Goal: Task Accomplishment & Management: Manage account settings

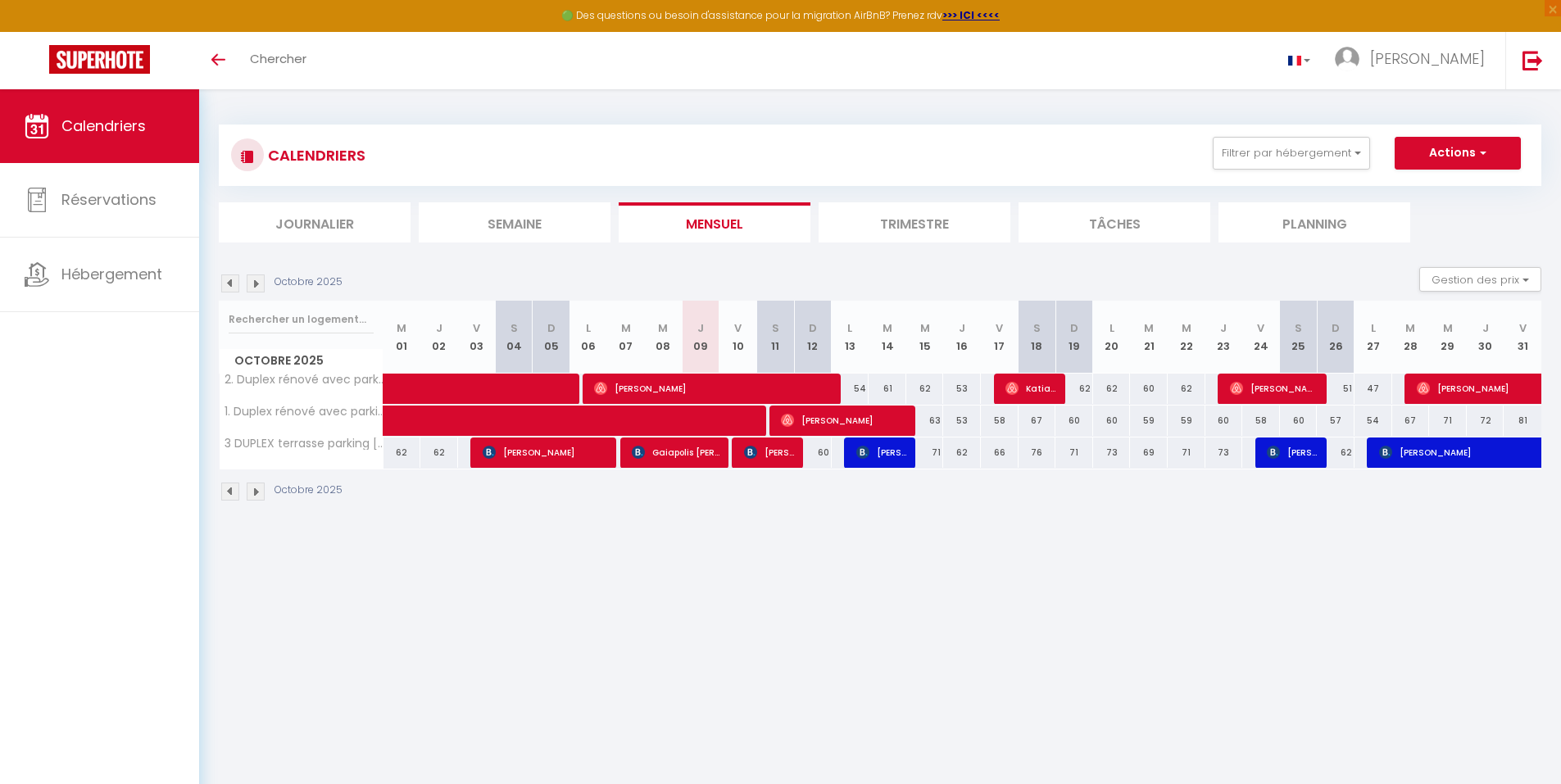
click at [233, 487] on img at bounding box center [231, 492] width 18 height 18
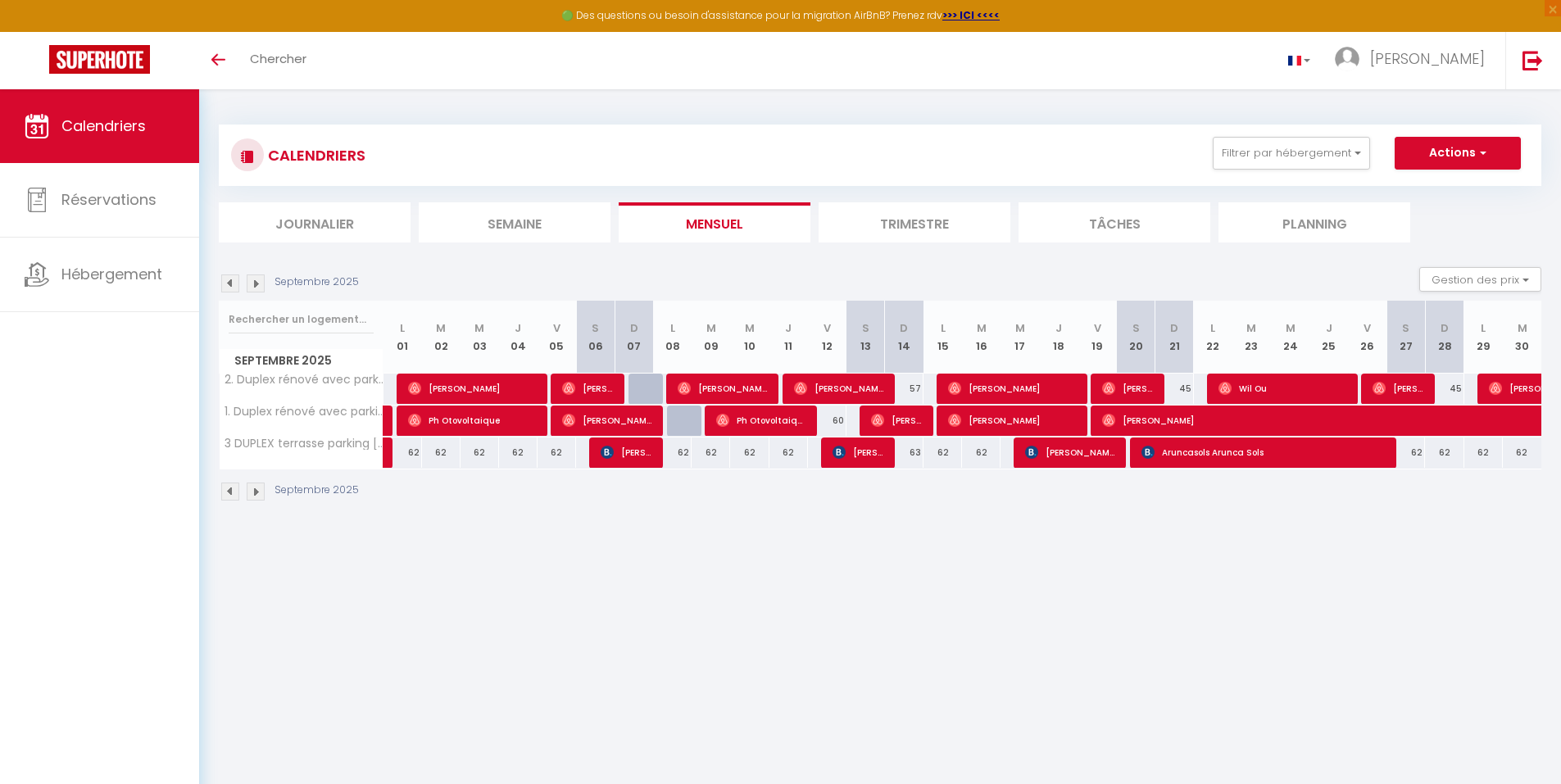
click at [233, 487] on img at bounding box center [231, 492] width 18 height 18
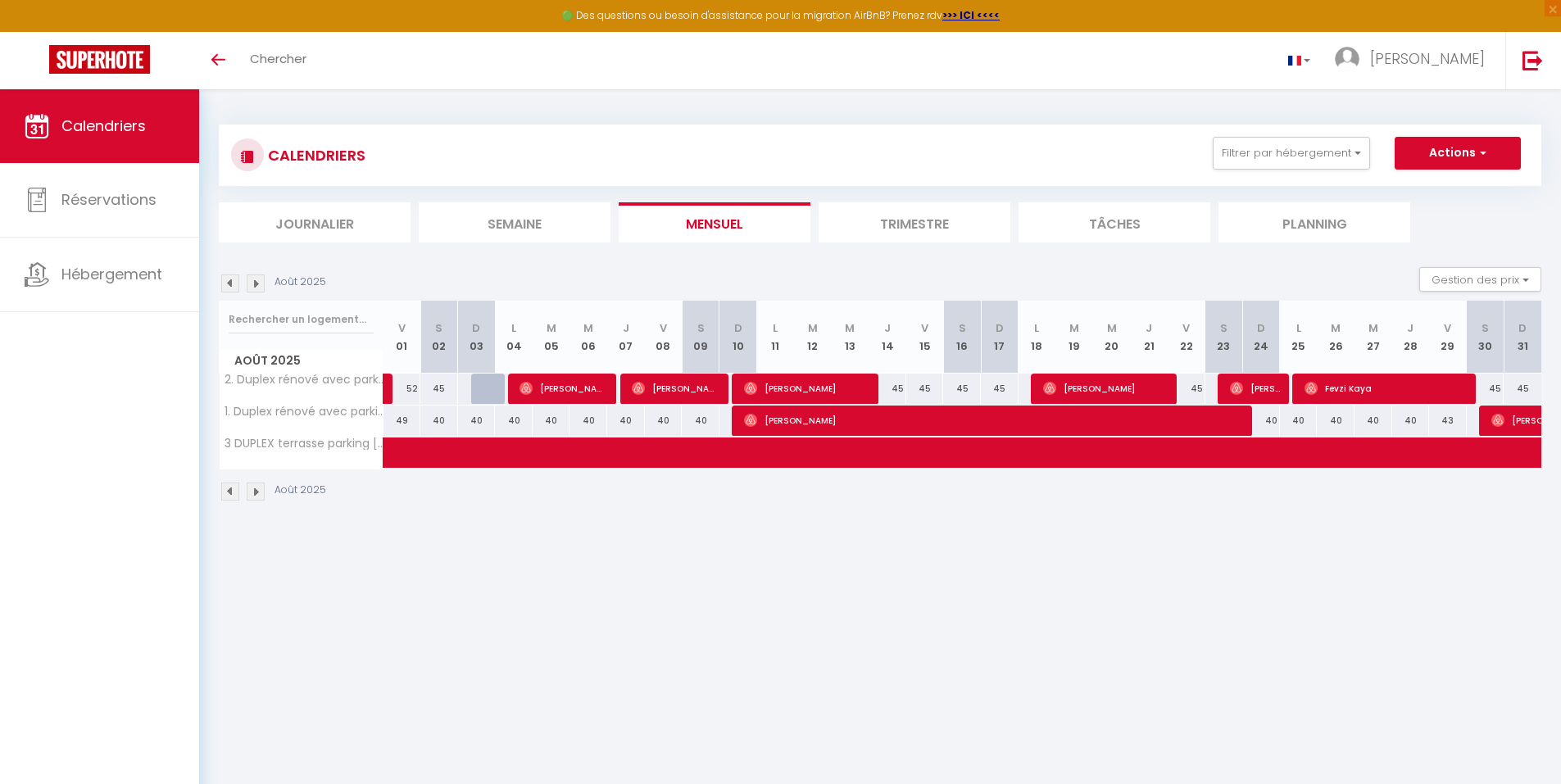
click at [233, 487] on img at bounding box center [231, 492] width 18 height 18
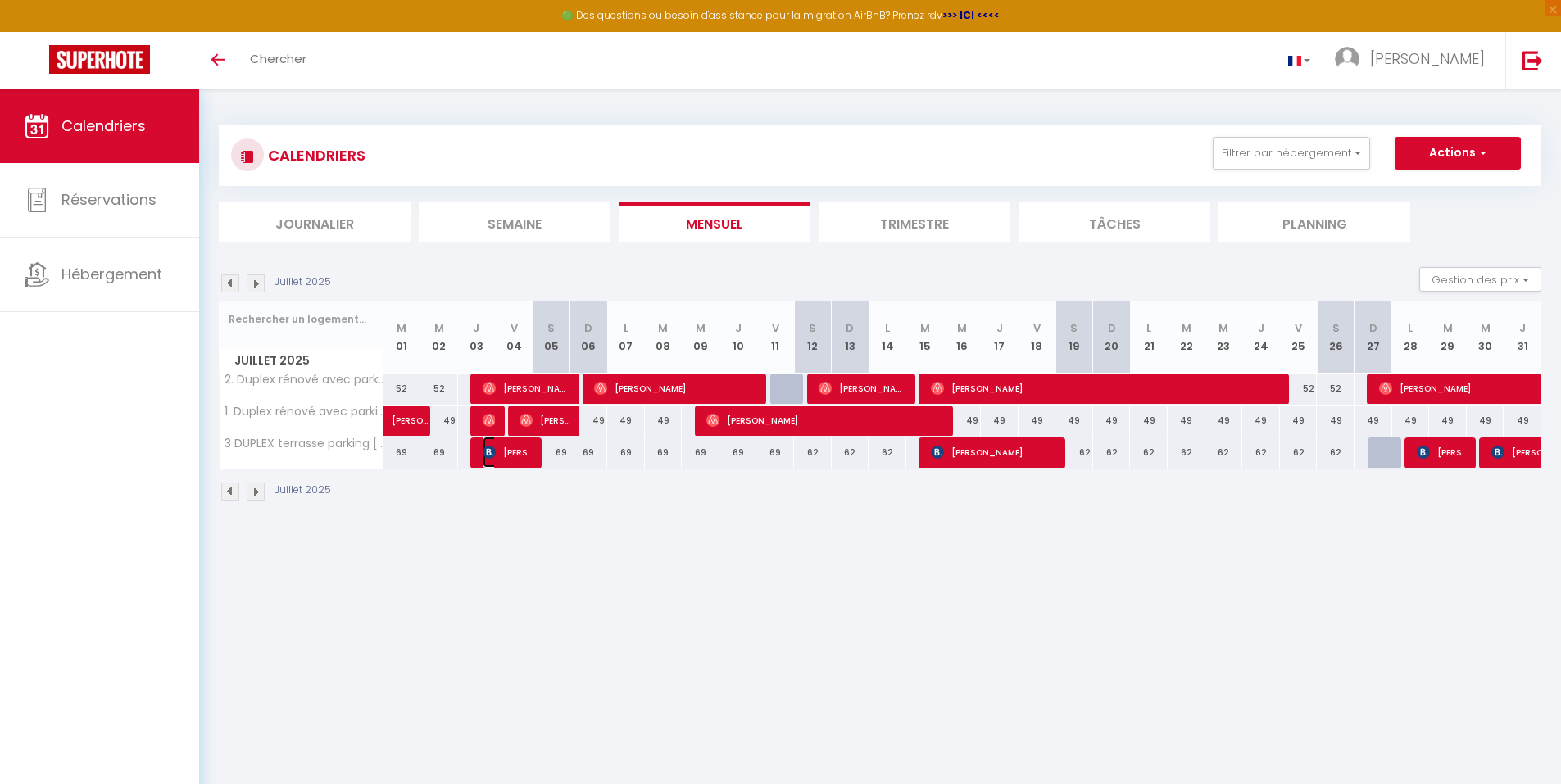
click at [499, 453] on span "[PERSON_NAME]" at bounding box center [507, 452] width 50 height 31
select select "OK"
select select "0"
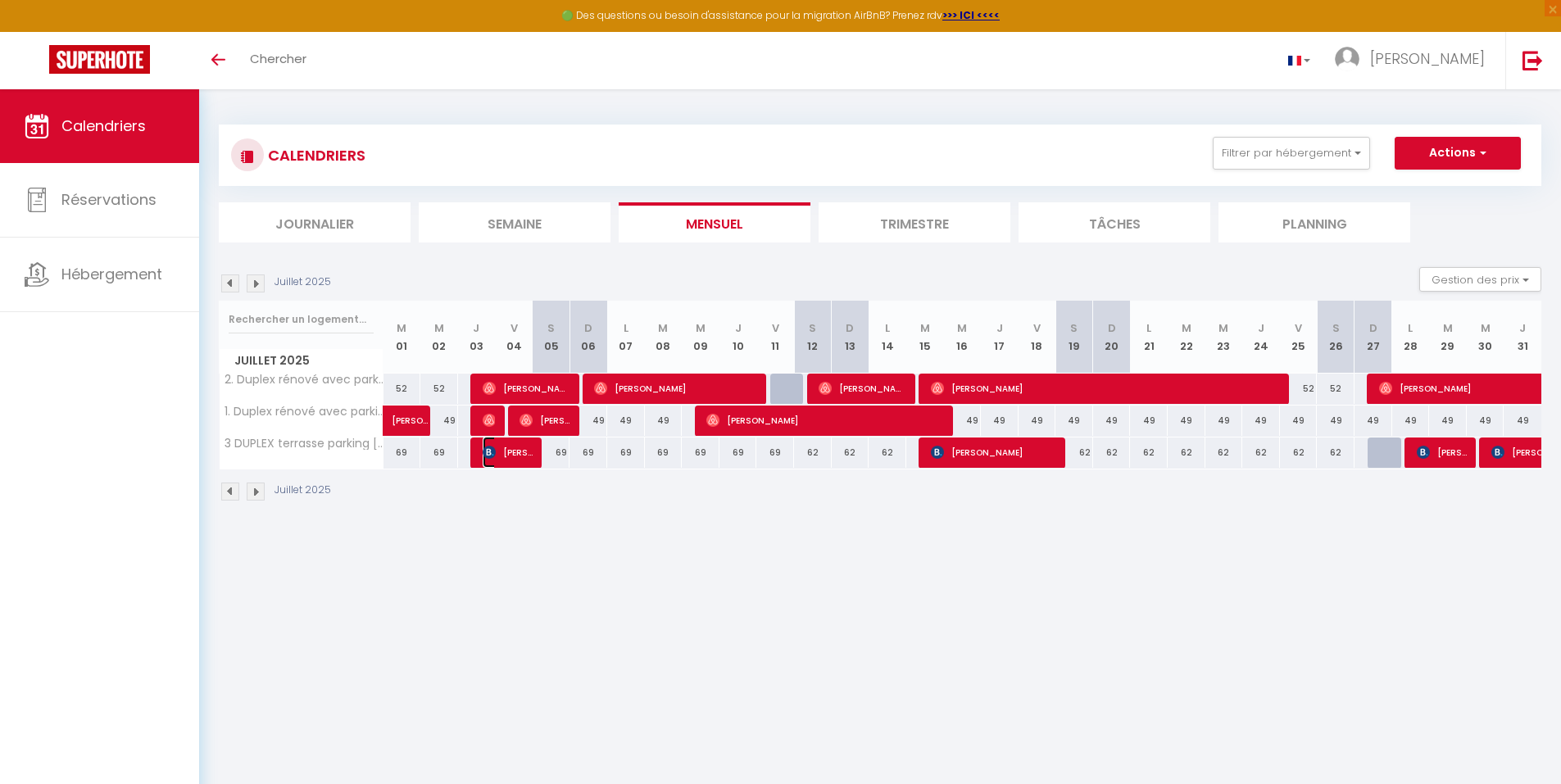
select select "1"
select select
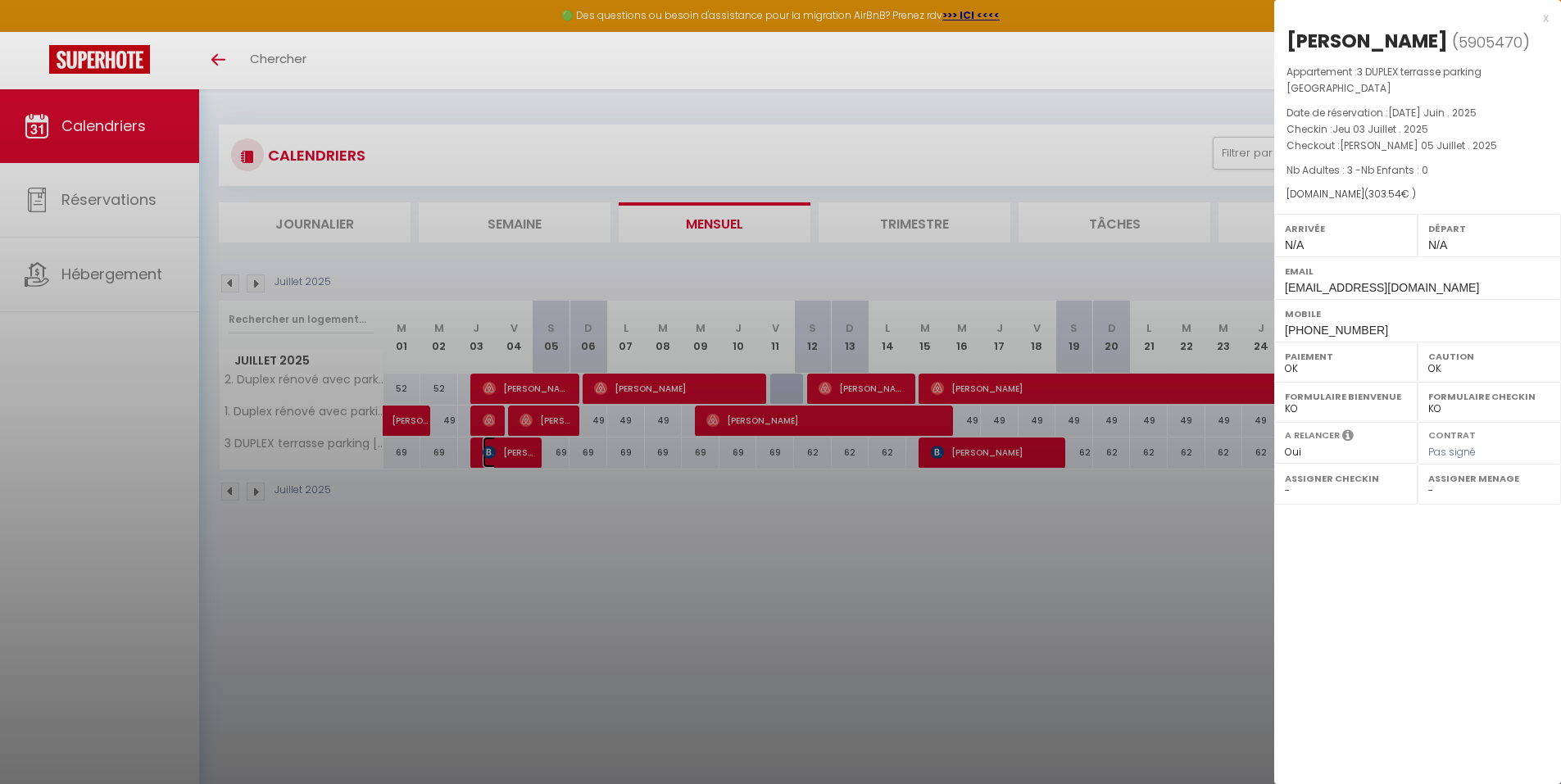
select select "34071"
click at [959, 444] on div at bounding box center [780, 392] width 1561 height 784
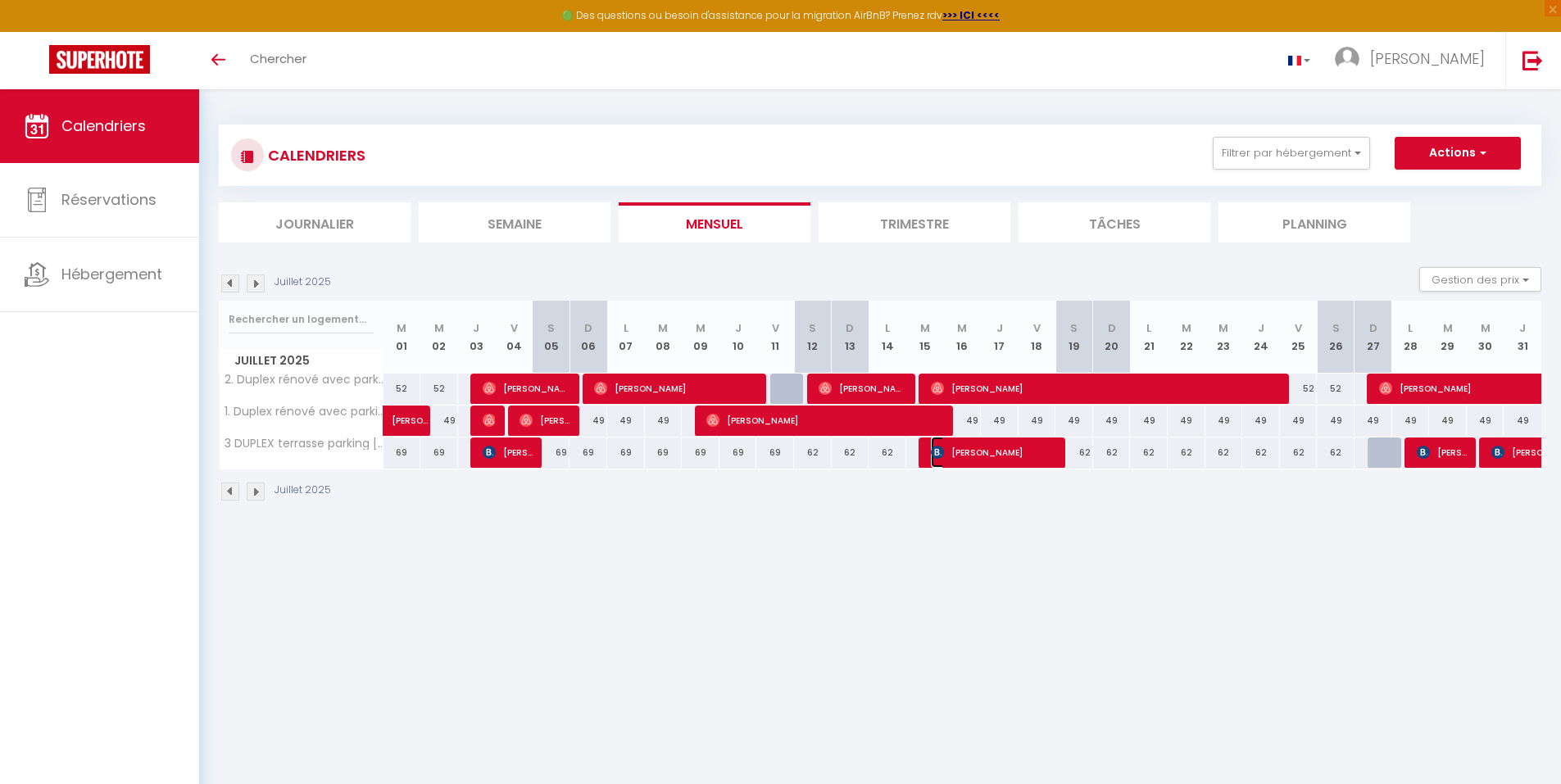
click at [959, 444] on span "[PERSON_NAME]" at bounding box center [994, 452] width 125 height 31
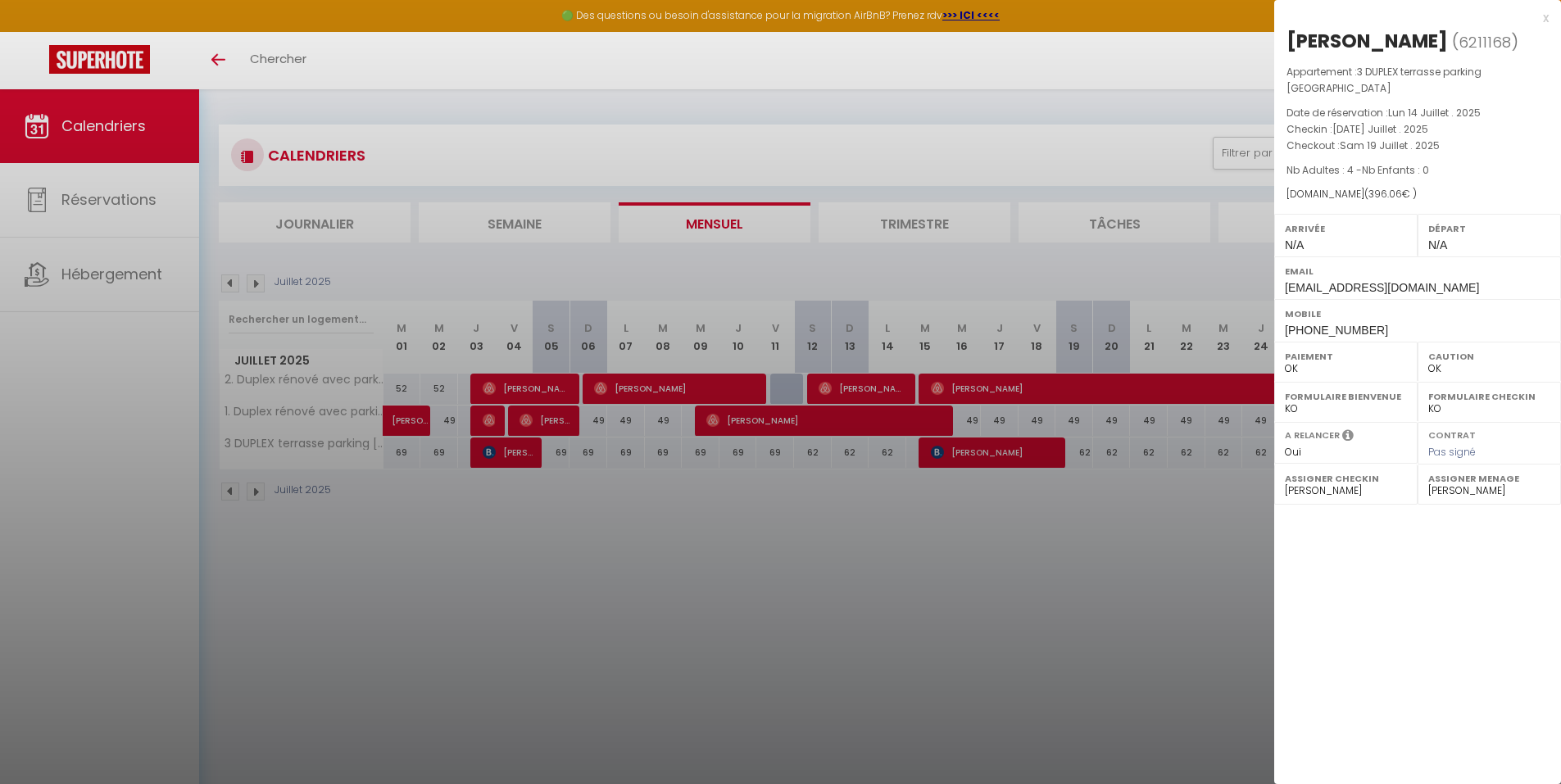
click at [1014, 448] on div at bounding box center [780, 392] width 1561 height 784
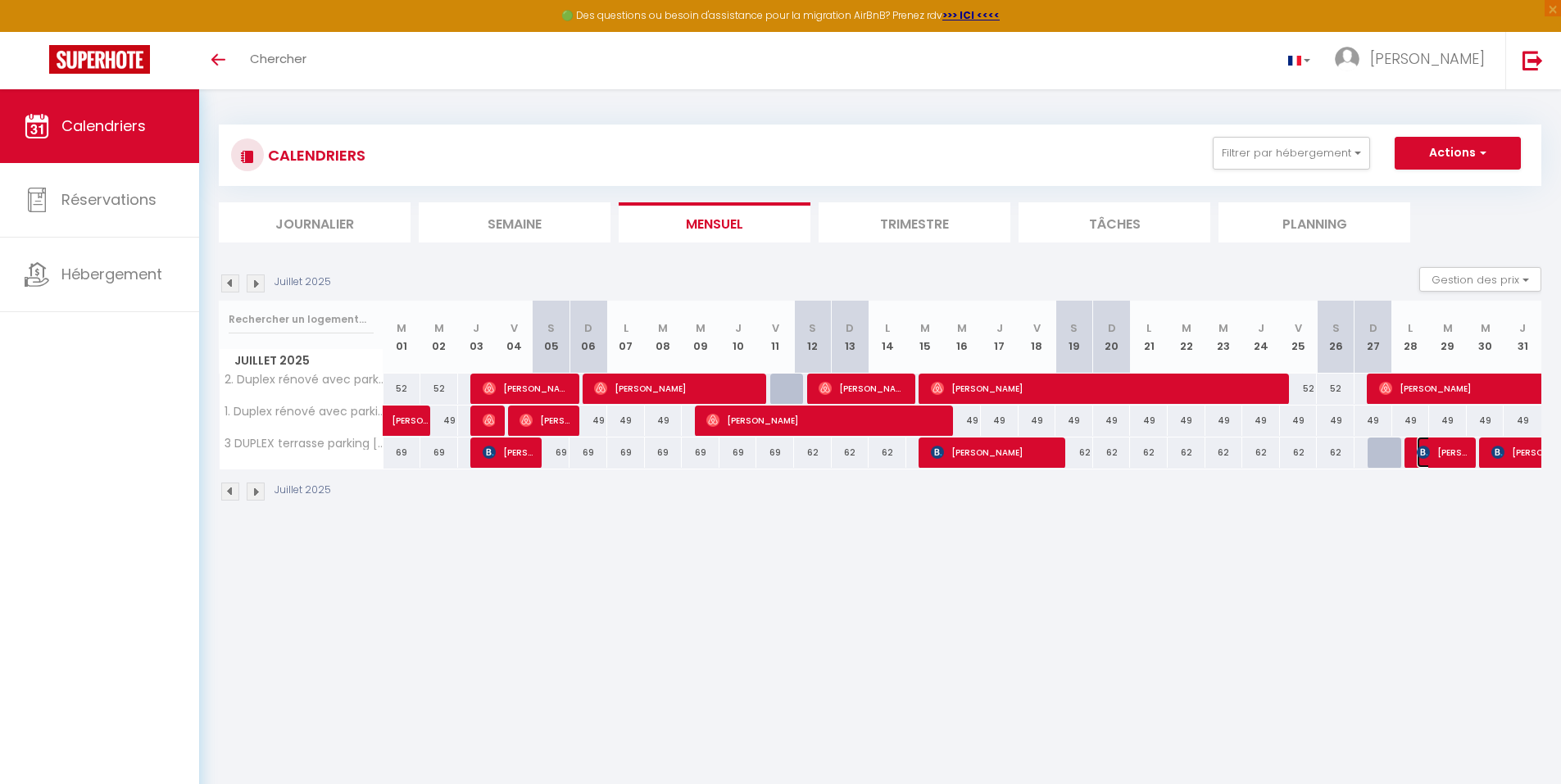
click at [1418, 444] on span "[PERSON_NAME]" at bounding box center [1442, 452] width 50 height 31
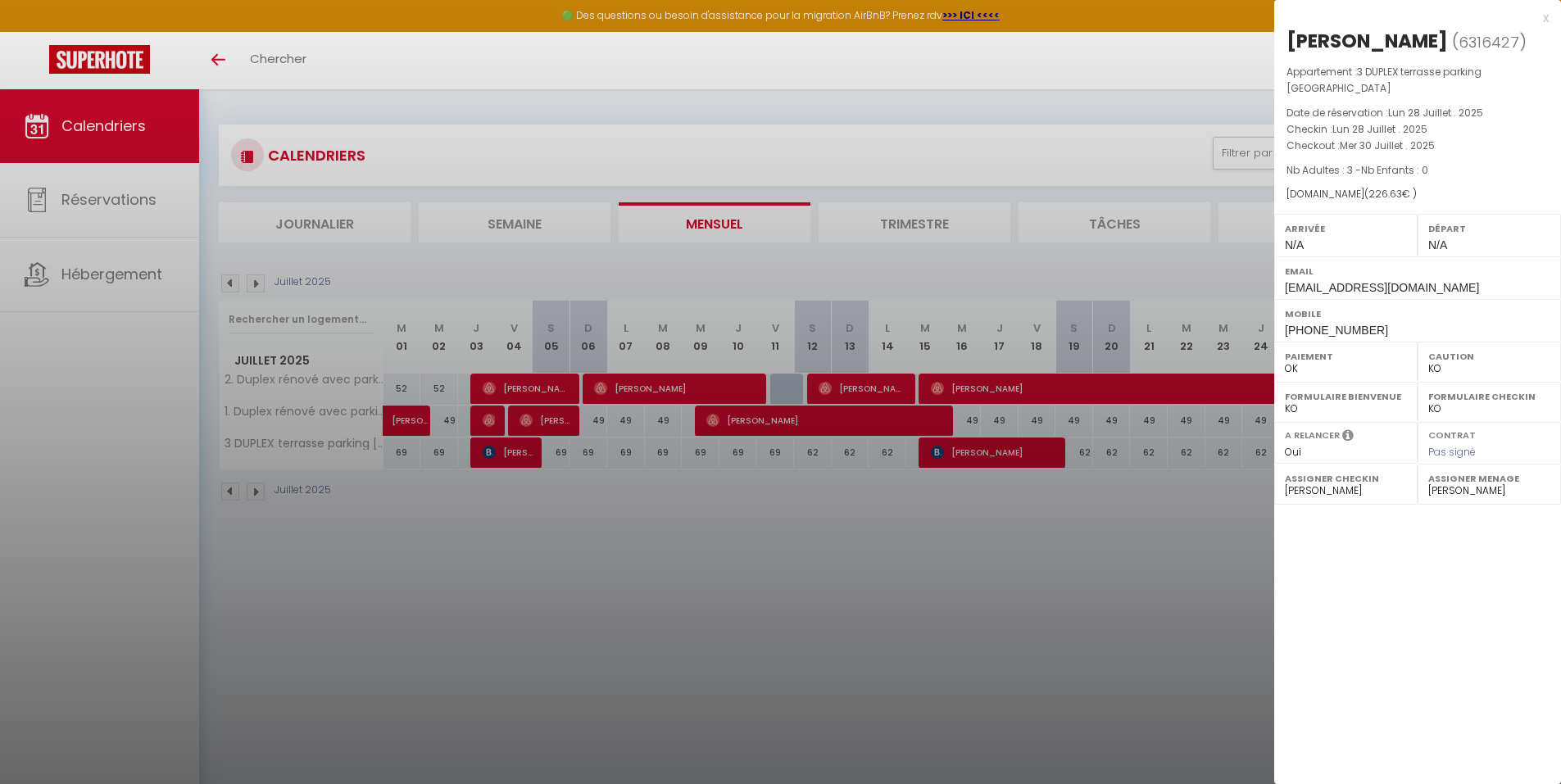
click at [1073, 574] on div at bounding box center [780, 392] width 1561 height 784
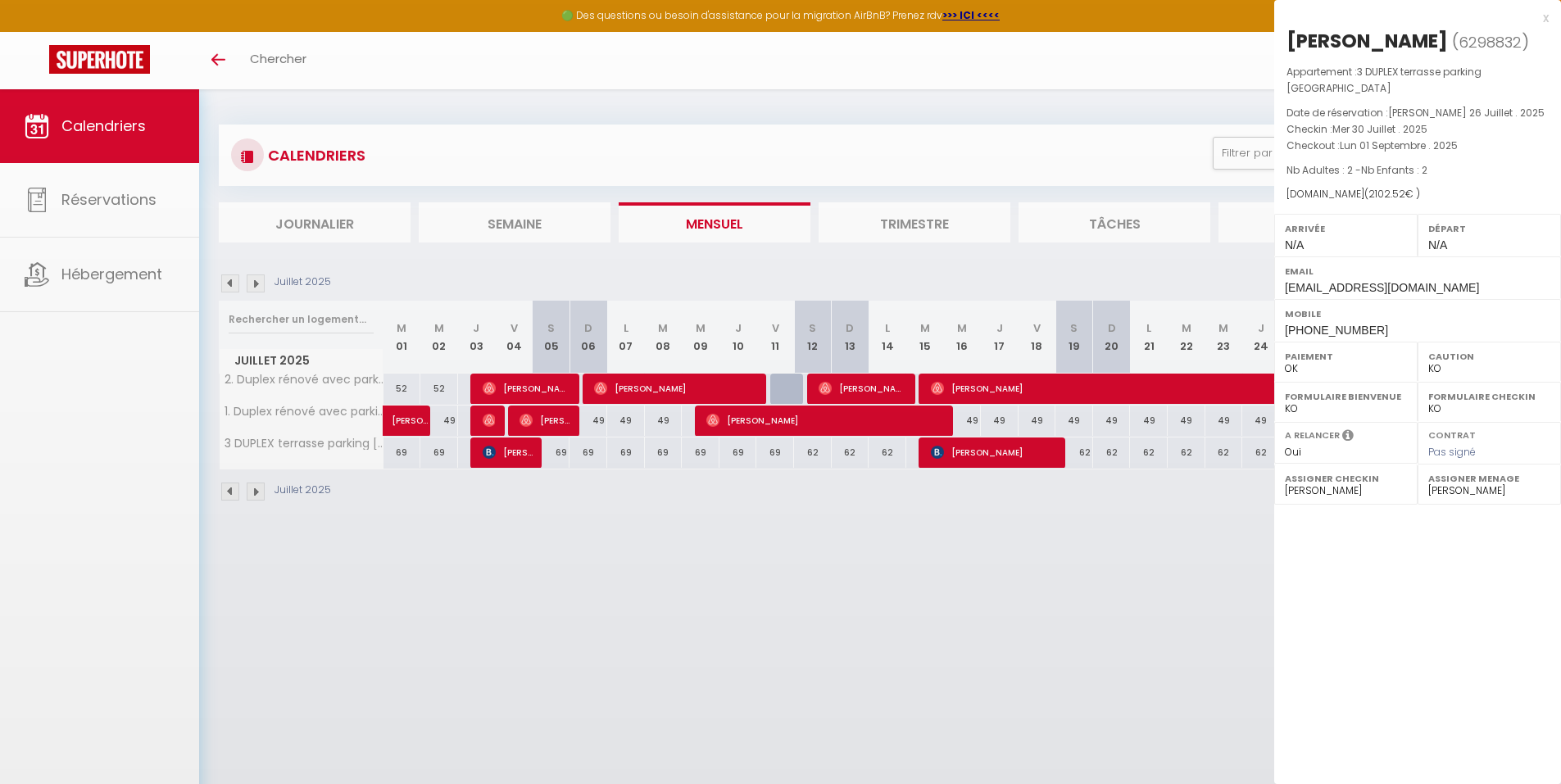
select select "OK"
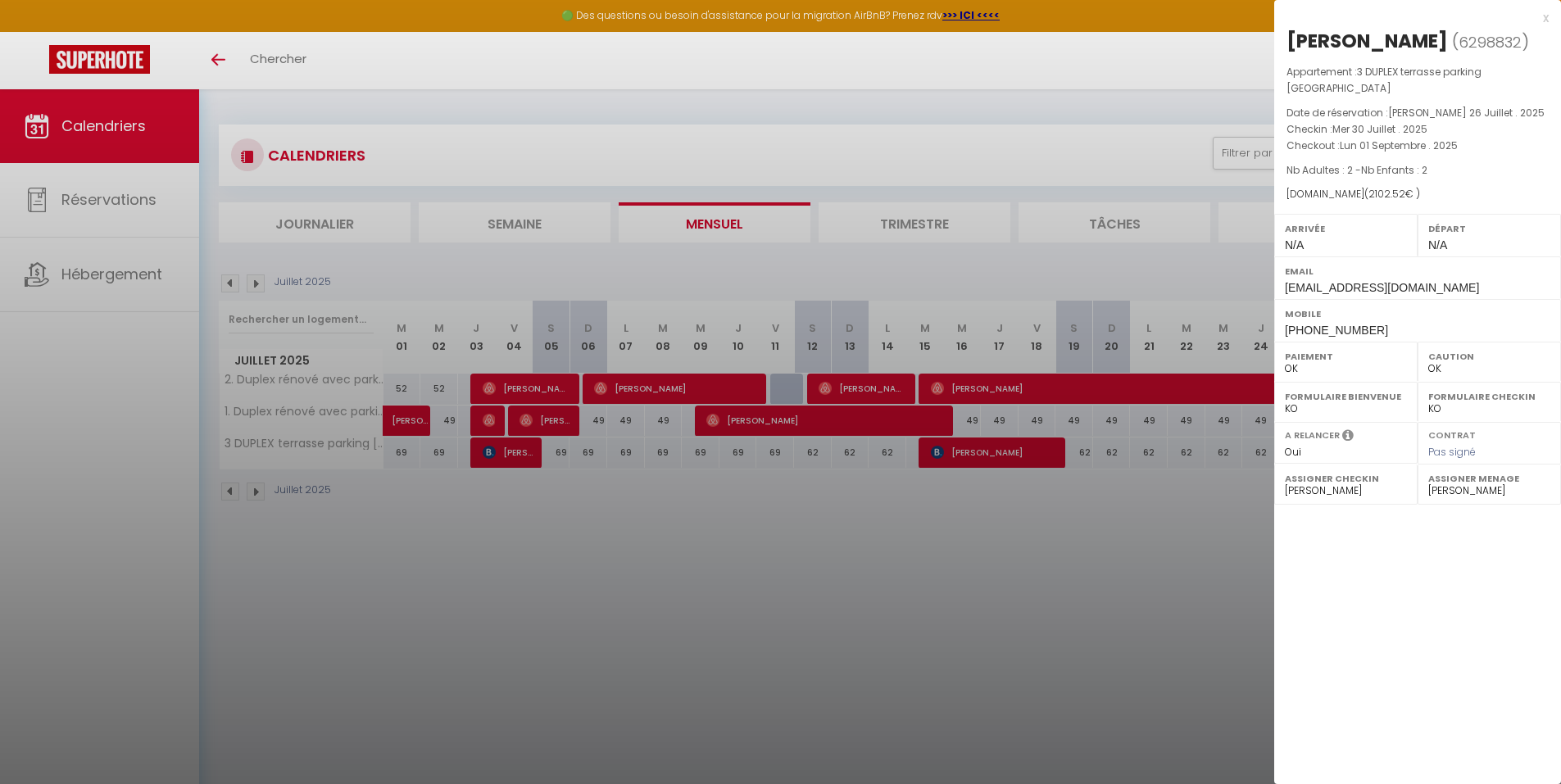
click at [253, 496] on div at bounding box center [780, 392] width 1561 height 784
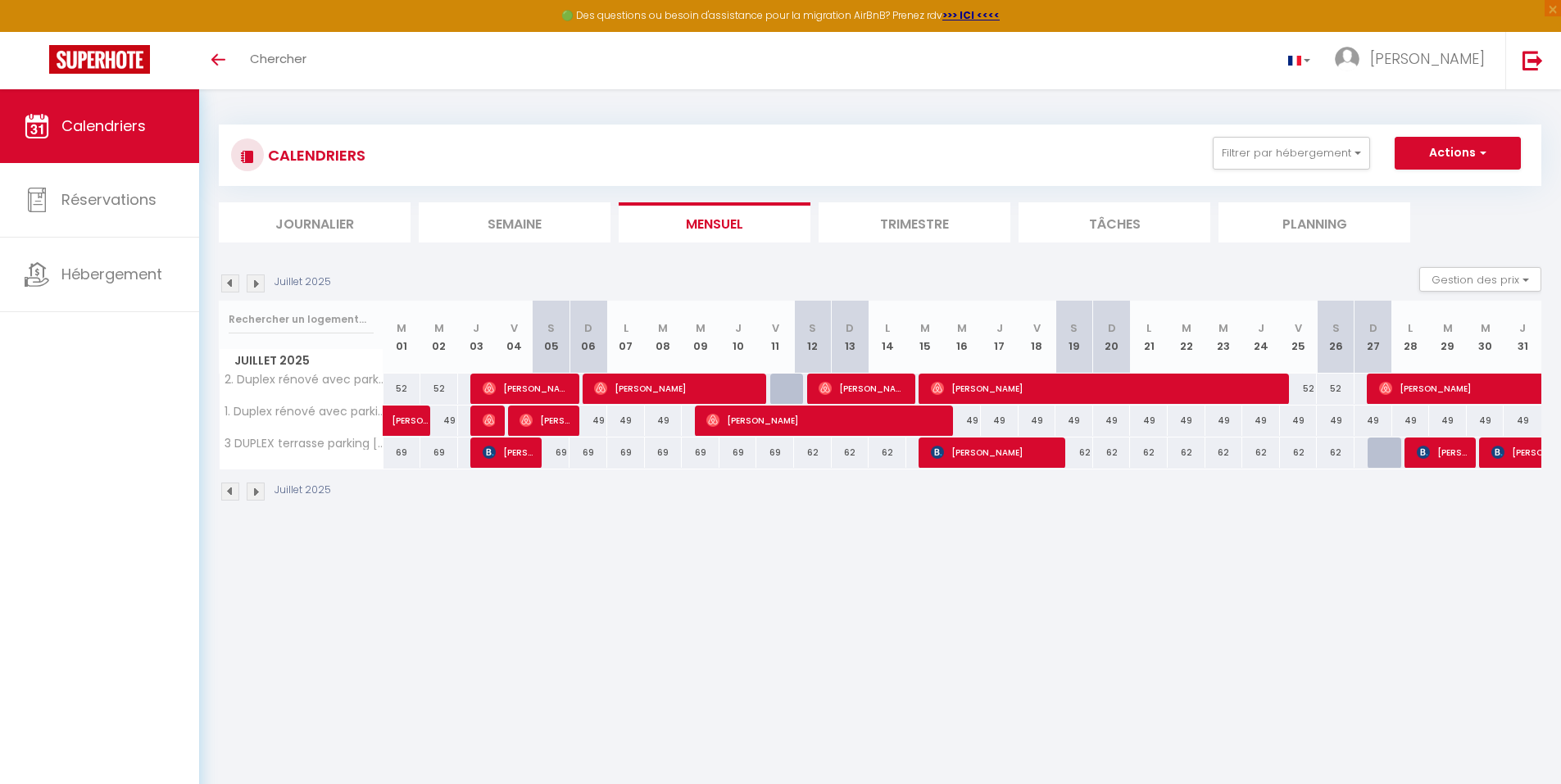
click at [253, 496] on img at bounding box center [256, 492] width 18 height 18
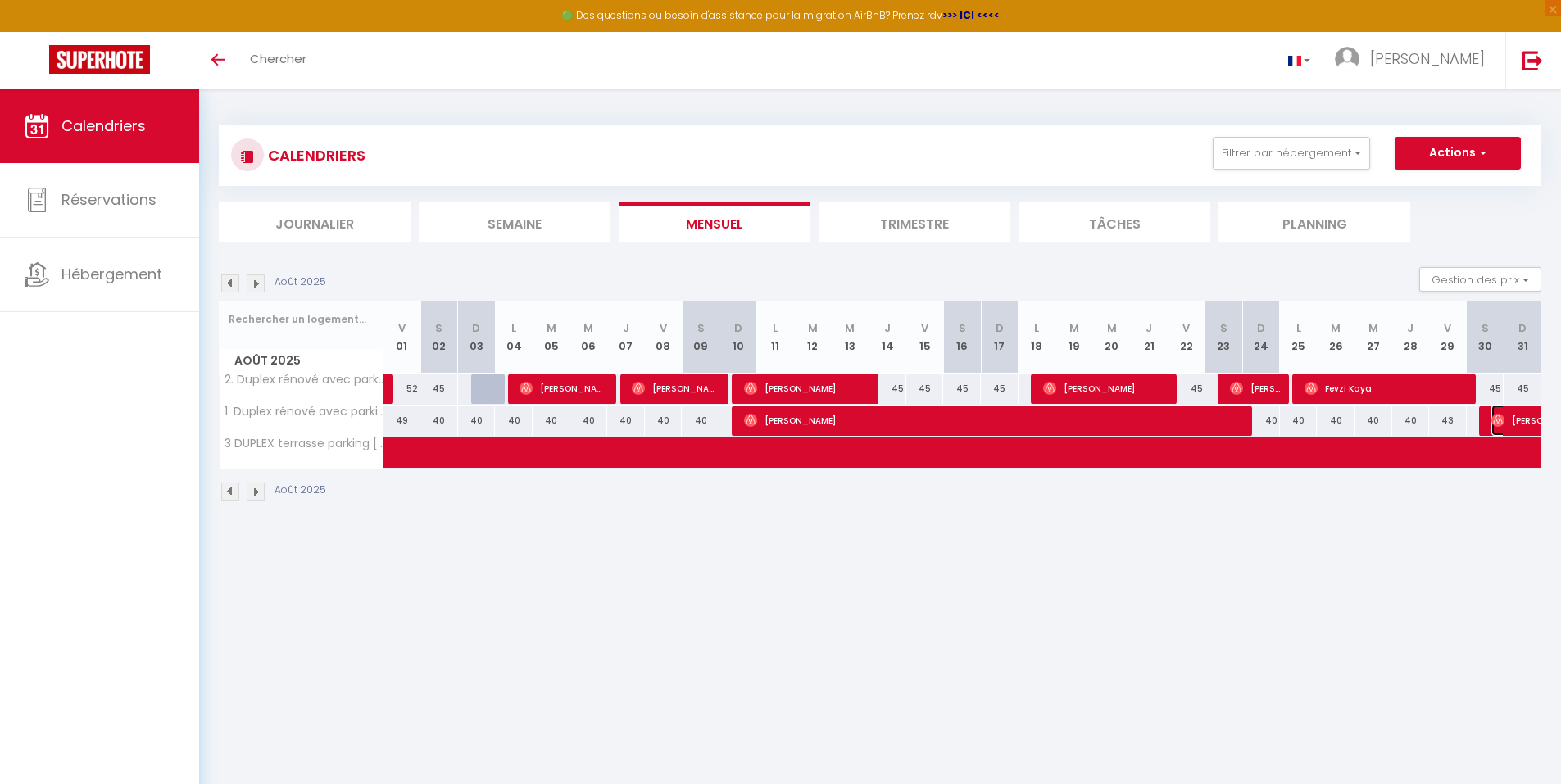
click at [1498, 418] on img at bounding box center [1497, 421] width 13 height 13
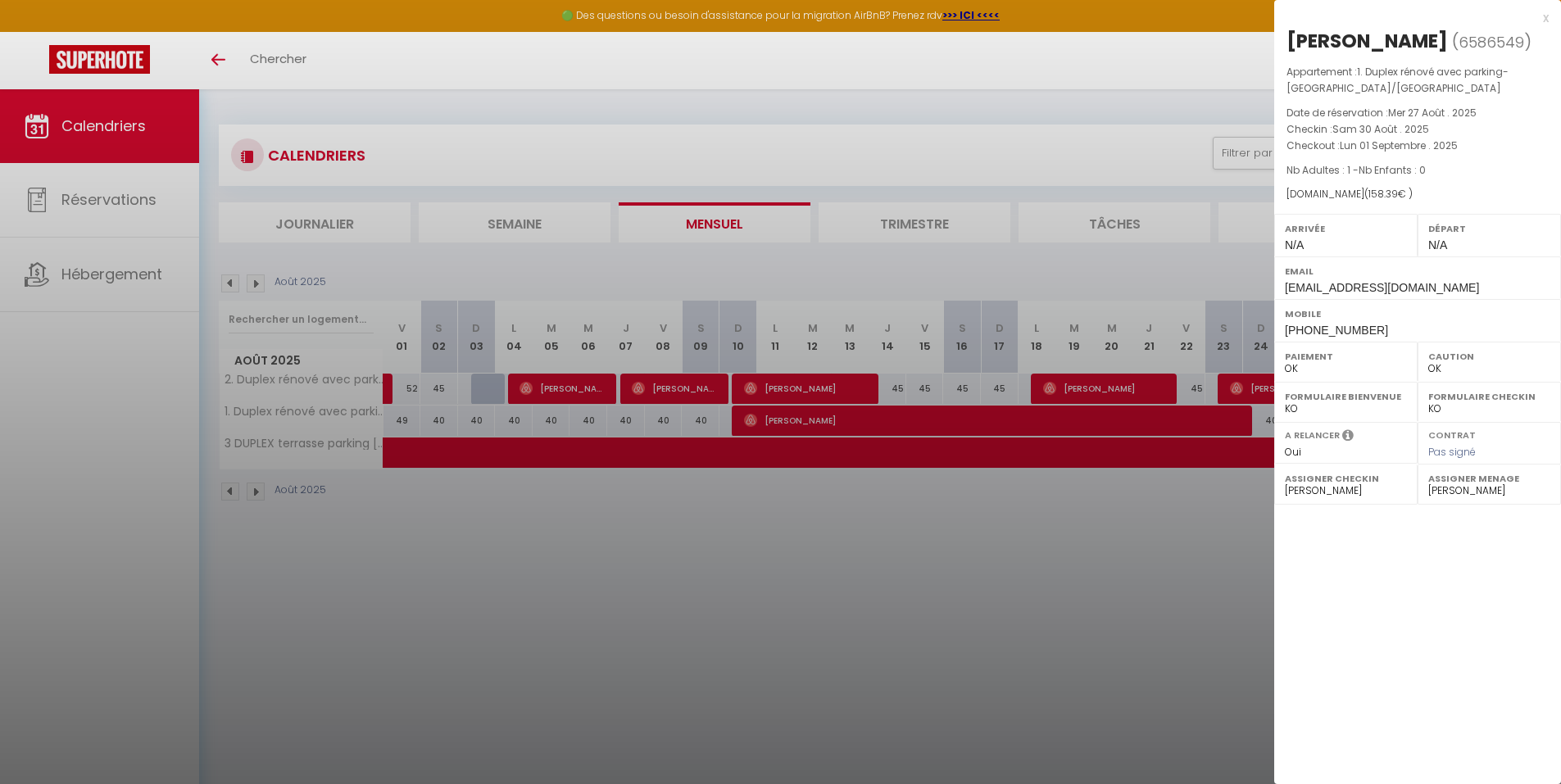
click at [1033, 681] on div at bounding box center [780, 392] width 1561 height 784
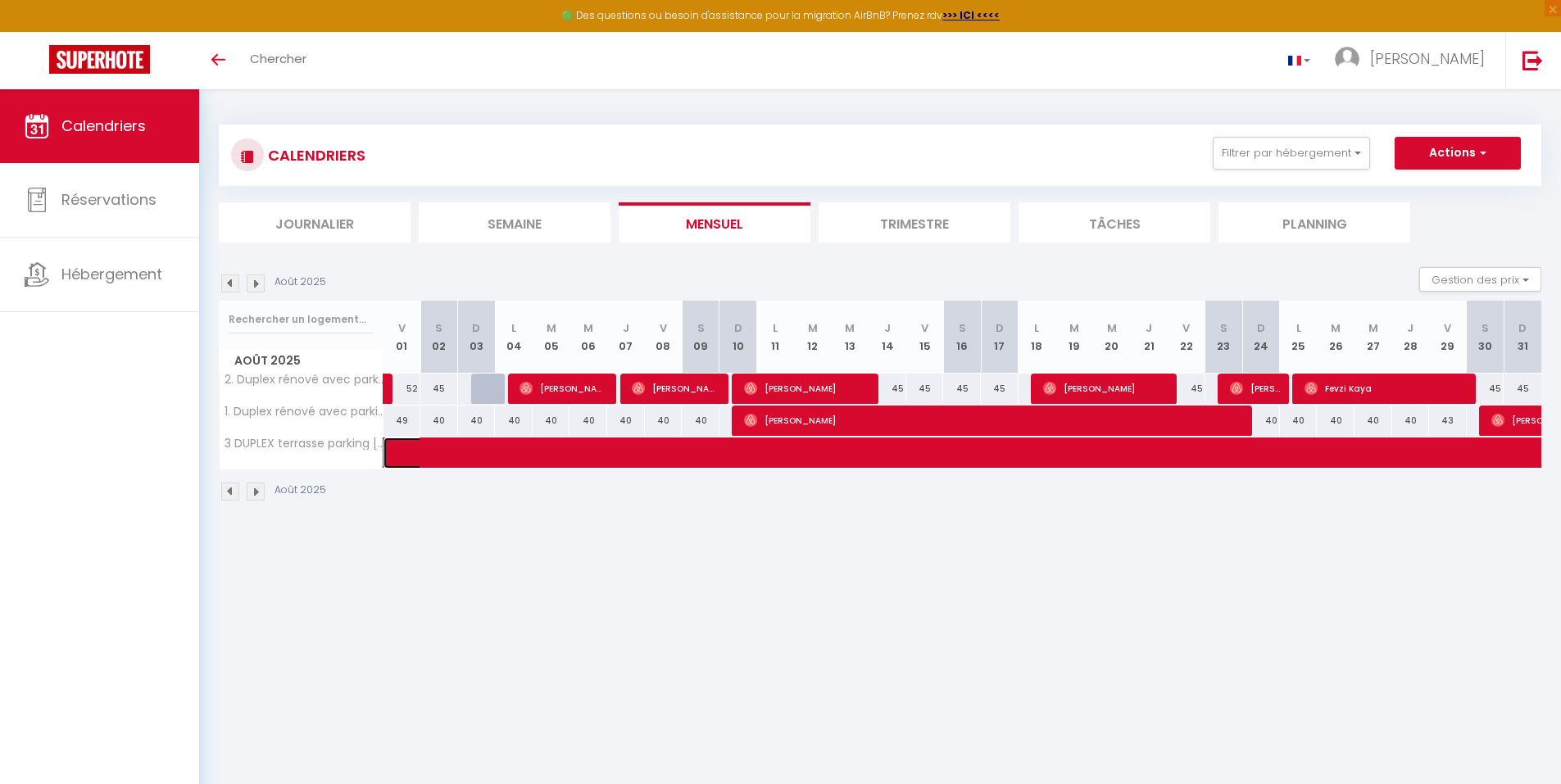
click at [645, 458] on span at bounding box center [992, 453] width 1169 height 31
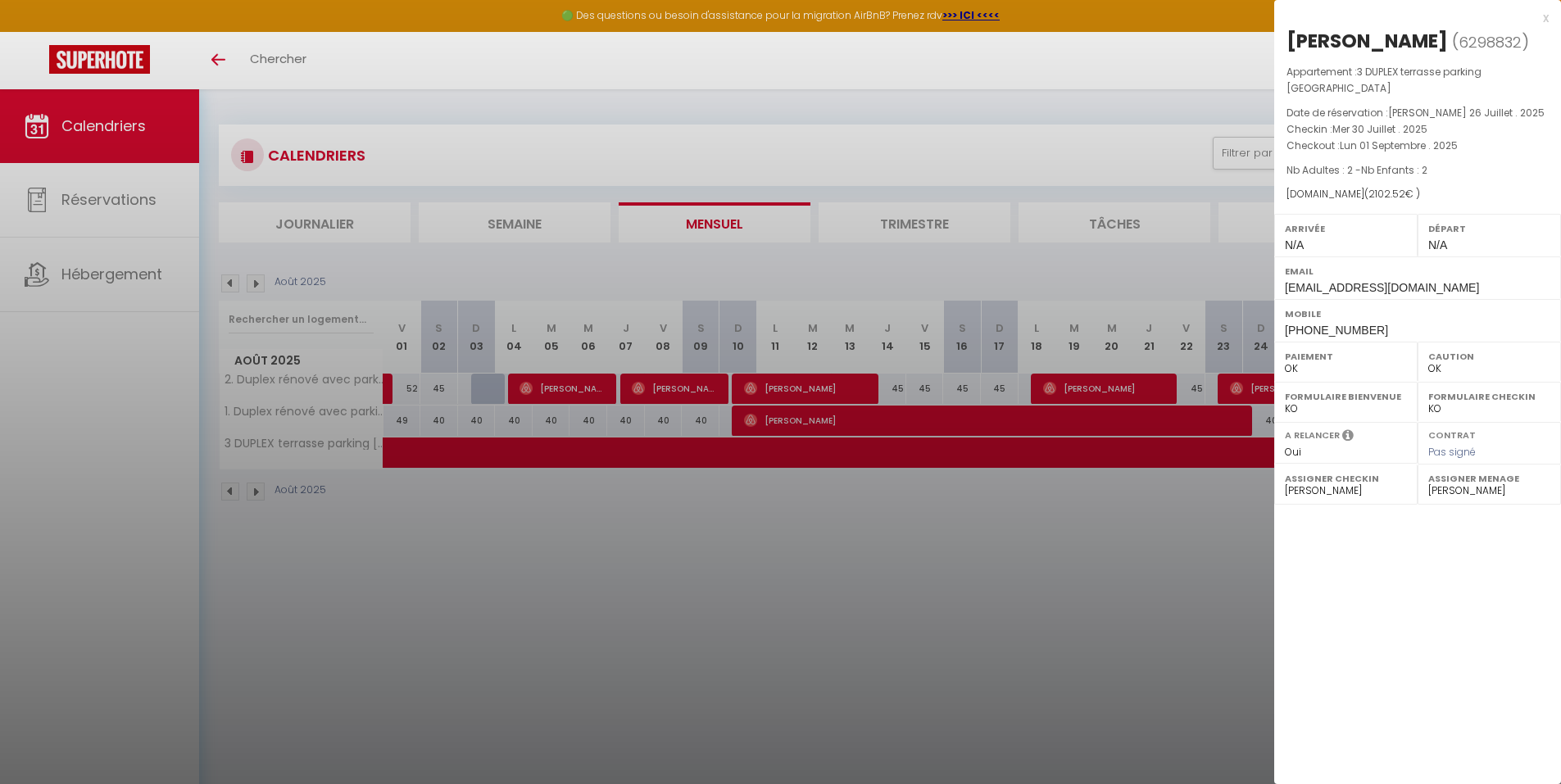
click at [1126, 450] on div at bounding box center [780, 392] width 1561 height 784
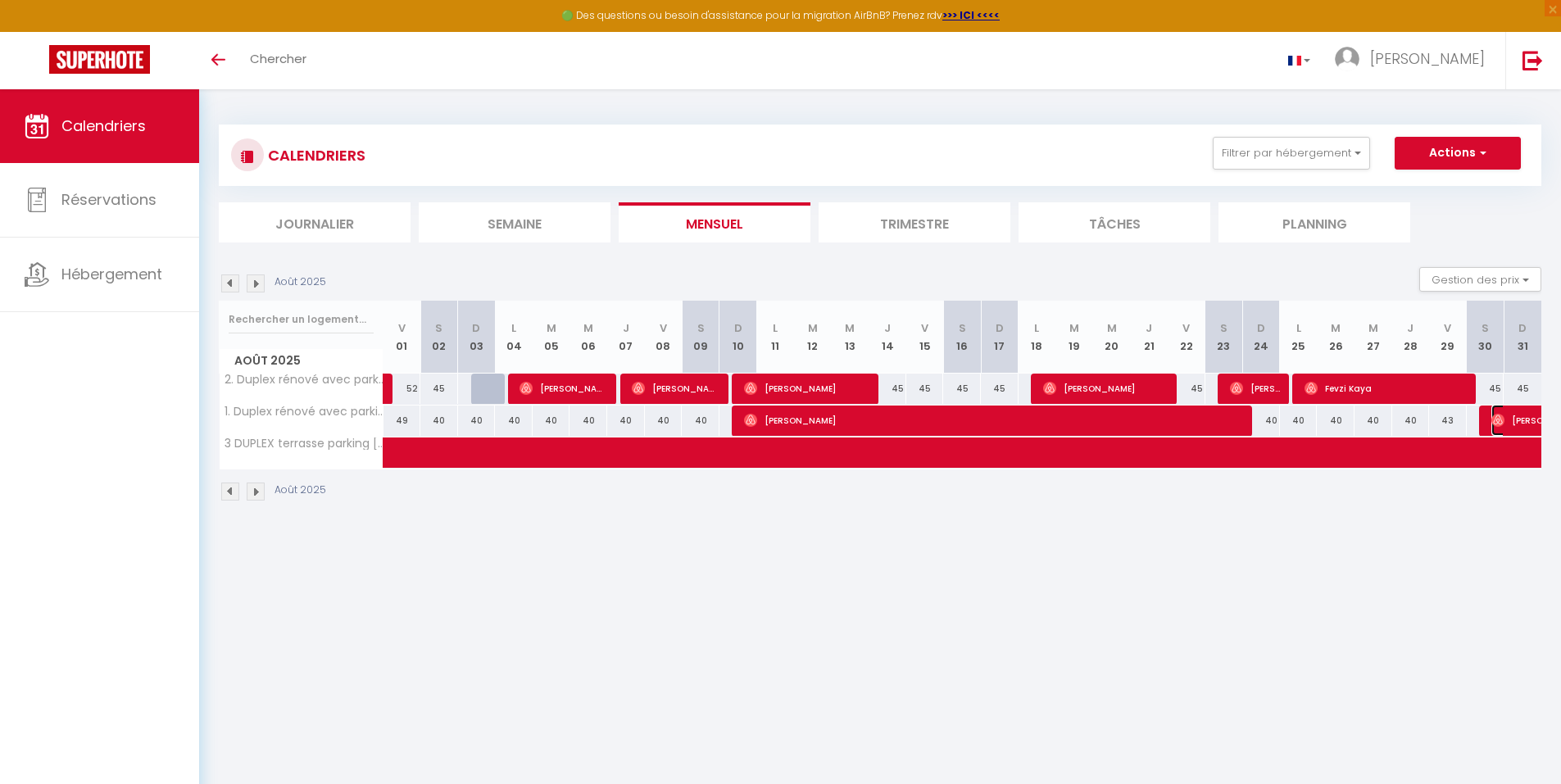
click at [1503, 414] on img at bounding box center [1497, 421] width 13 height 13
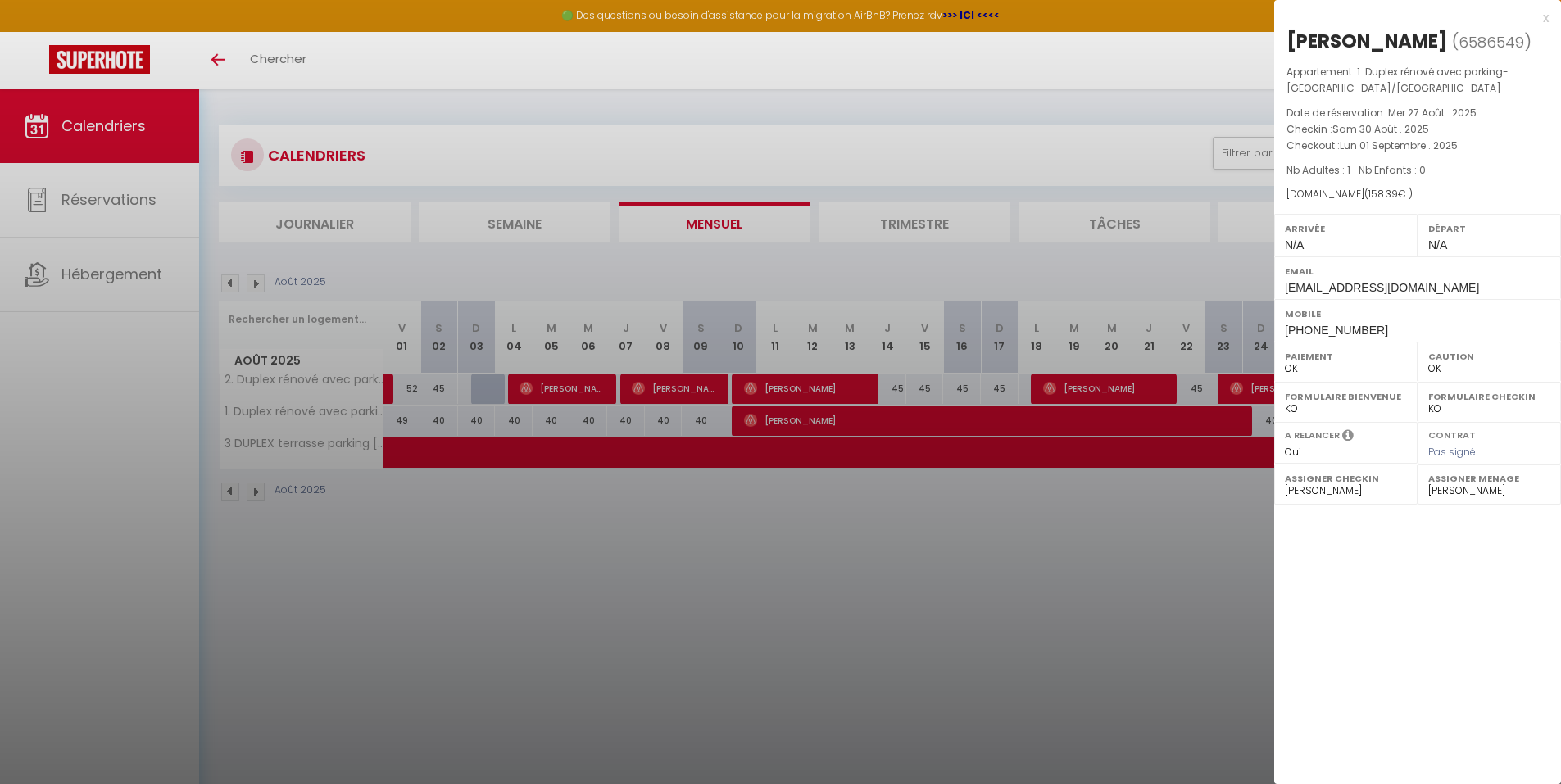
click at [463, 446] on div at bounding box center [780, 392] width 1561 height 784
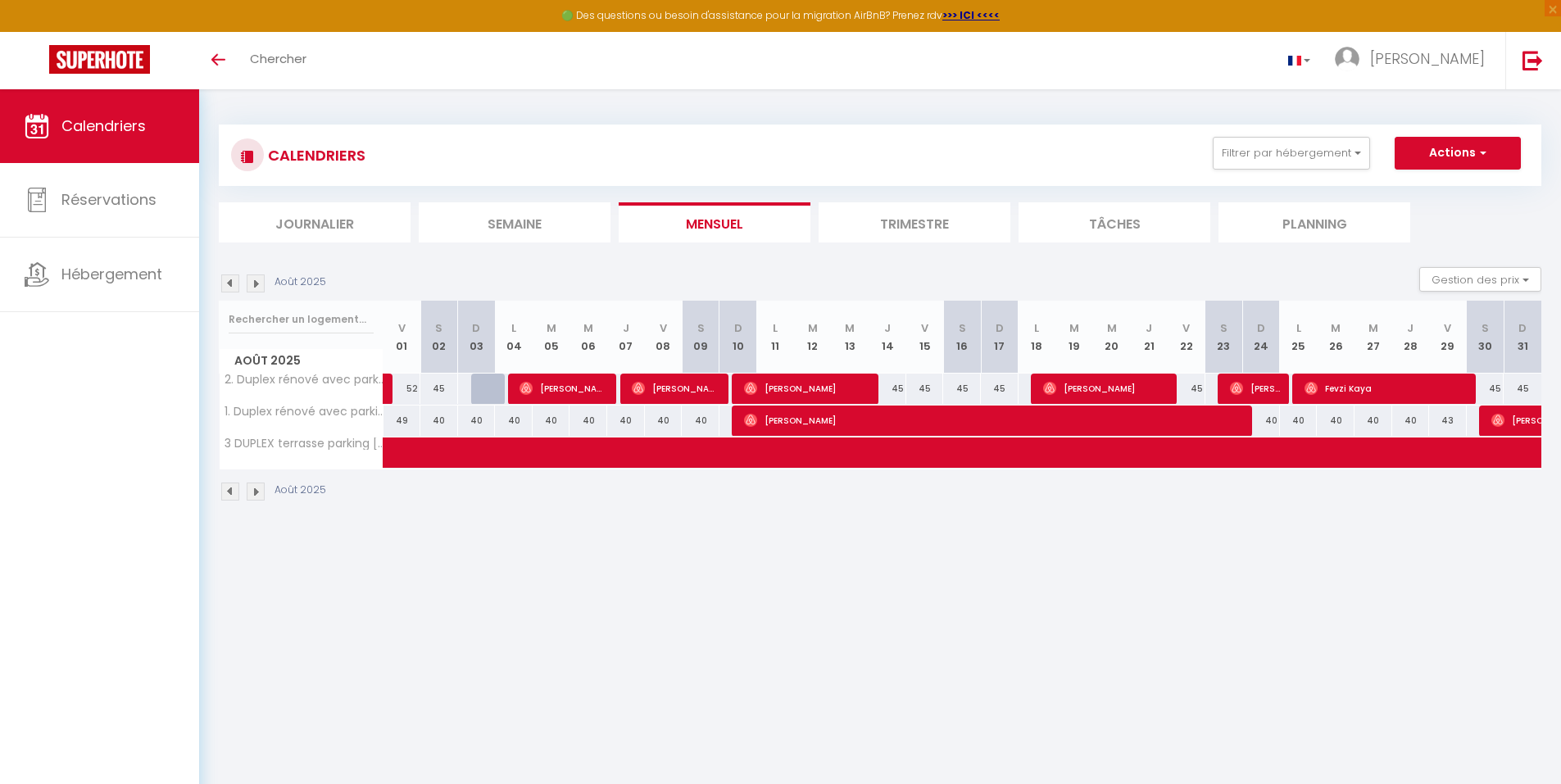
click at [230, 487] on img at bounding box center [231, 492] width 18 height 18
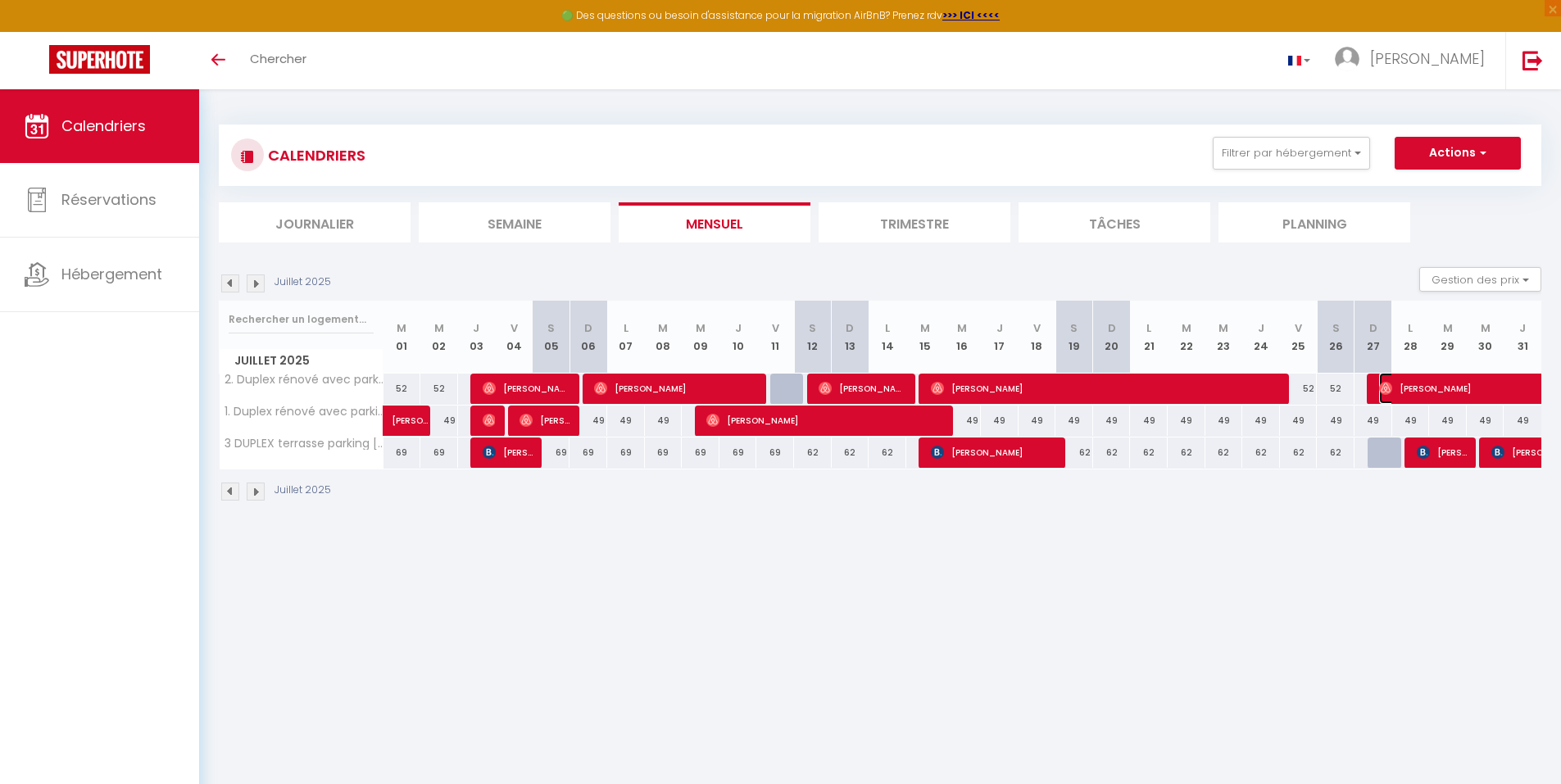
click at [1469, 386] on span "[PERSON_NAME]" at bounding box center [1473, 388] width 188 height 31
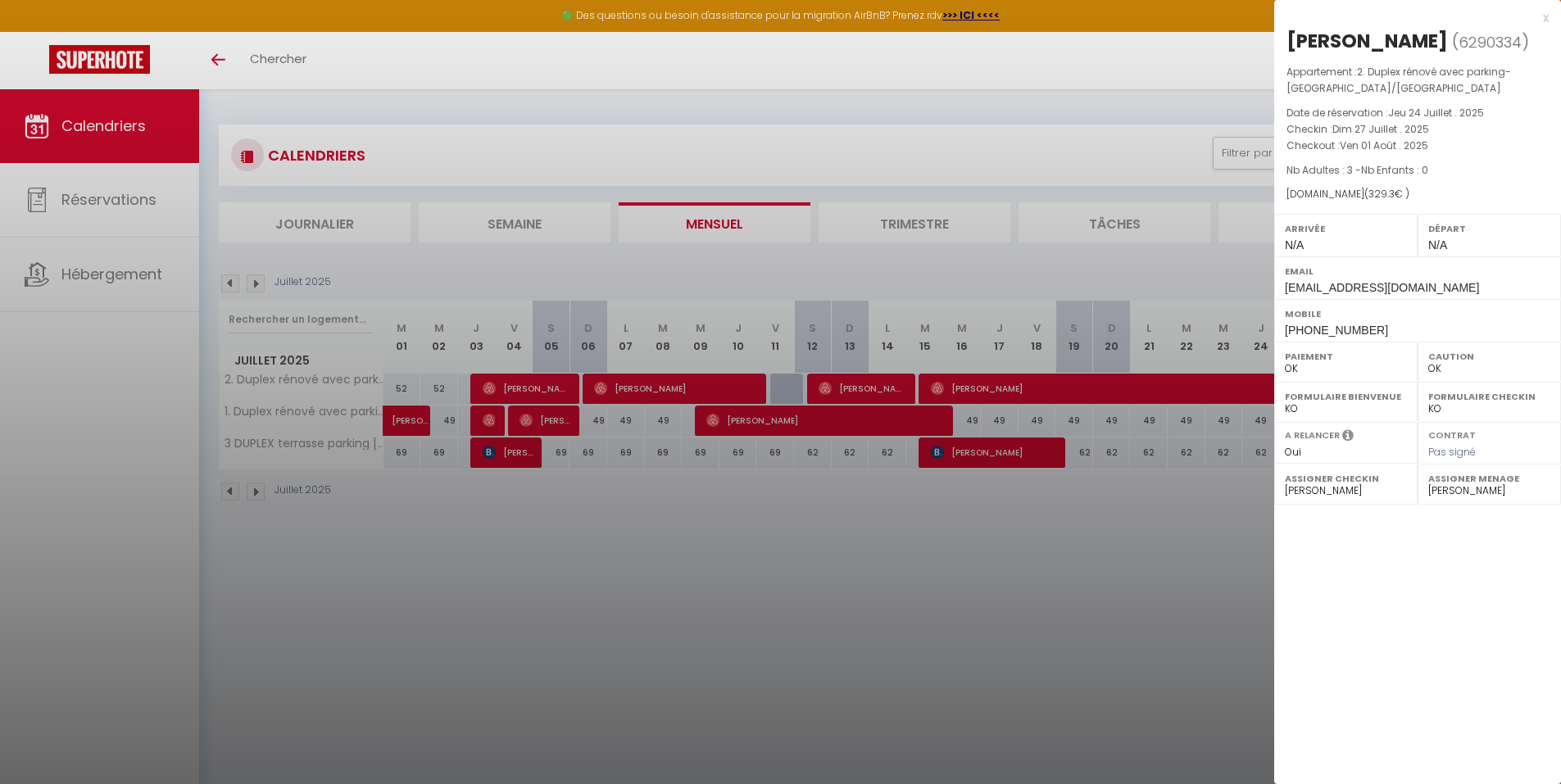
click at [253, 489] on div at bounding box center [780, 392] width 1561 height 784
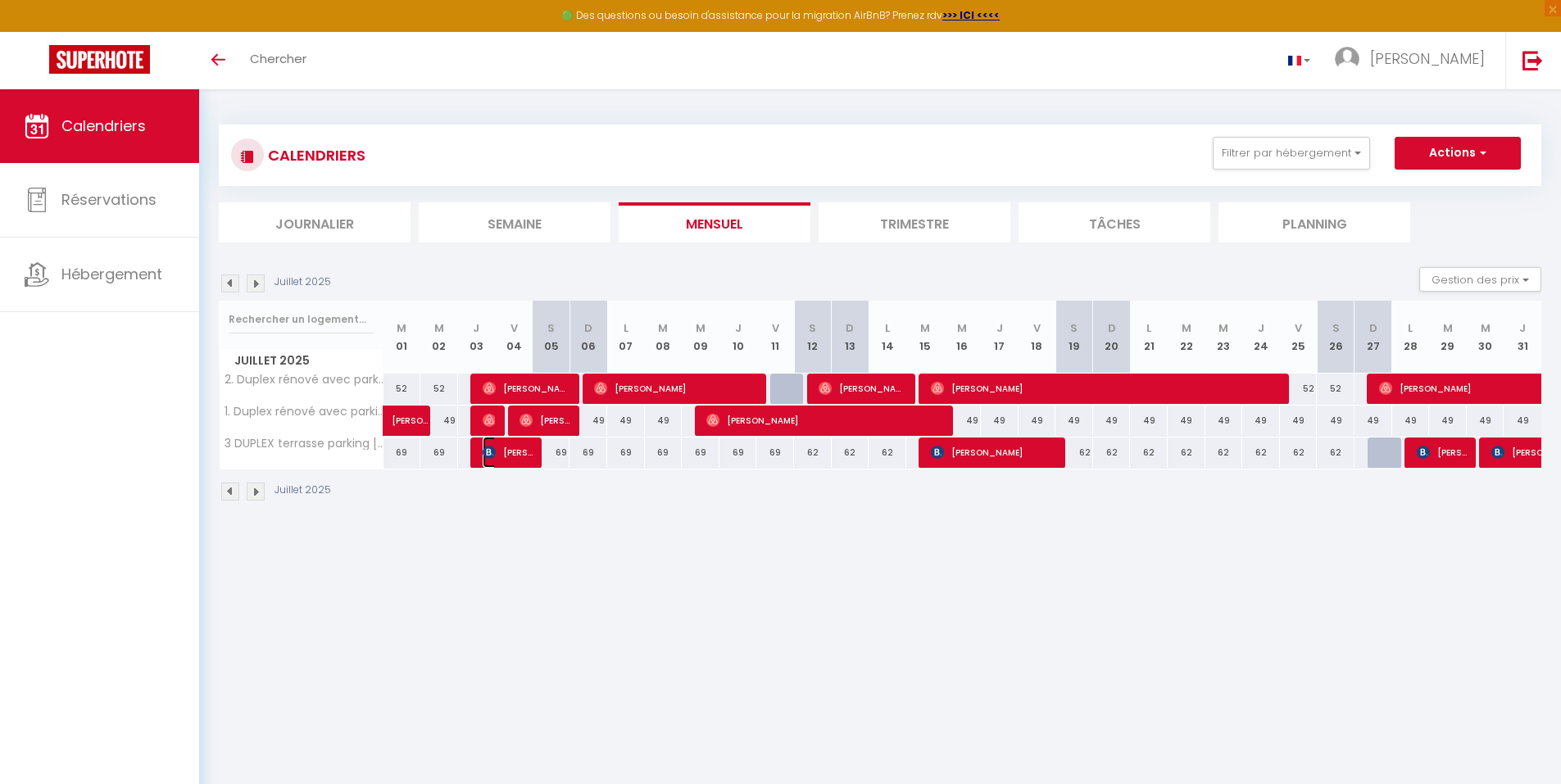
click at [503, 454] on span "[PERSON_NAME]" at bounding box center [507, 452] width 50 height 31
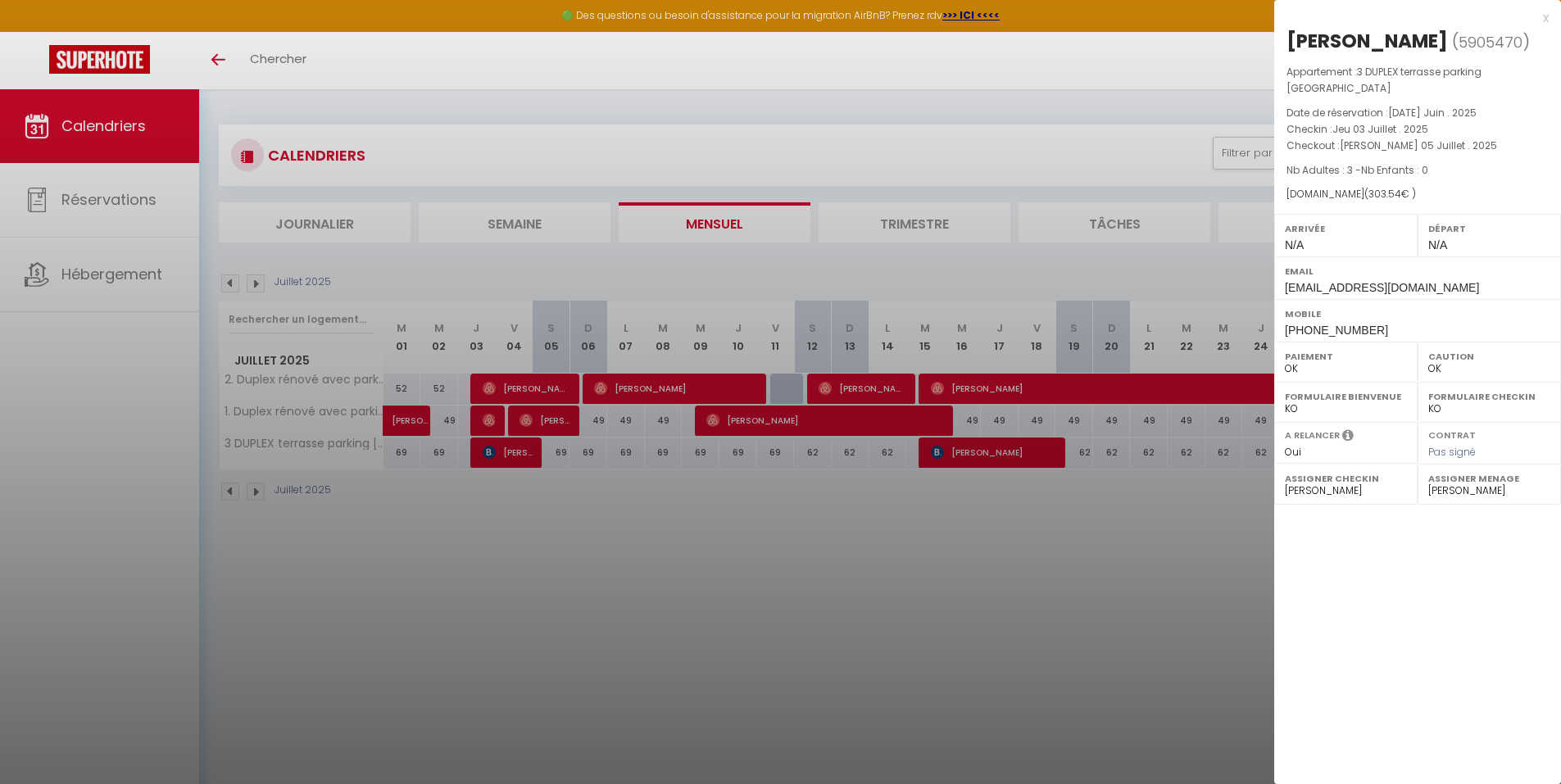
click at [258, 492] on div at bounding box center [780, 392] width 1561 height 784
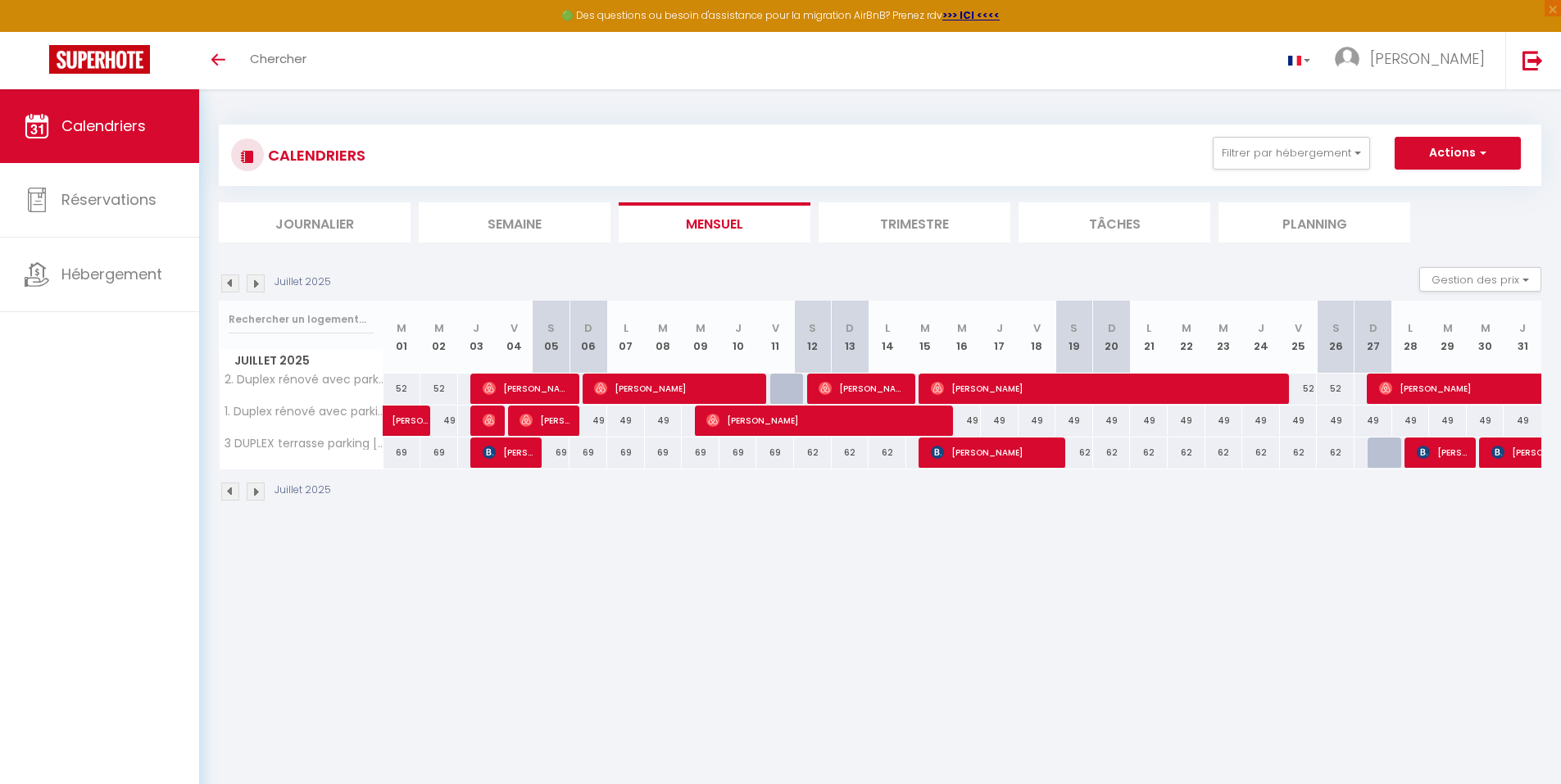
click at [260, 494] on img at bounding box center [256, 492] width 18 height 18
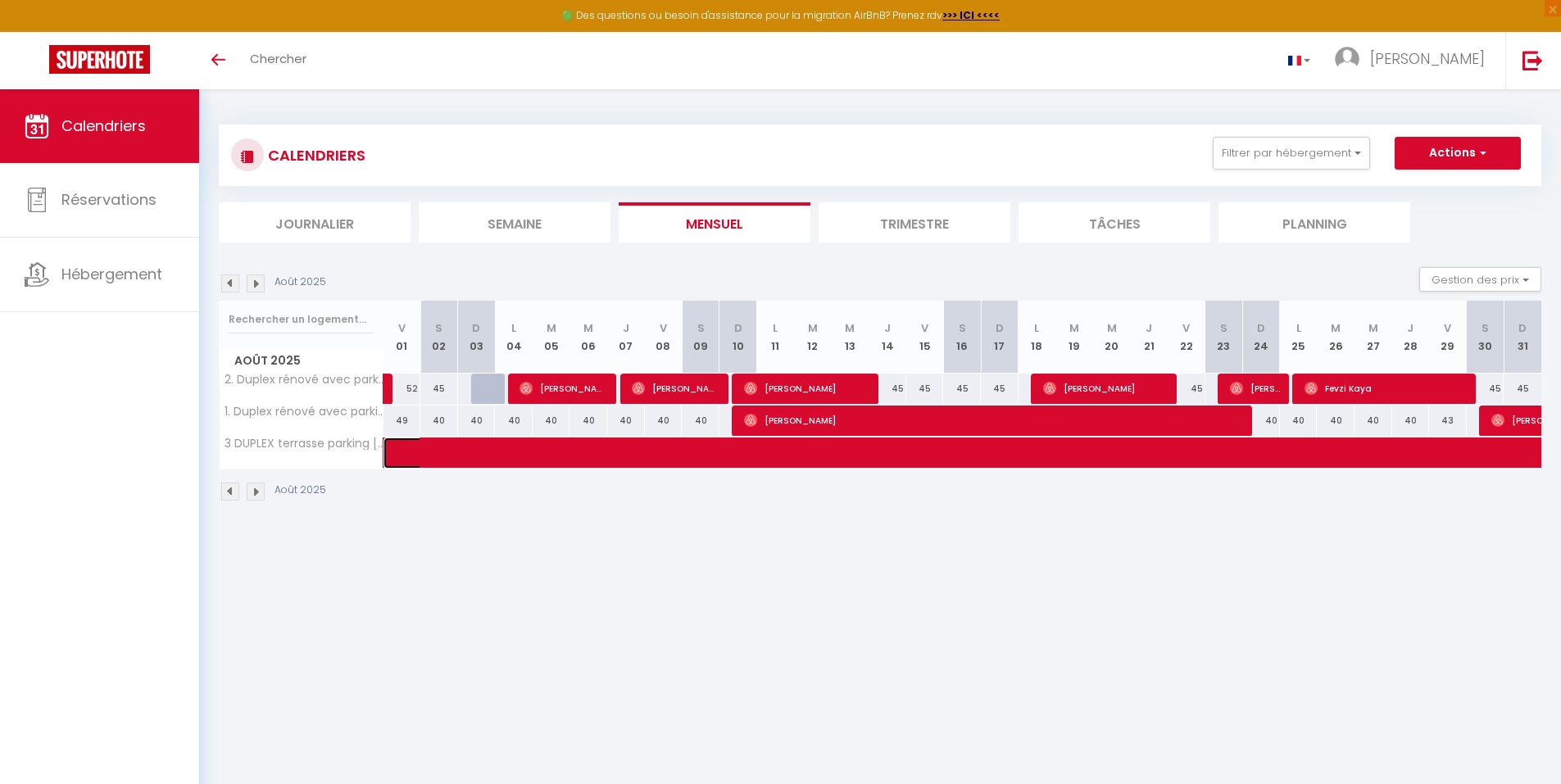
click at [400, 454] on link at bounding box center [402, 453] width 38 height 31
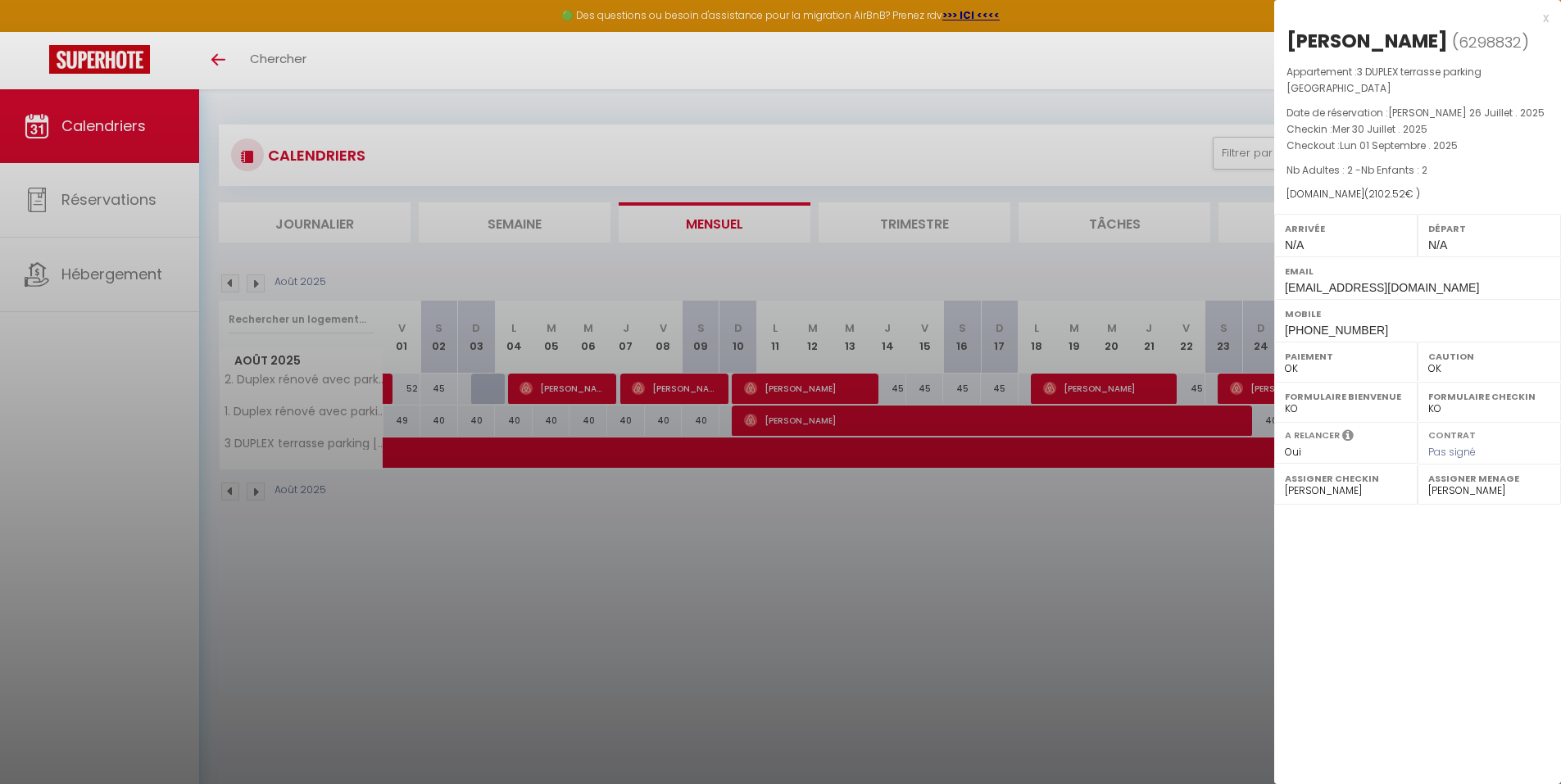
click at [400, 453] on div at bounding box center [780, 392] width 1561 height 784
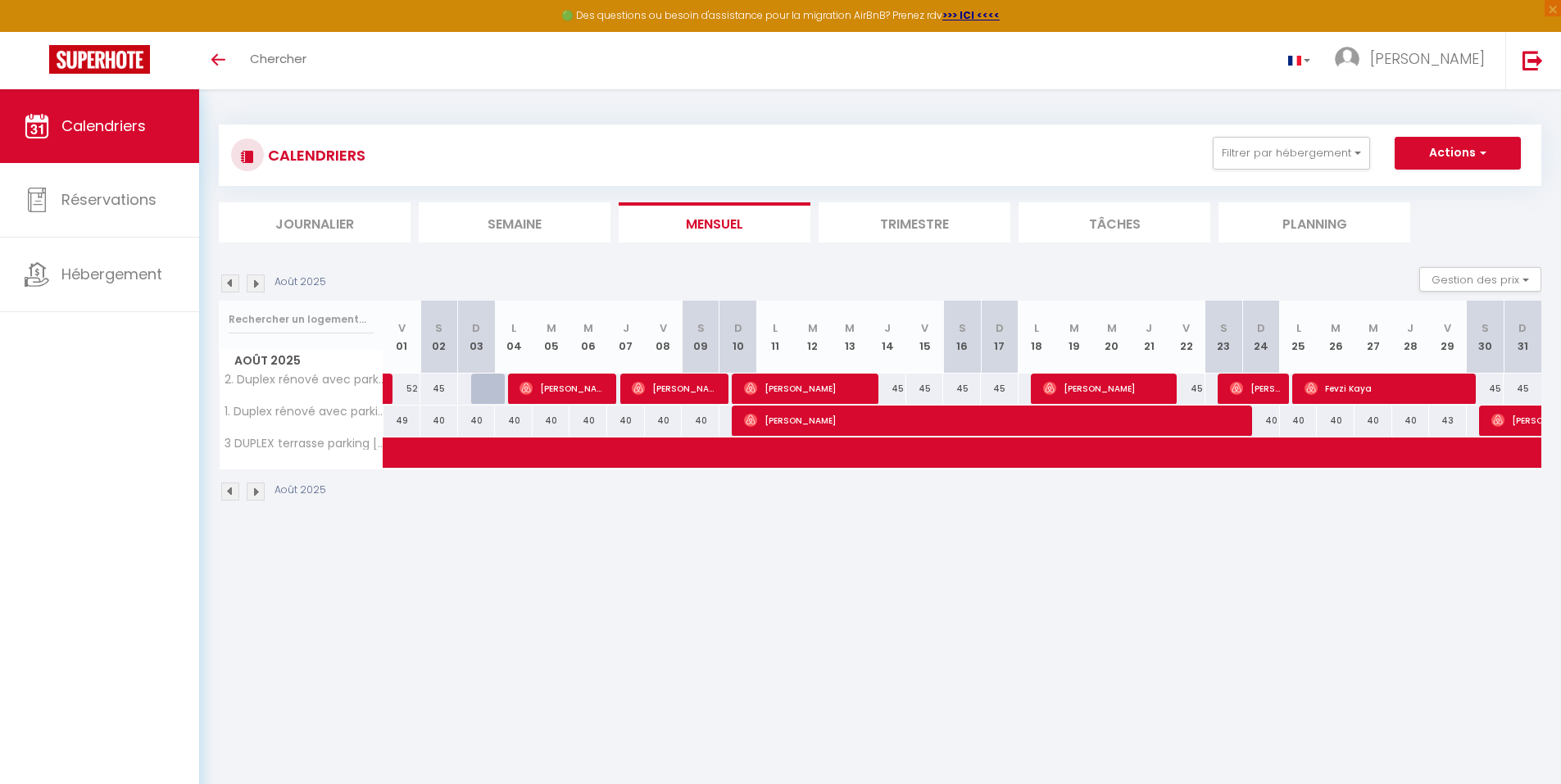
click at [228, 490] on img at bounding box center [231, 492] width 18 height 18
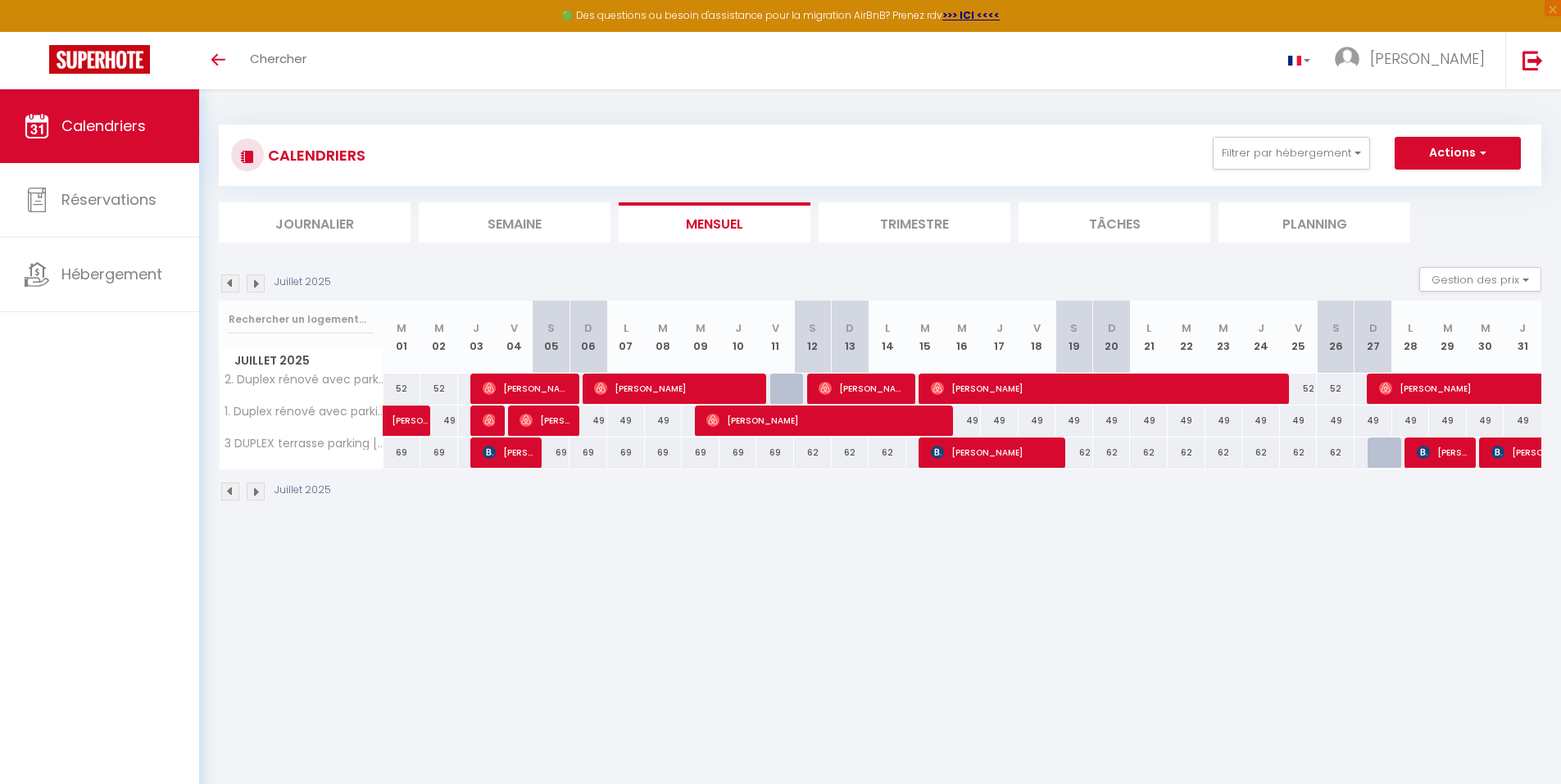
click at [1182, 455] on div "62" at bounding box center [1186, 452] width 38 height 30
click at [1437, 455] on span "[PERSON_NAME]" at bounding box center [1442, 452] width 50 height 31
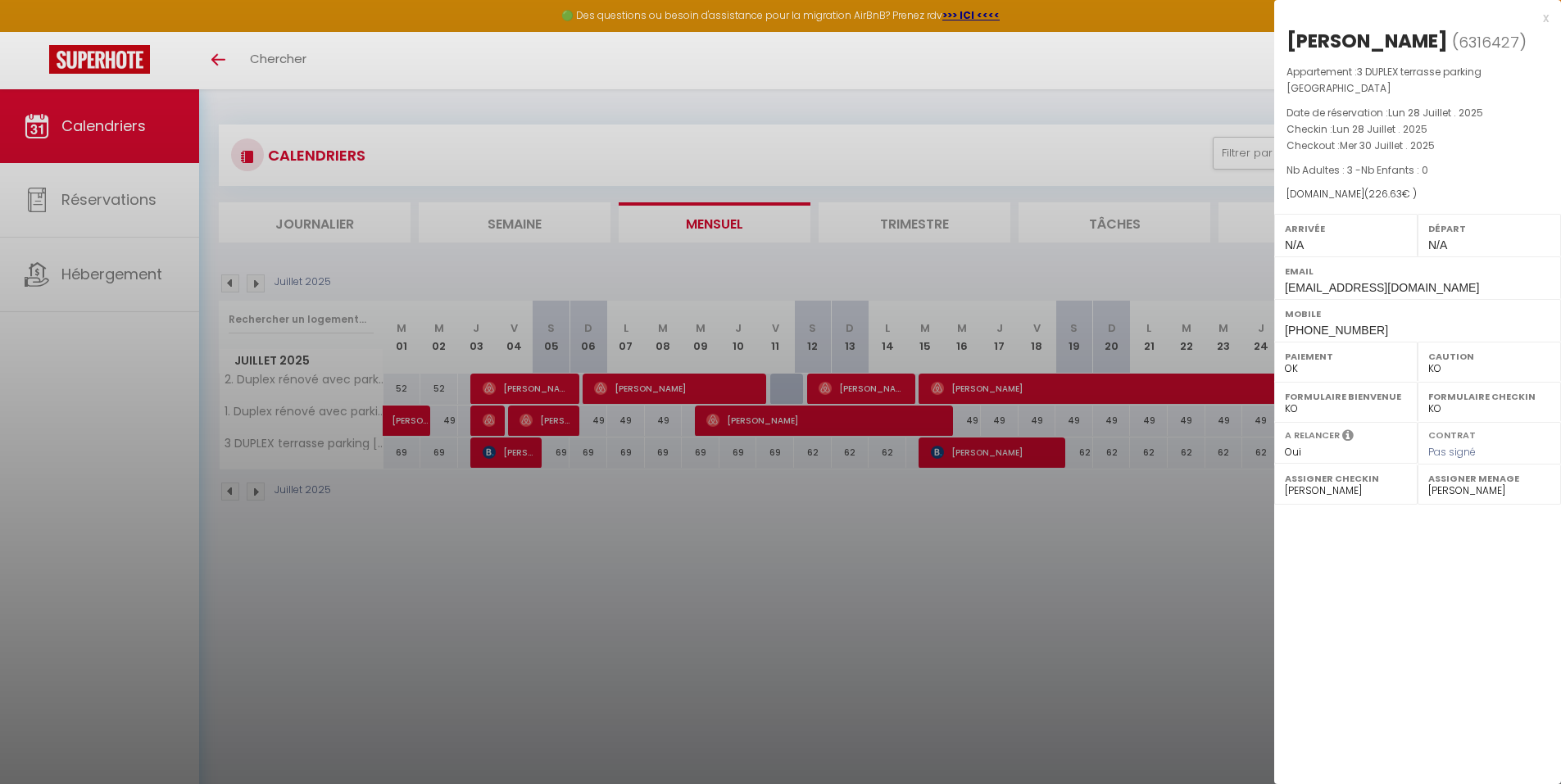
click at [1435, 457] on span "Pas signé" at bounding box center [1452, 451] width 48 height 14
click at [1120, 659] on div at bounding box center [780, 392] width 1561 height 784
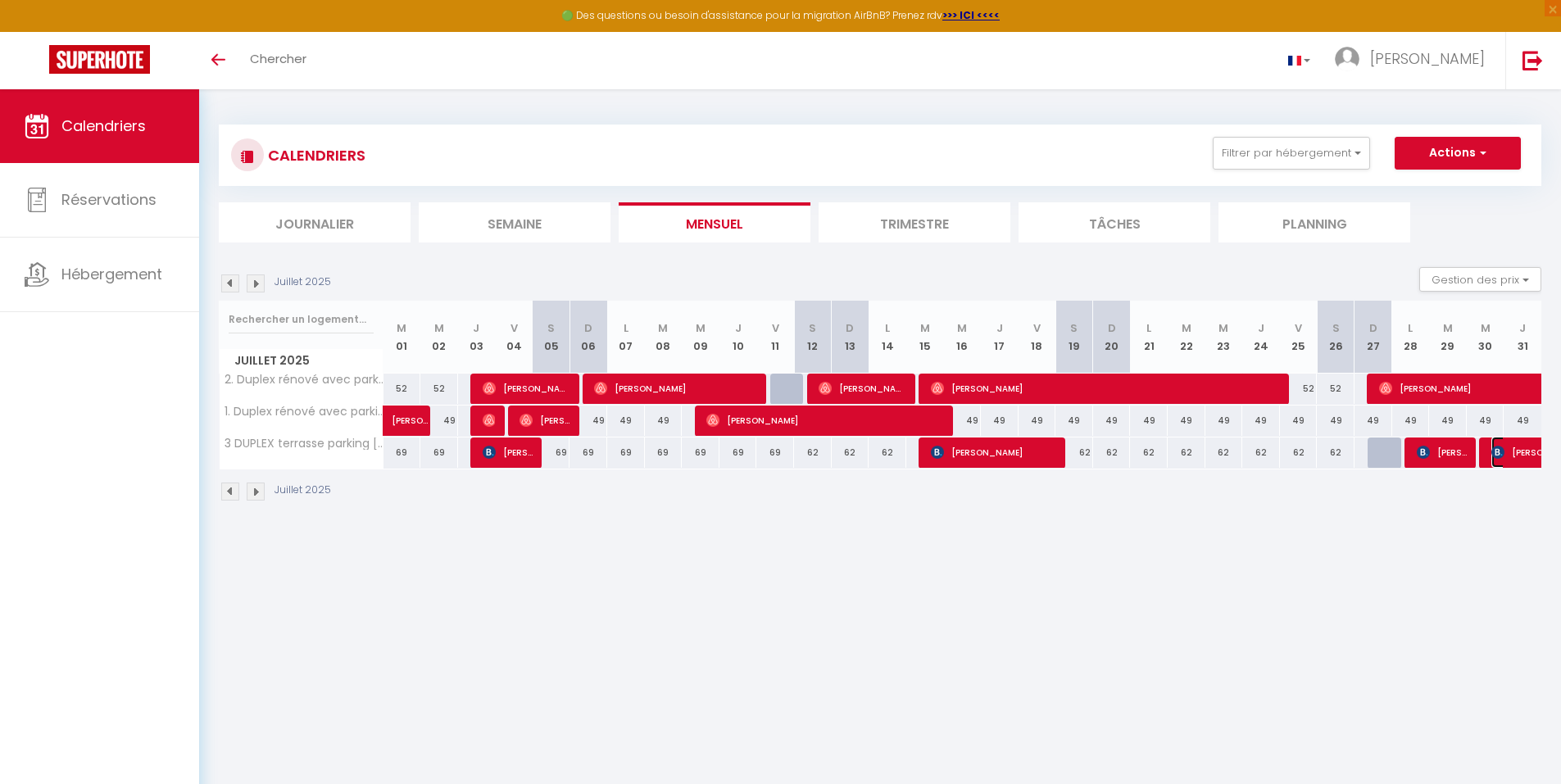
select select "OK"
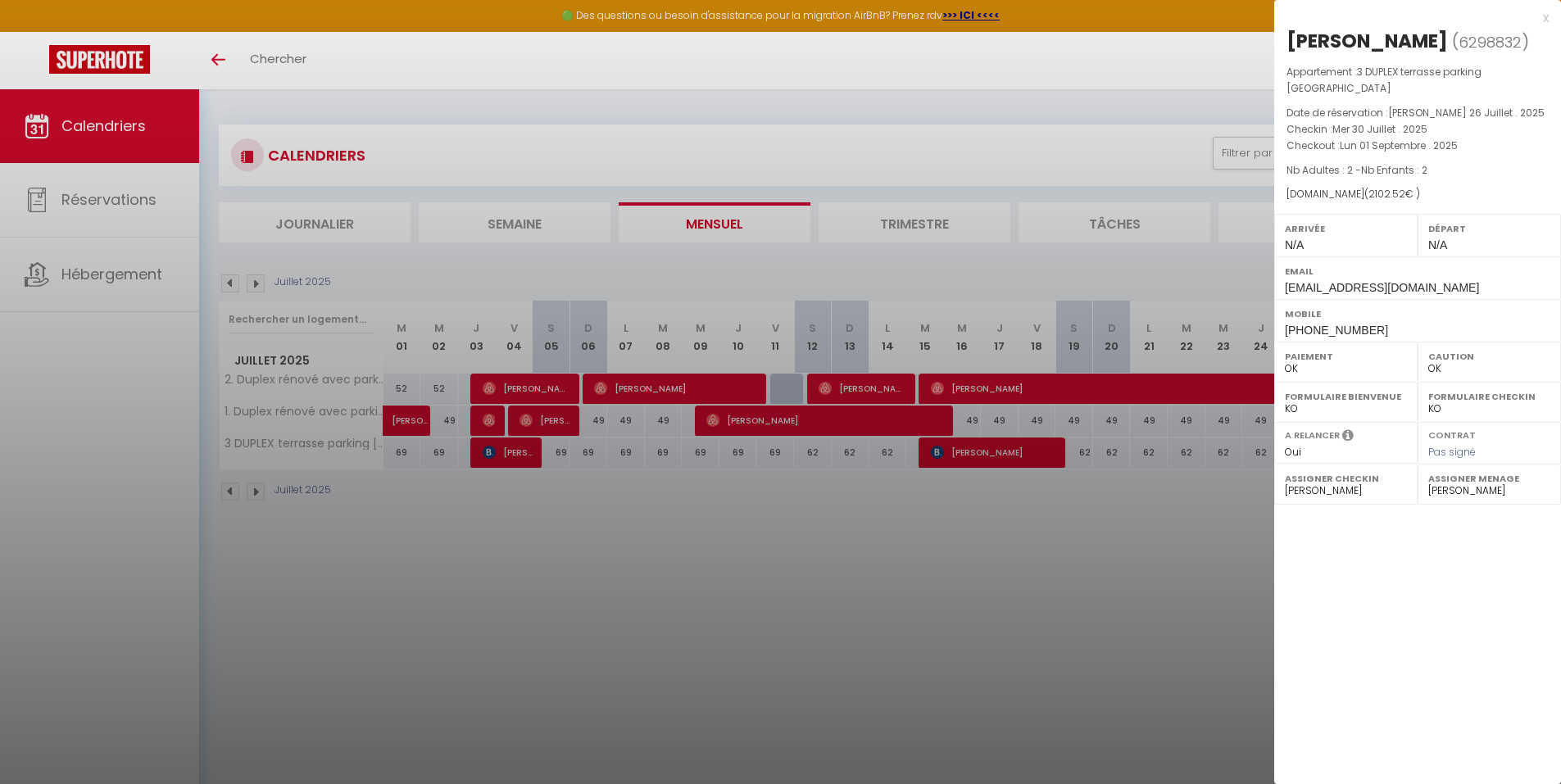
click at [851, 746] on div at bounding box center [780, 392] width 1561 height 784
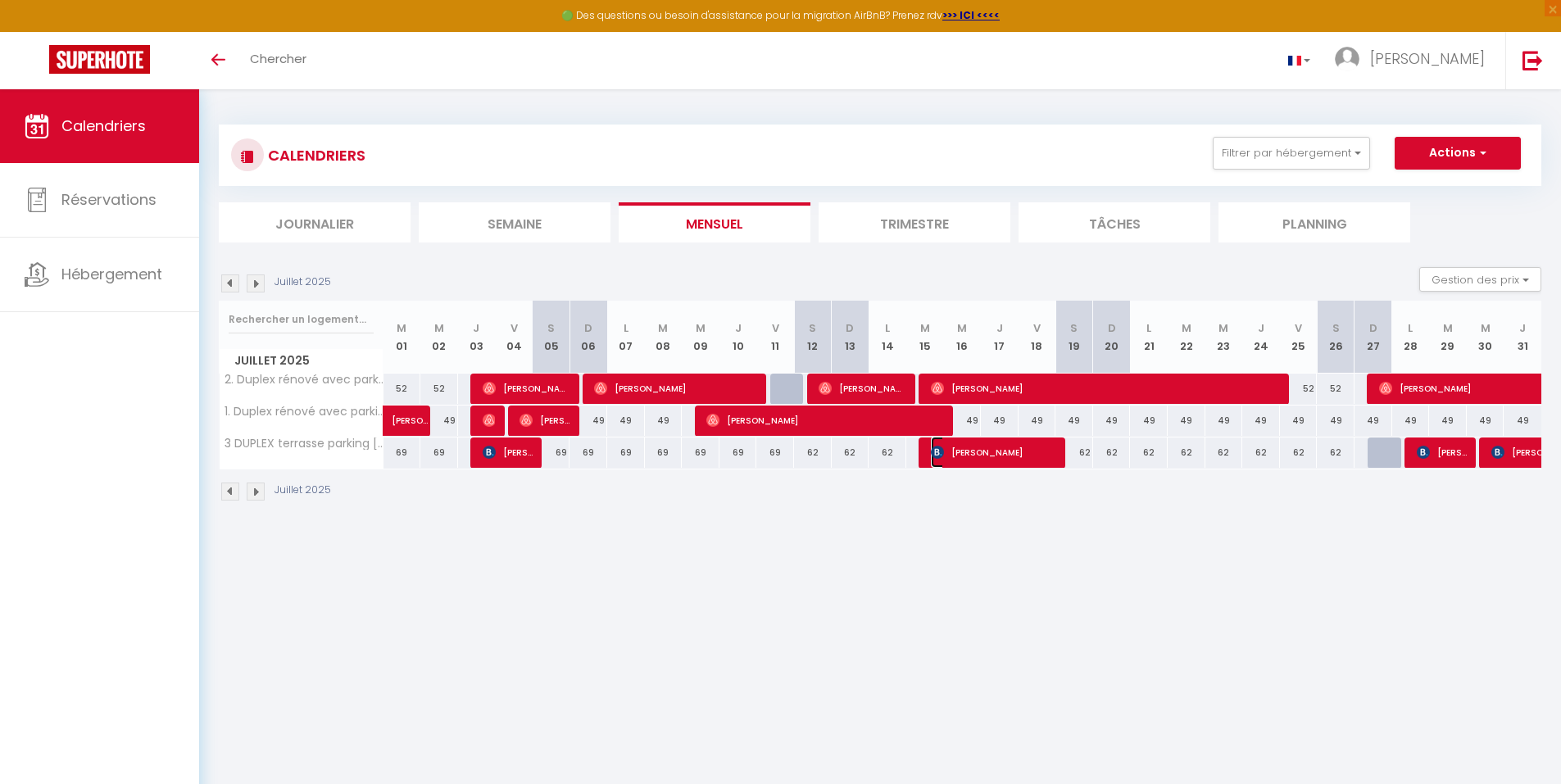
click at [978, 460] on span "[PERSON_NAME]" at bounding box center [994, 452] width 125 height 31
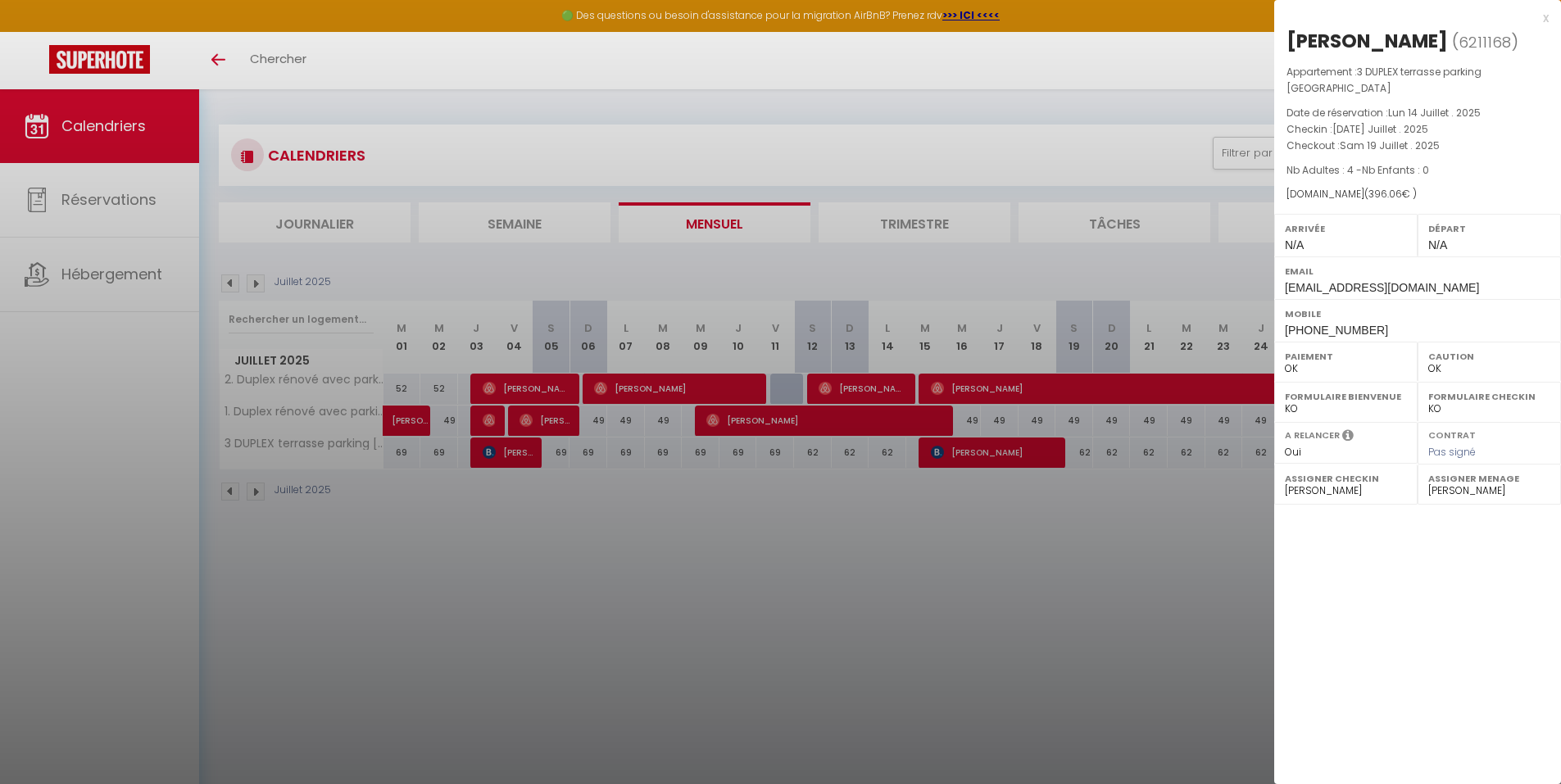
click at [510, 444] on div at bounding box center [780, 392] width 1561 height 784
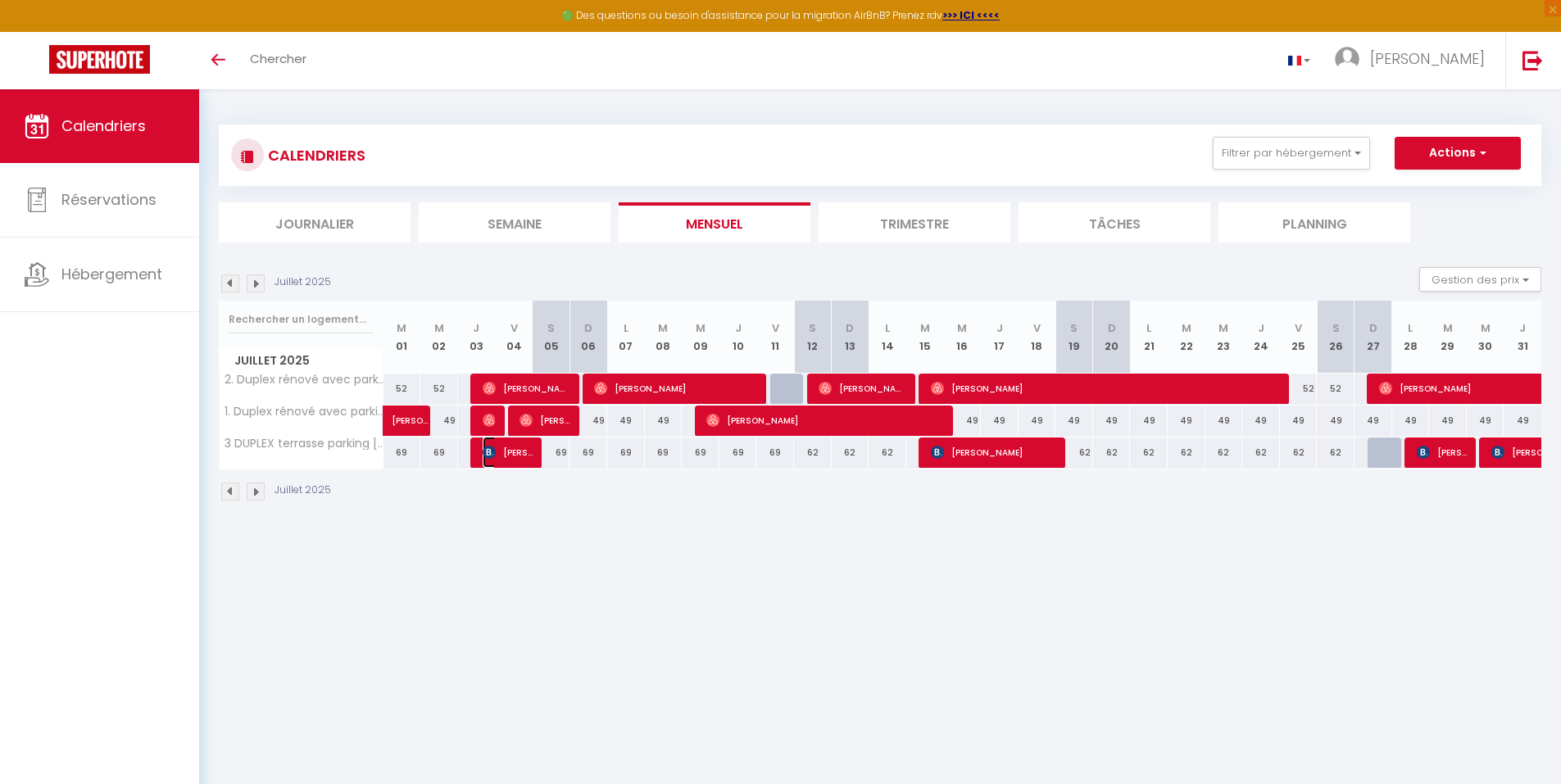
click at [510, 444] on span "[PERSON_NAME]" at bounding box center [507, 452] width 50 height 31
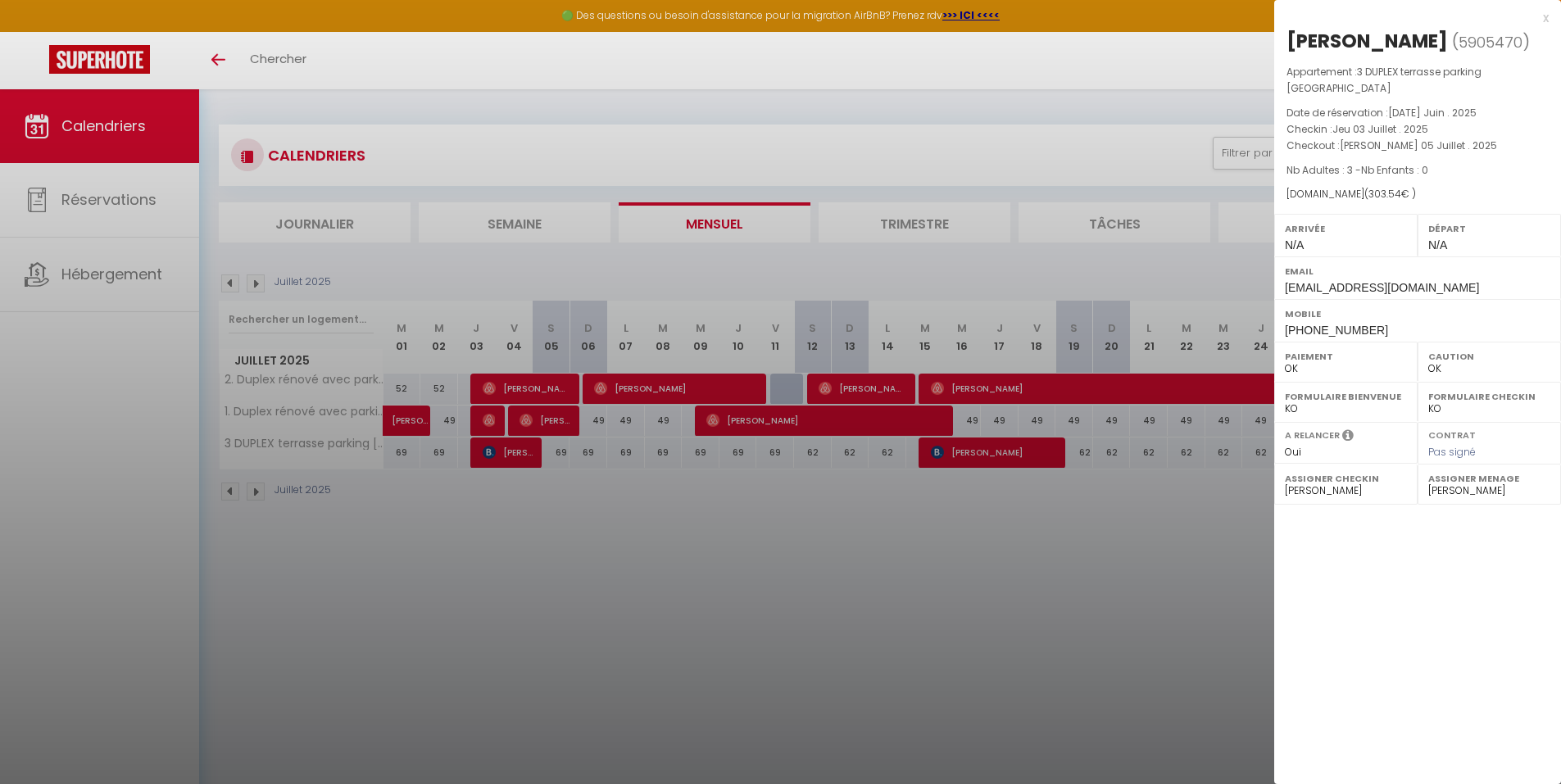
click at [256, 498] on div at bounding box center [780, 392] width 1561 height 784
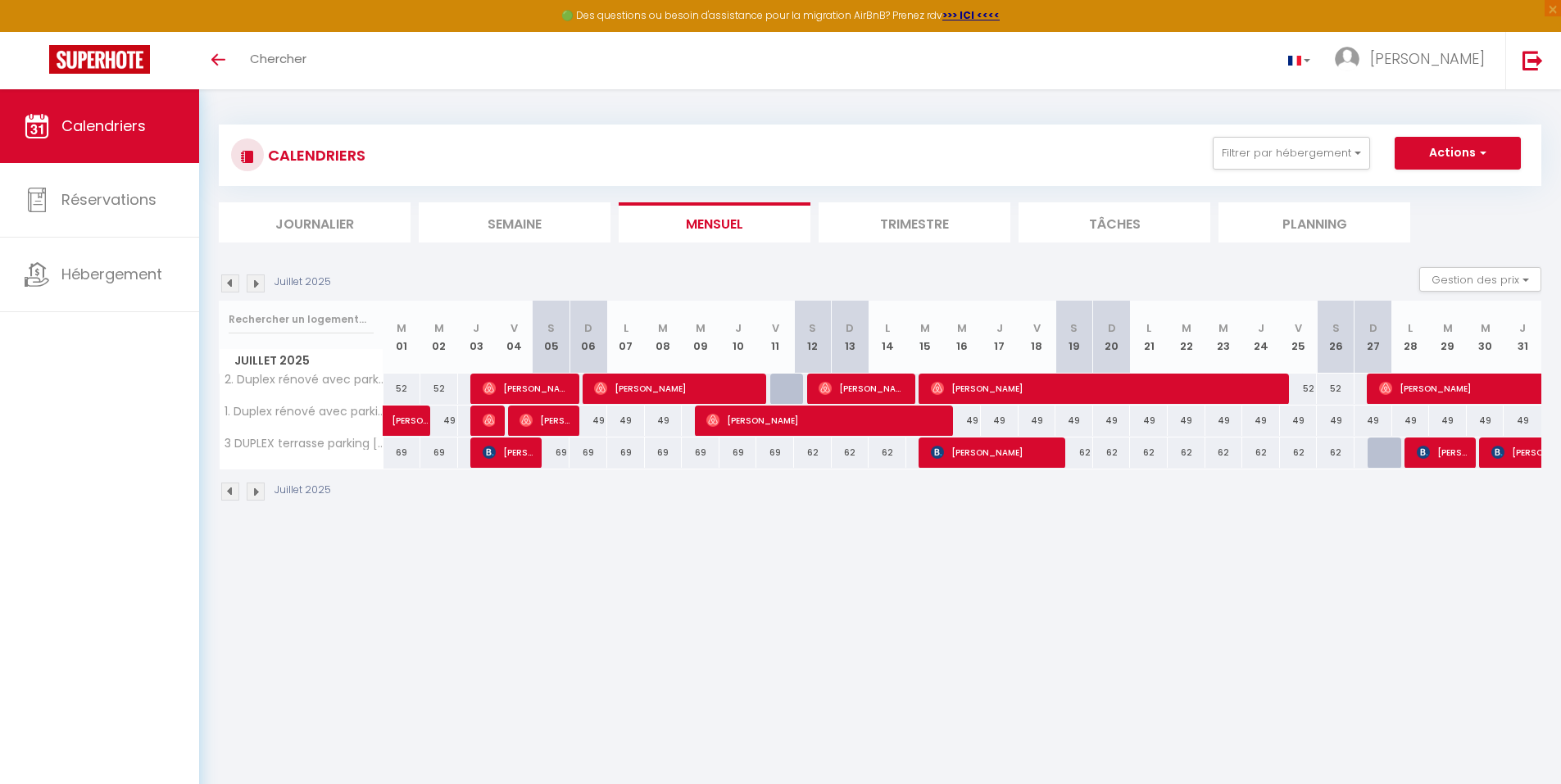
click at [256, 495] on img at bounding box center [256, 492] width 18 height 18
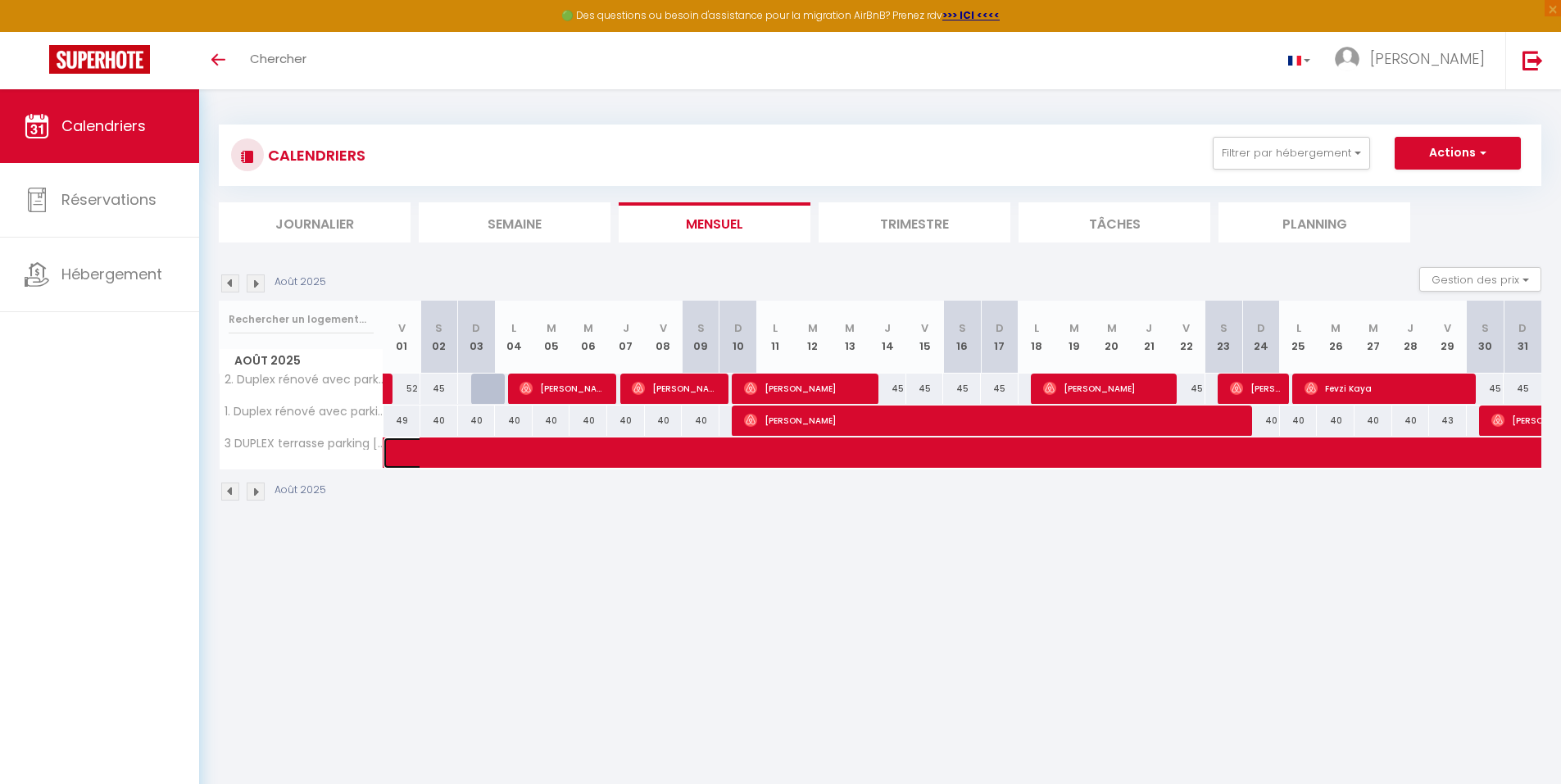
click at [1203, 439] on span at bounding box center [992, 453] width 1169 height 31
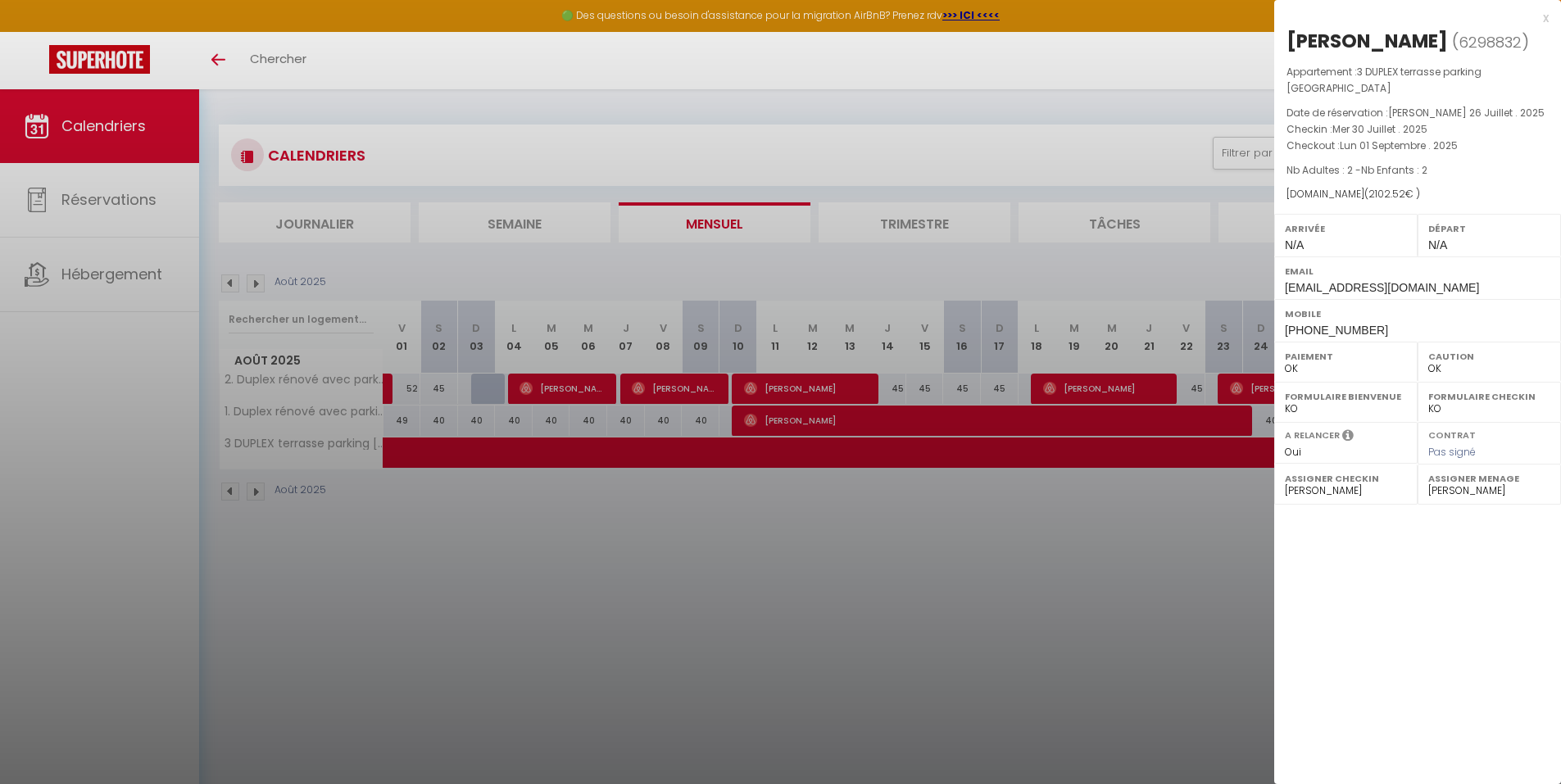
click at [1136, 426] on div at bounding box center [780, 392] width 1561 height 784
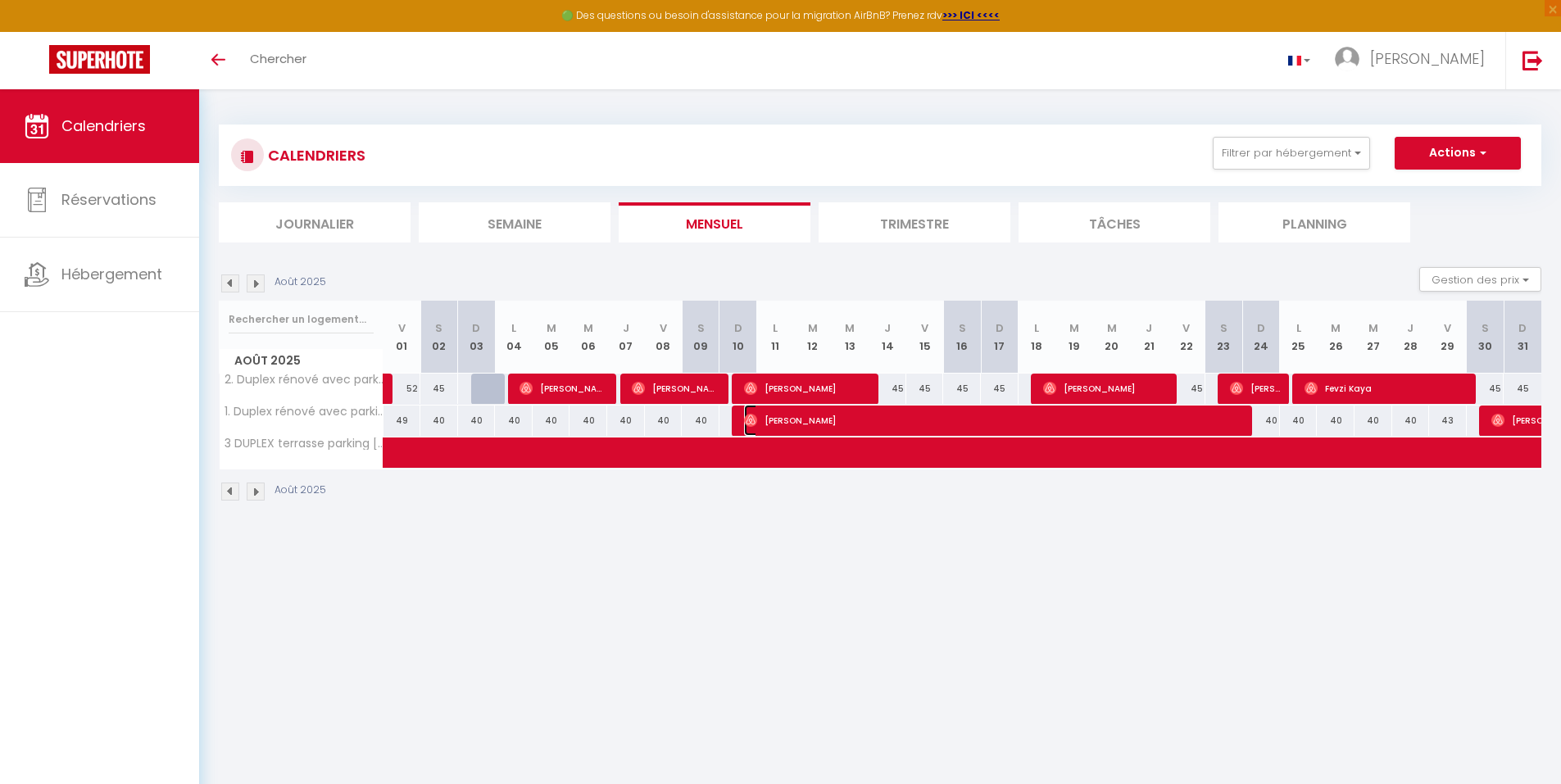
click at [1136, 426] on span "[PERSON_NAME]" at bounding box center [995, 421] width 502 height 31
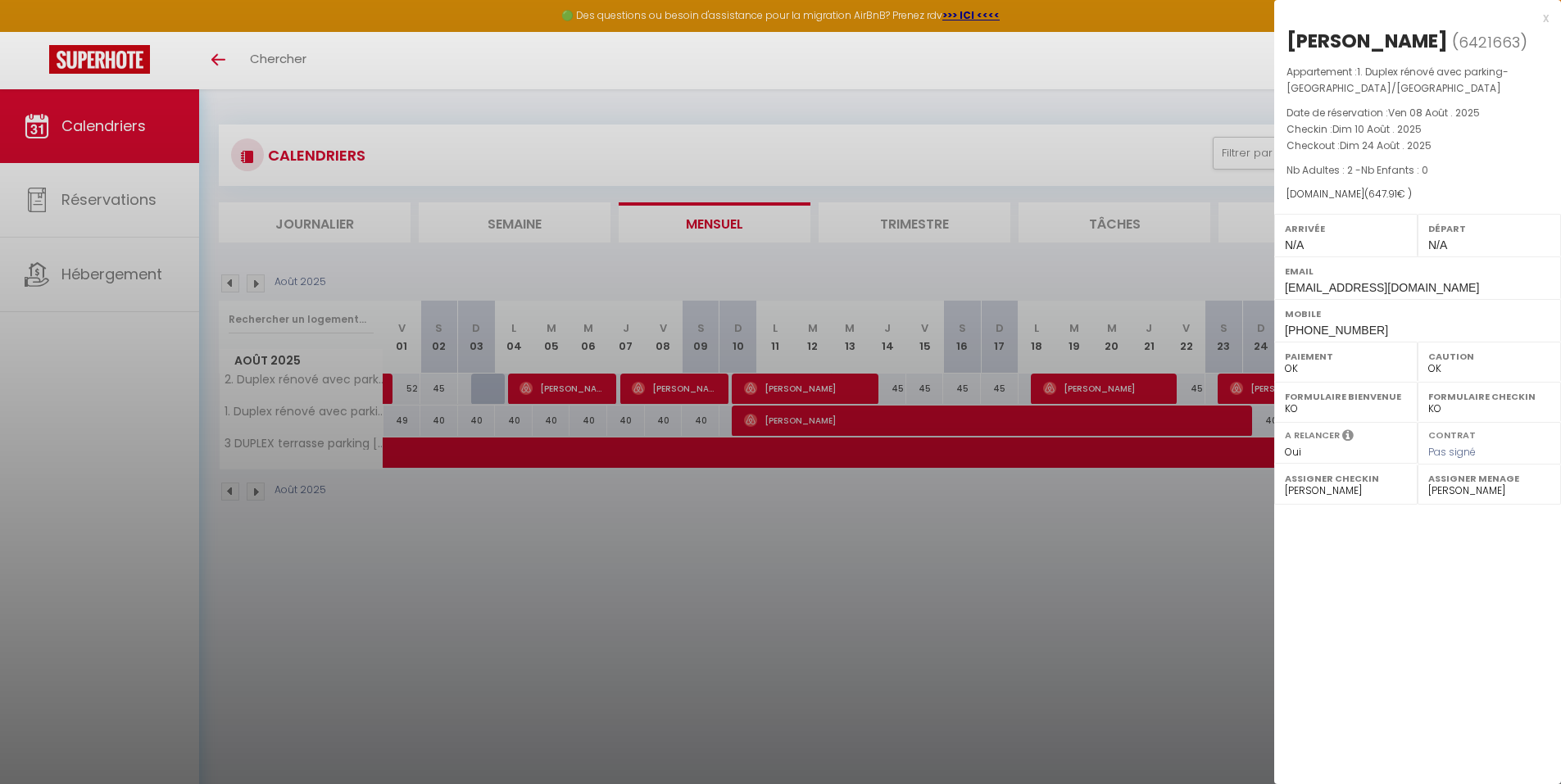
click at [492, 457] on div at bounding box center [780, 392] width 1561 height 784
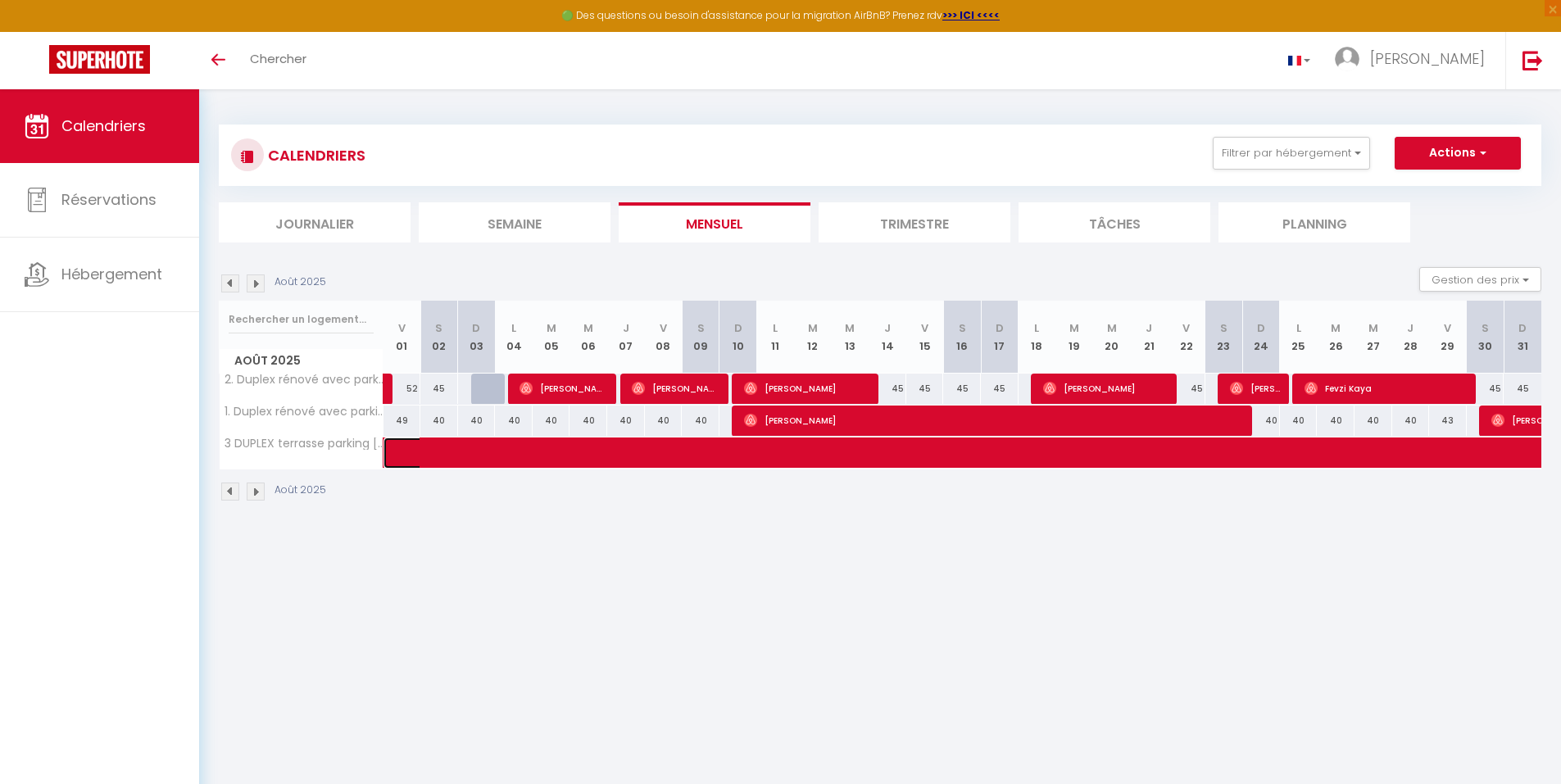
click at [492, 457] on span at bounding box center [992, 453] width 1169 height 31
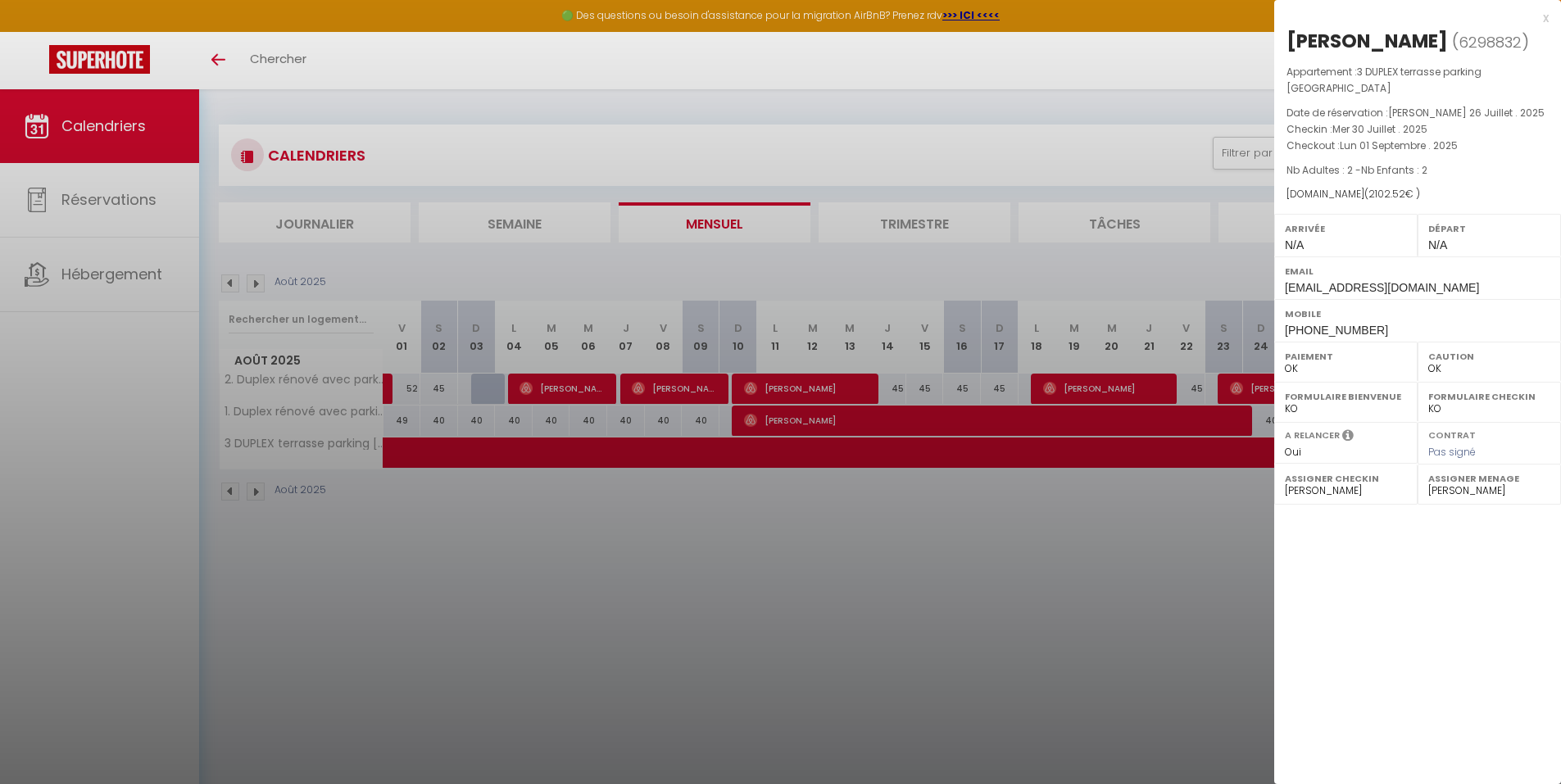
click at [819, 621] on div at bounding box center [780, 392] width 1561 height 784
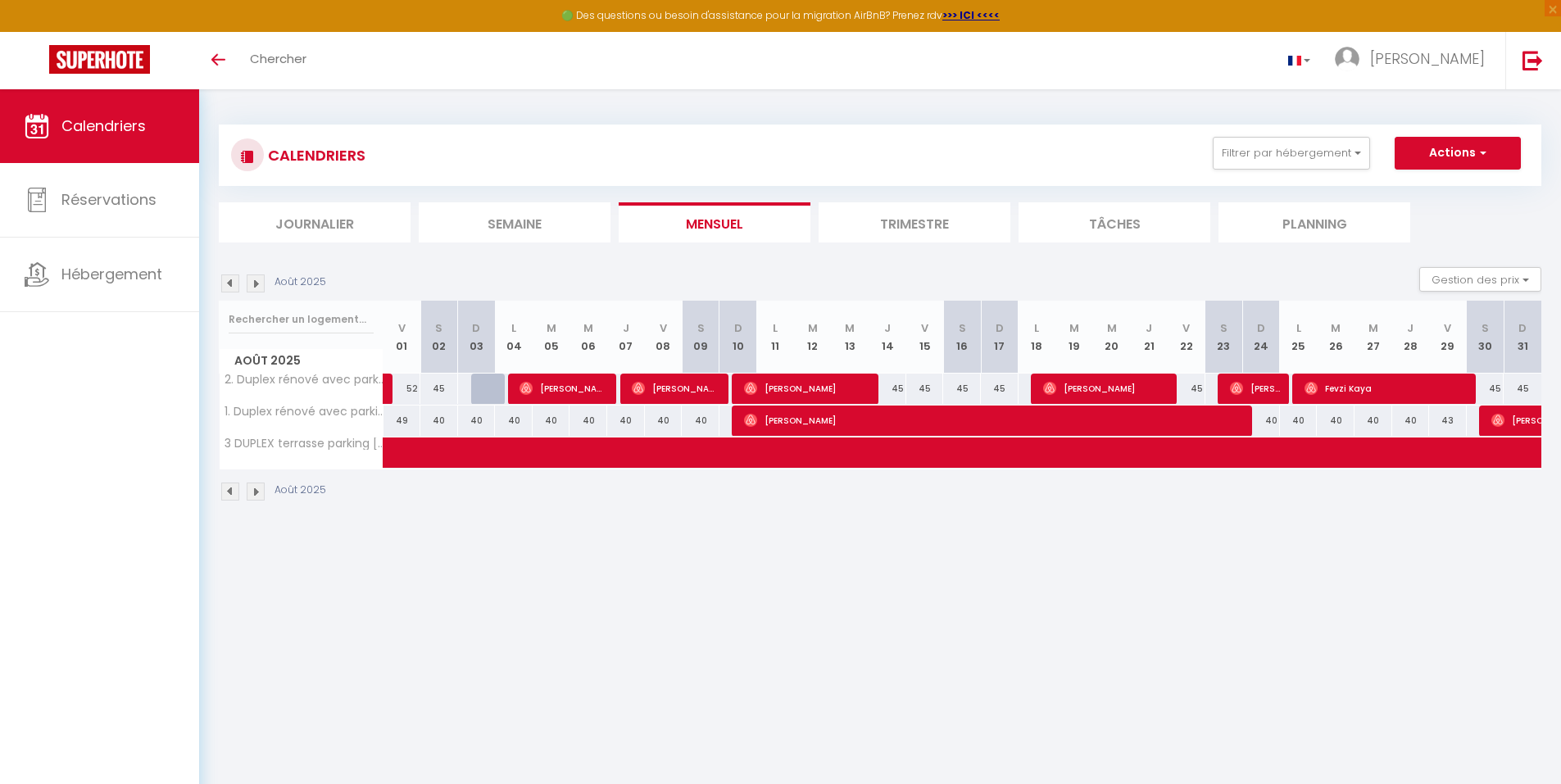
click at [552, 224] on li "Semaine" at bounding box center [515, 222] width 192 height 41
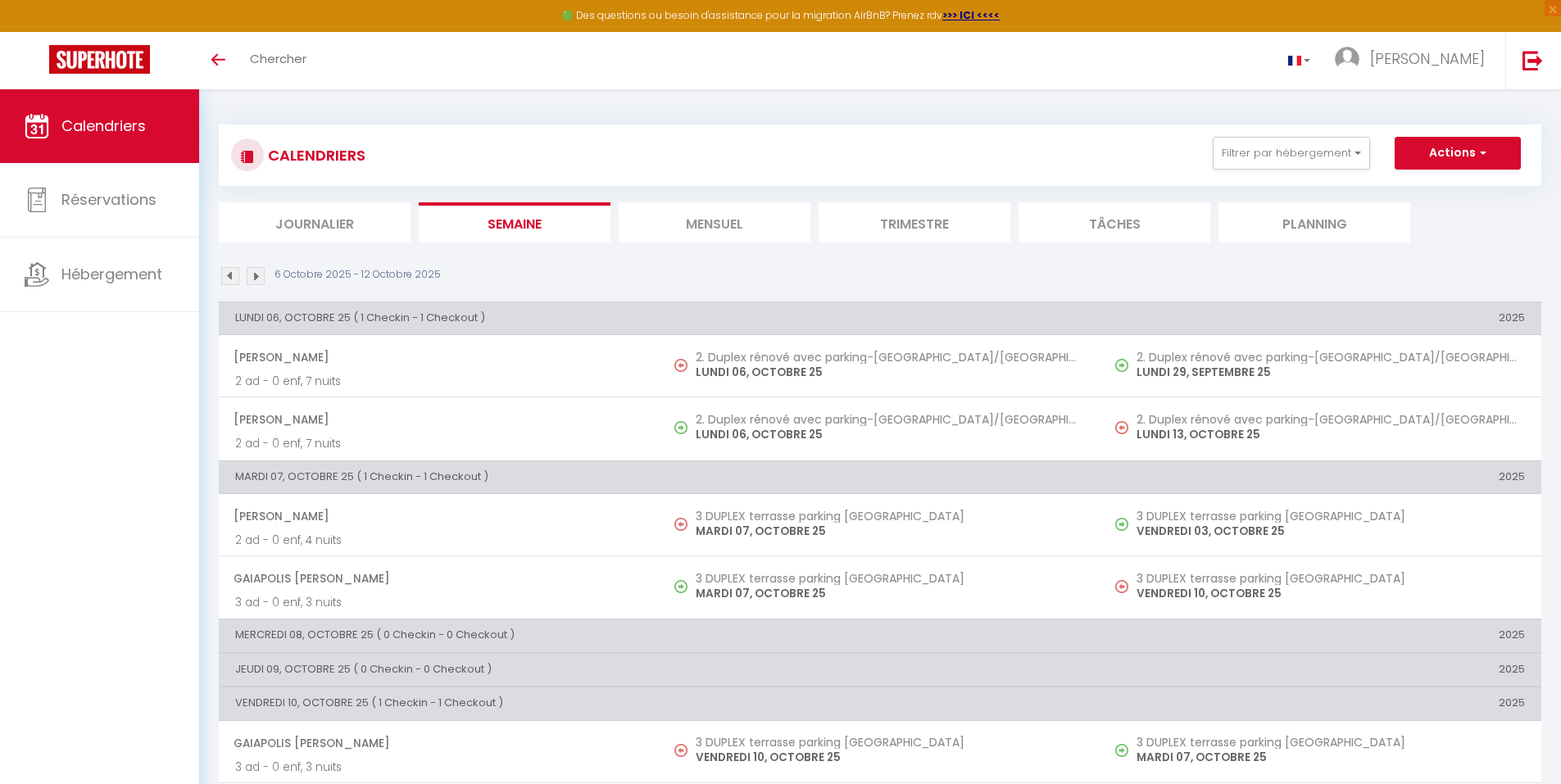
click at [734, 221] on li "Mensuel" at bounding box center [715, 222] width 192 height 41
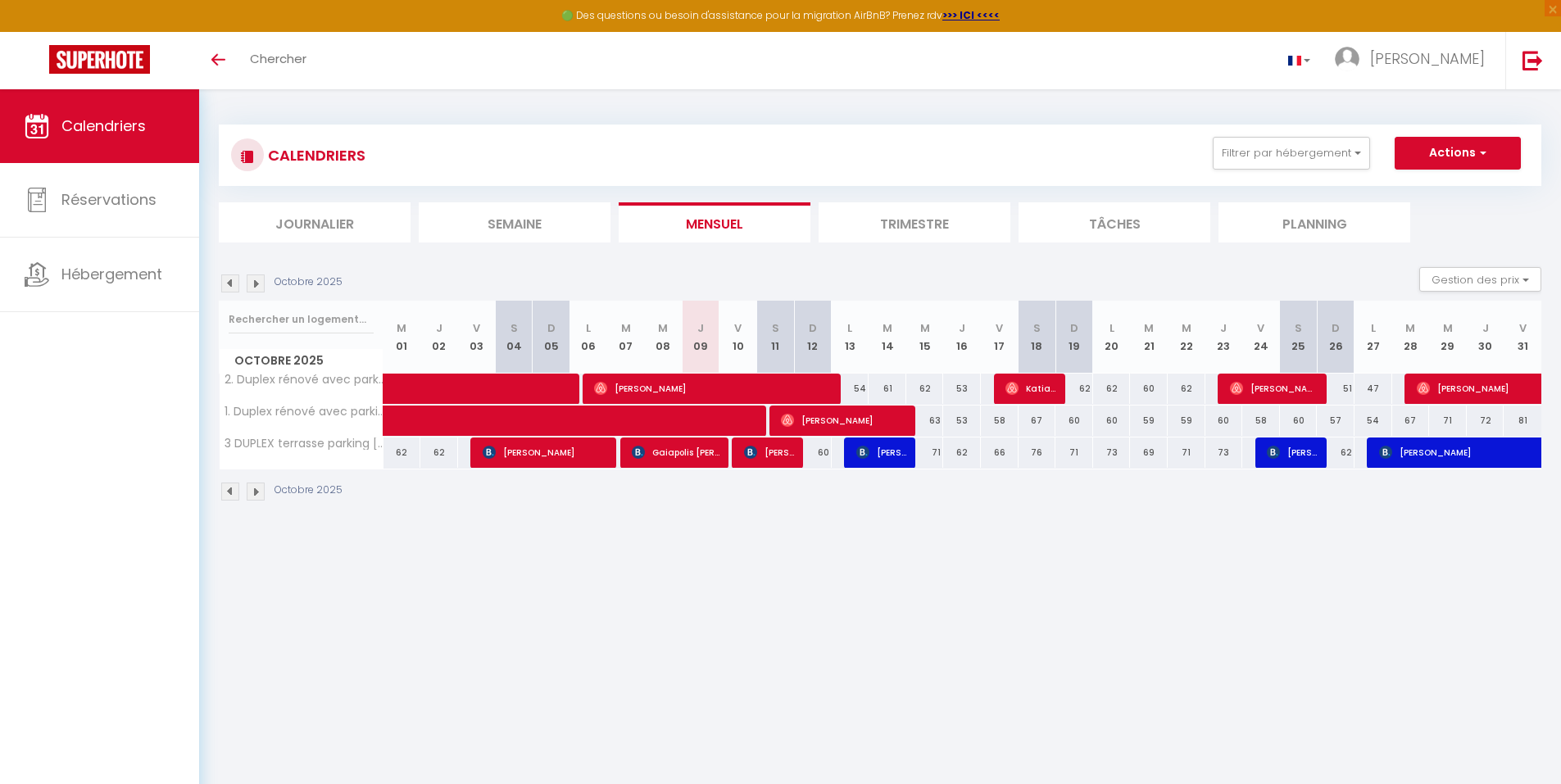
click at [734, 221] on li "Mensuel" at bounding box center [715, 222] width 192 height 41
click at [561, 229] on li "Semaine" at bounding box center [515, 222] width 192 height 41
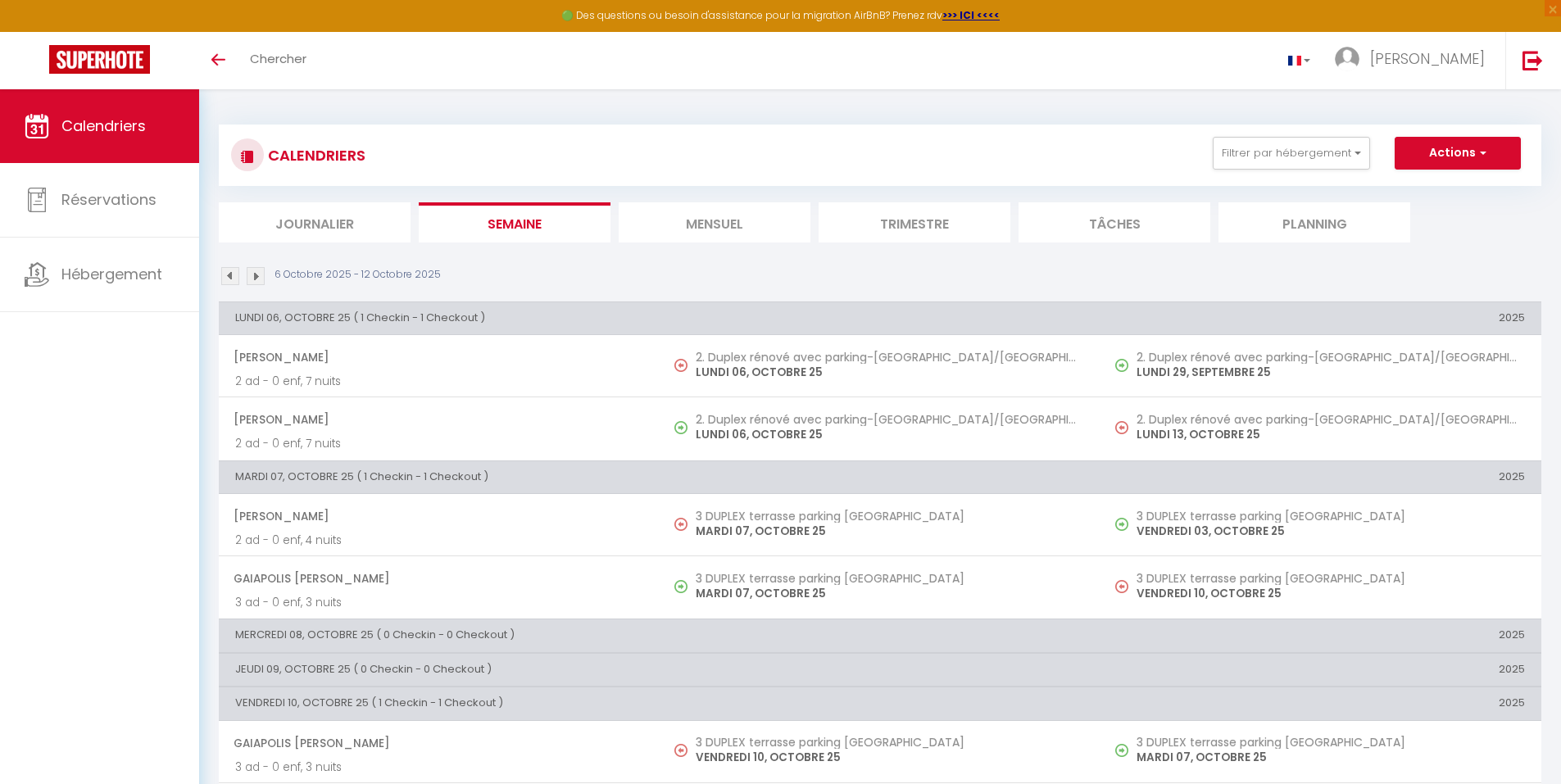
click at [745, 235] on li "Mensuel" at bounding box center [715, 222] width 192 height 41
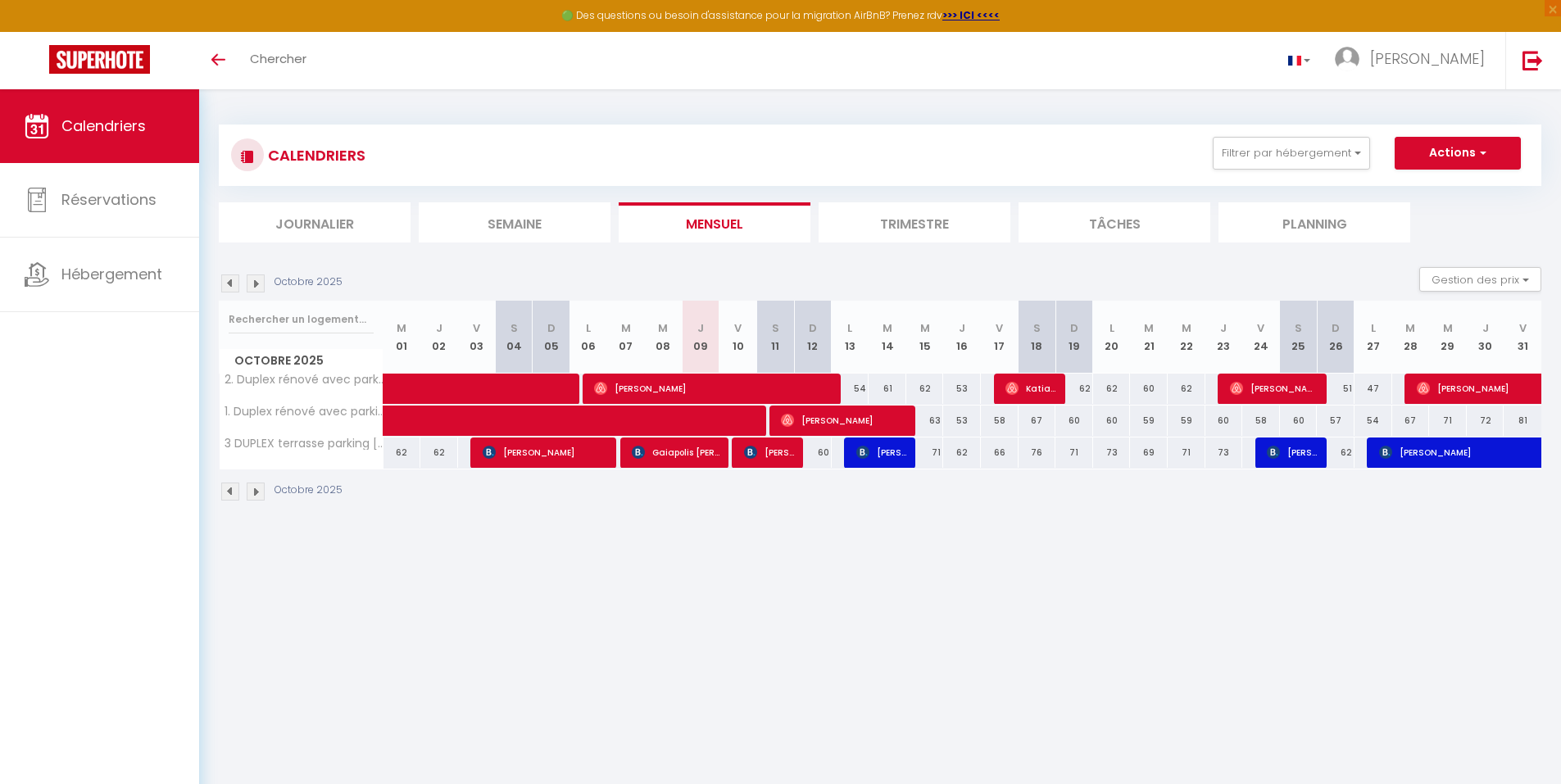
click at [231, 495] on img at bounding box center [231, 492] width 18 height 18
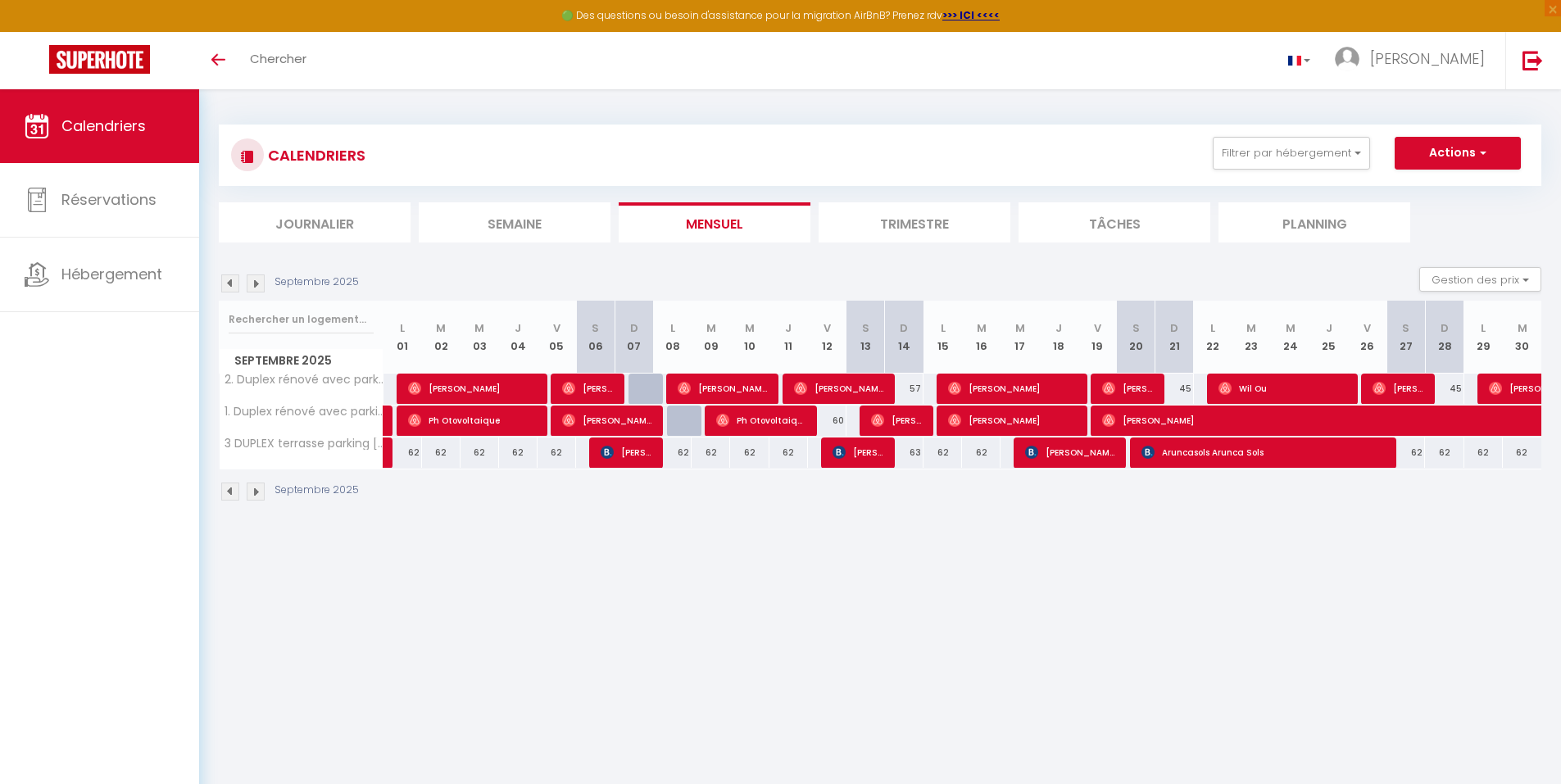
click at [231, 495] on img at bounding box center [231, 492] width 18 height 18
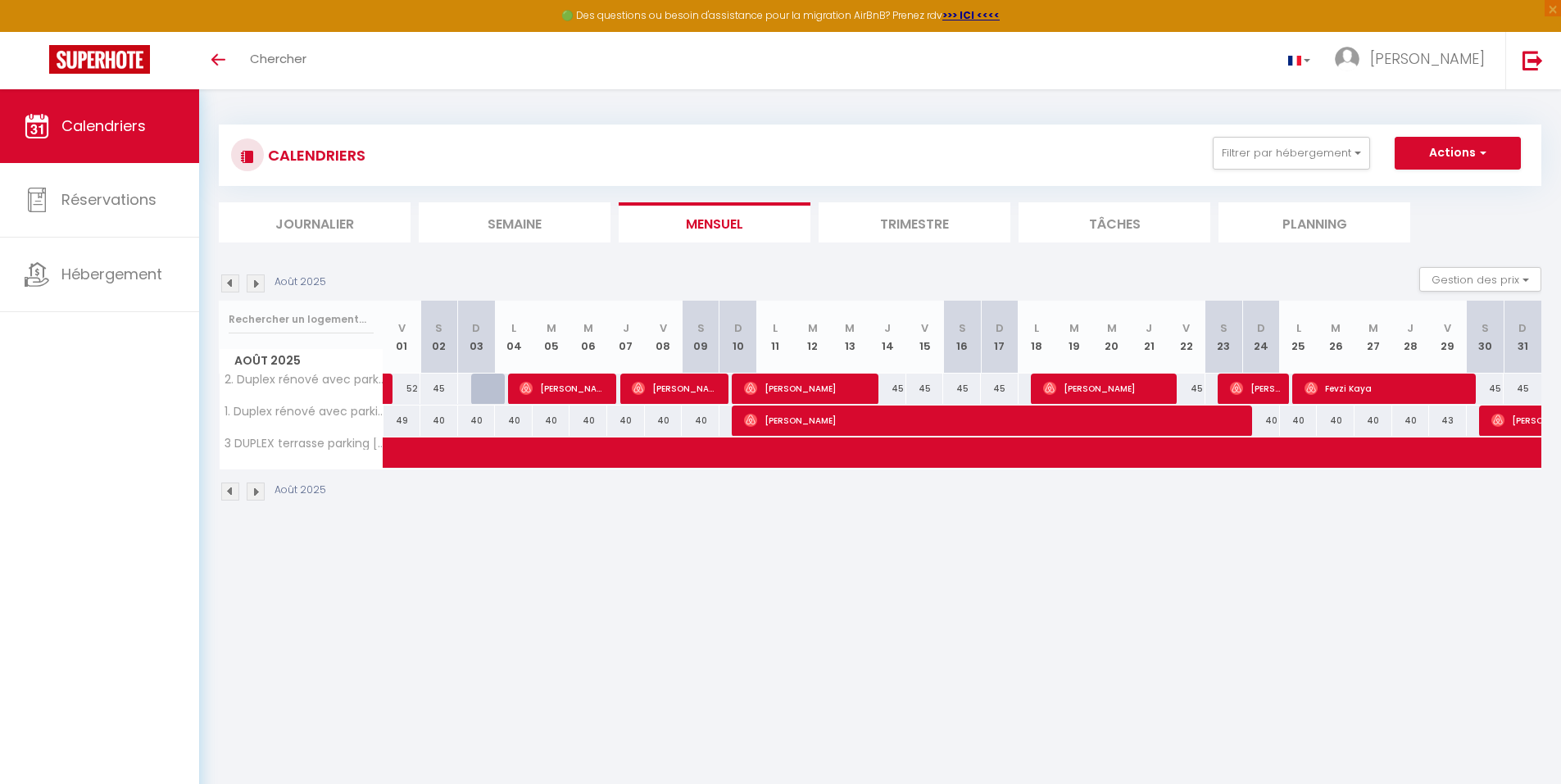
click at [231, 495] on img at bounding box center [231, 492] width 18 height 18
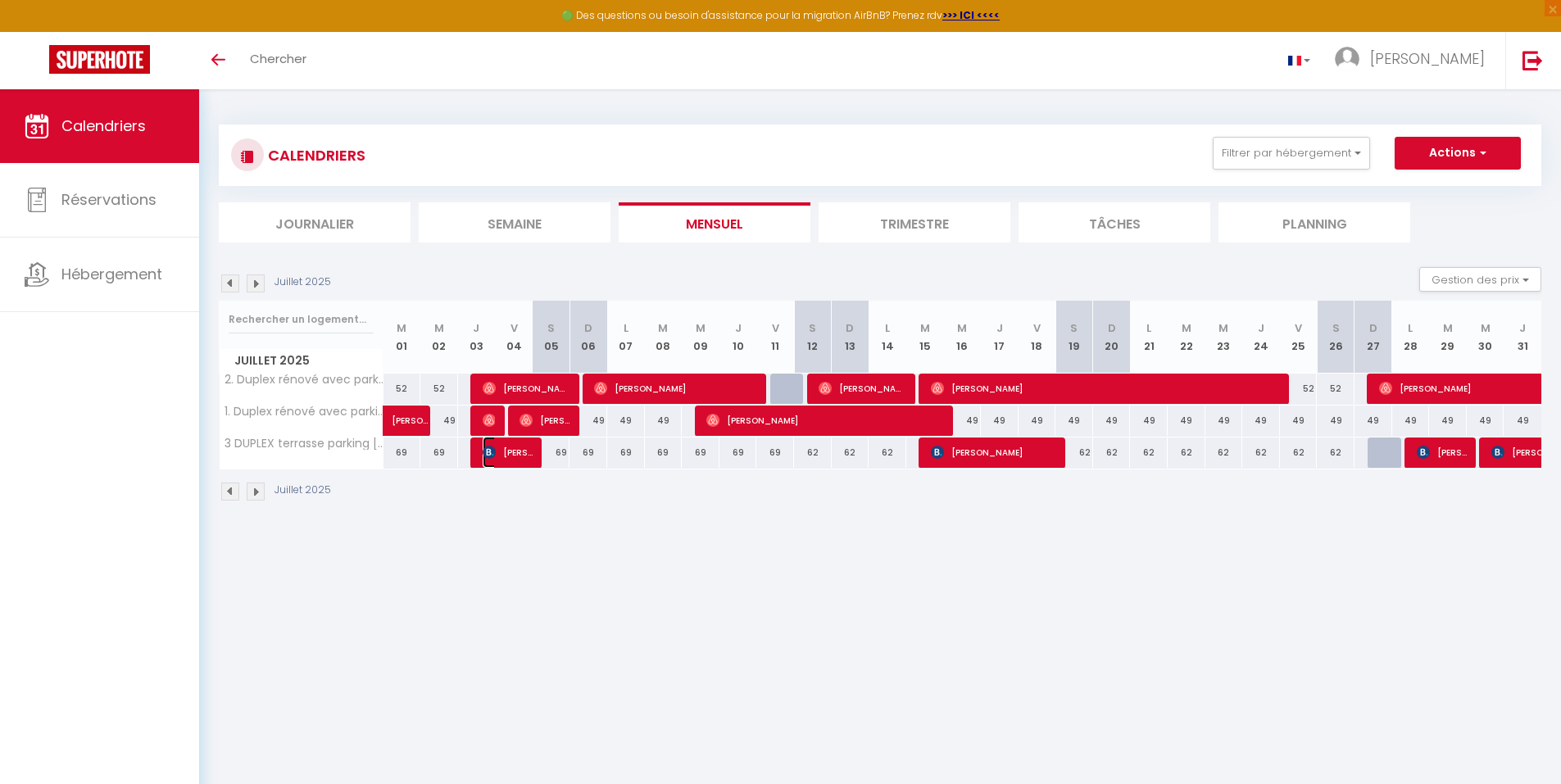
click at [509, 447] on span "[PERSON_NAME]" at bounding box center [507, 452] width 50 height 31
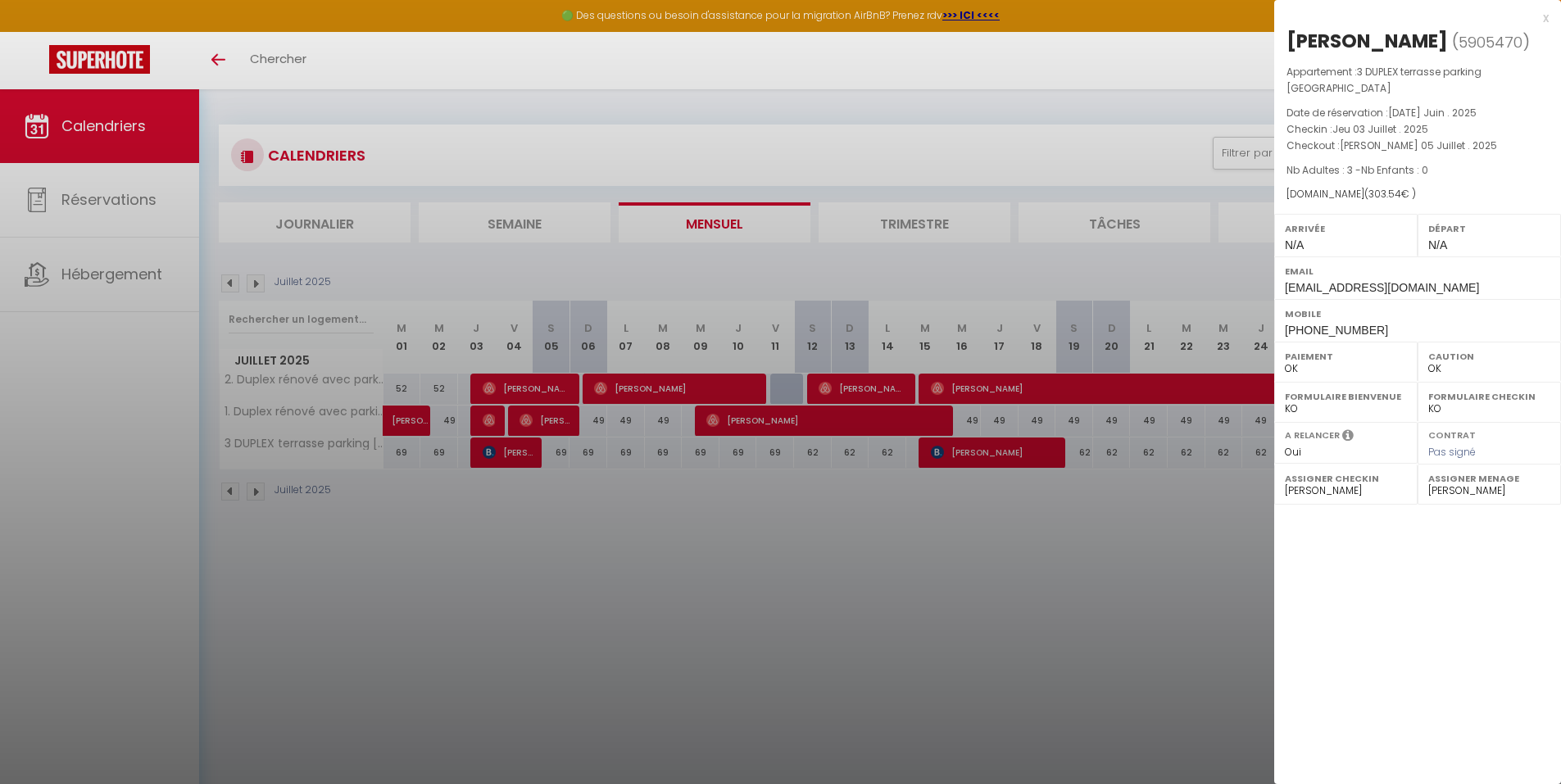
click at [963, 457] on div at bounding box center [780, 392] width 1561 height 784
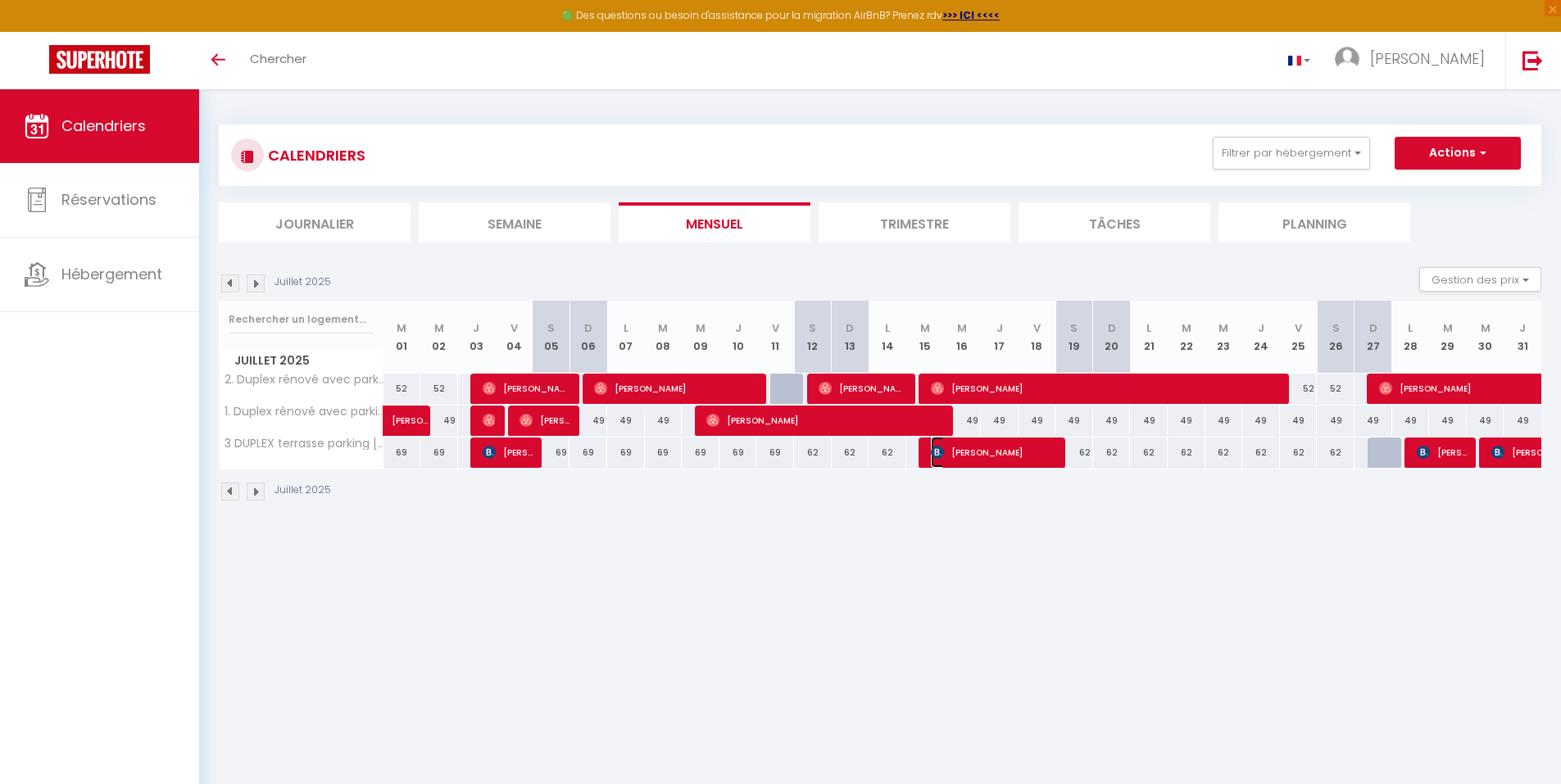
click at [963, 457] on span "[PERSON_NAME]" at bounding box center [994, 452] width 125 height 31
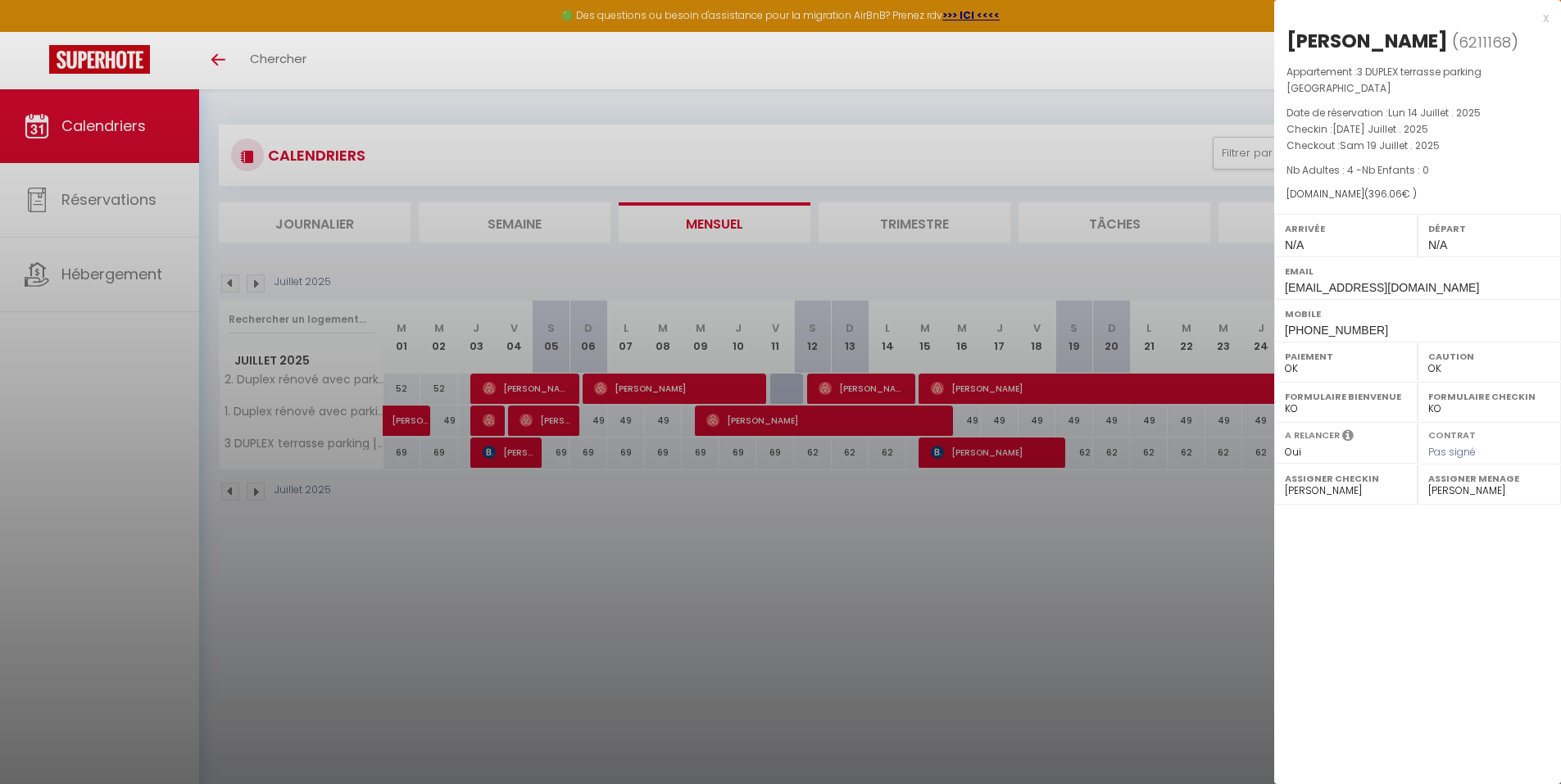
click at [1198, 641] on div at bounding box center [780, 392] width 1561 height 784
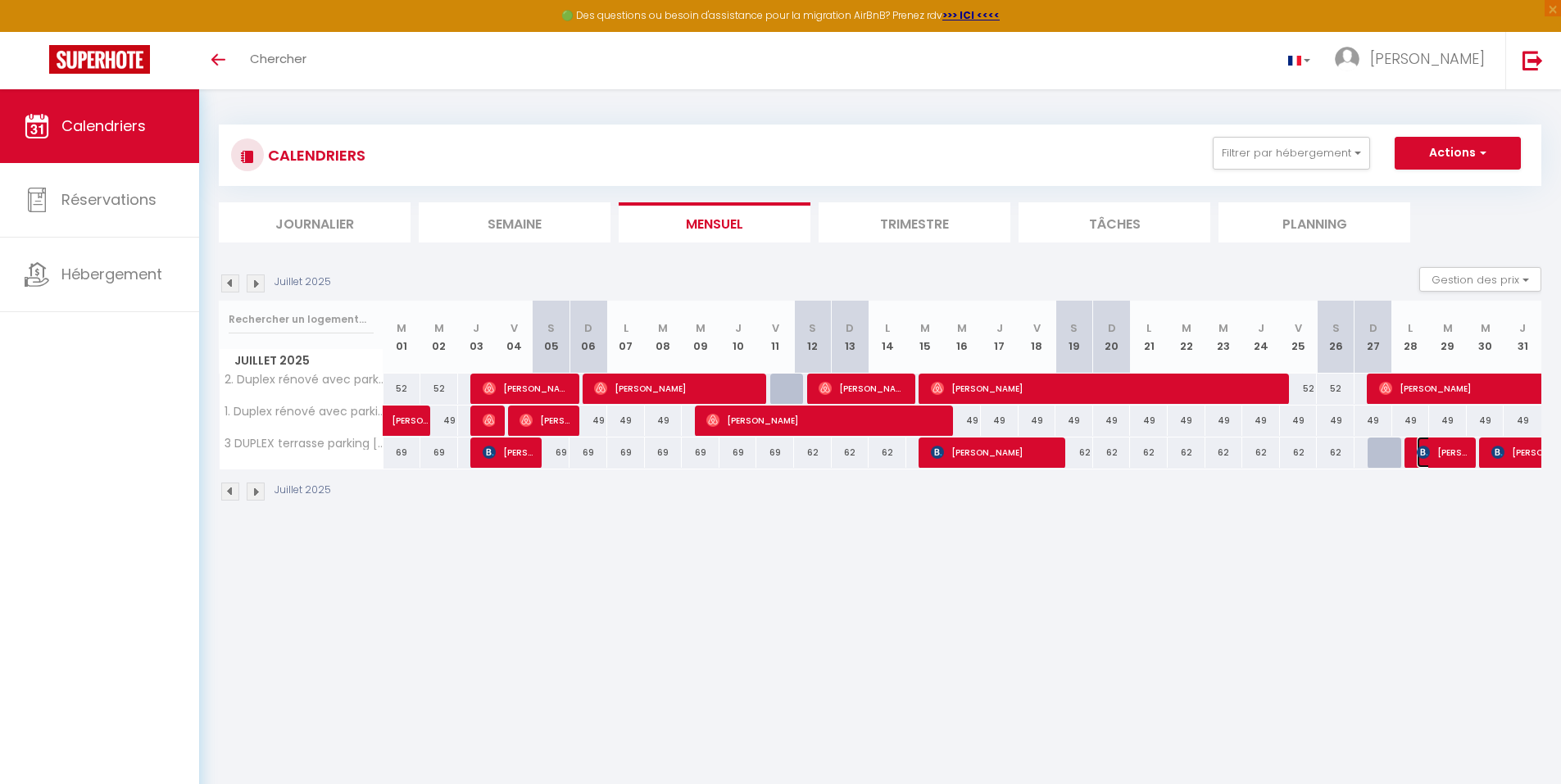
click at [1435, 446] on span "[PERSON_NAME]" at bounding box center [1442, 452] width 50 height 31
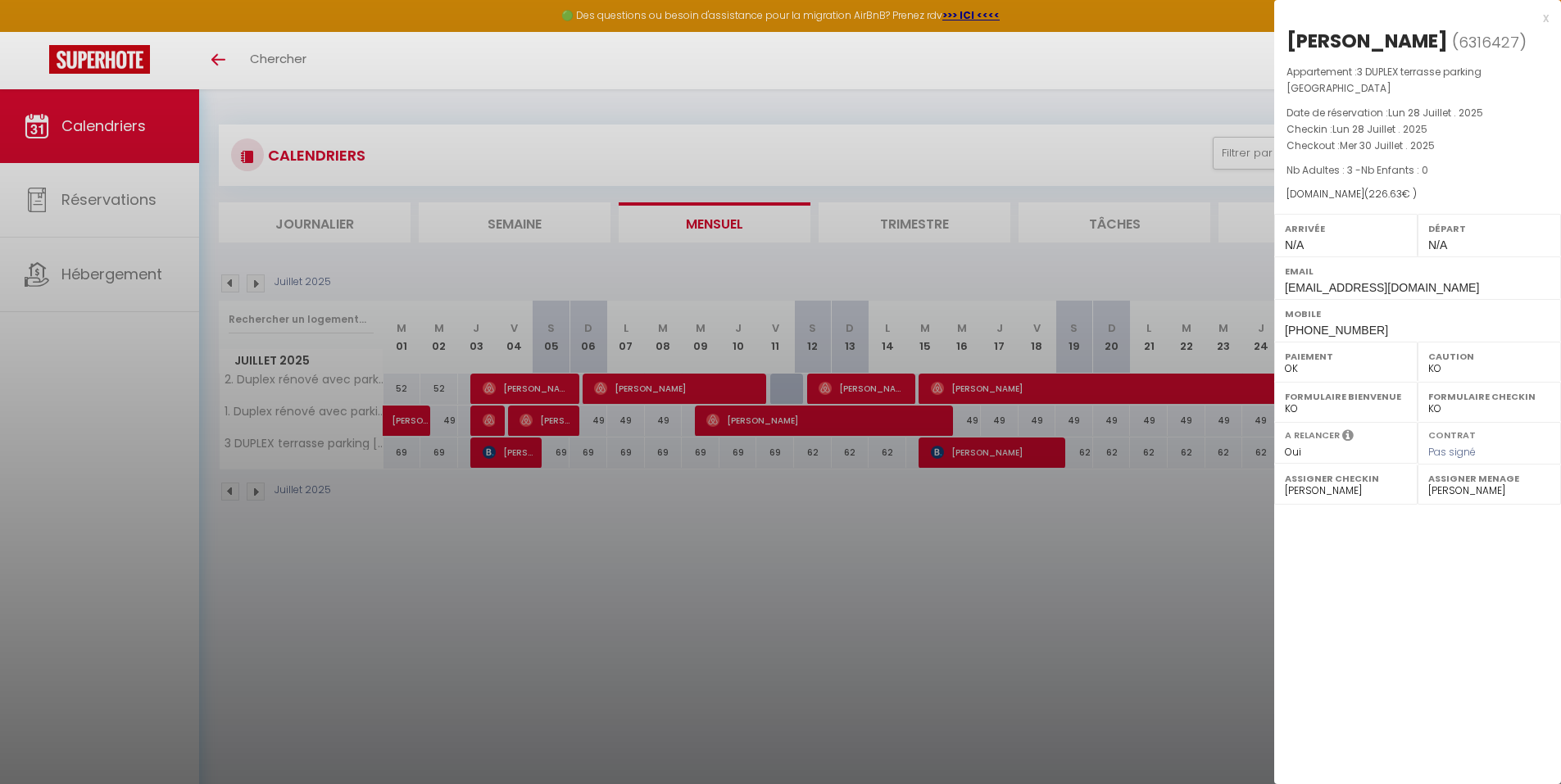
click at [1136, 520] on div at bounding box center [780, 392] width 1561 height 784
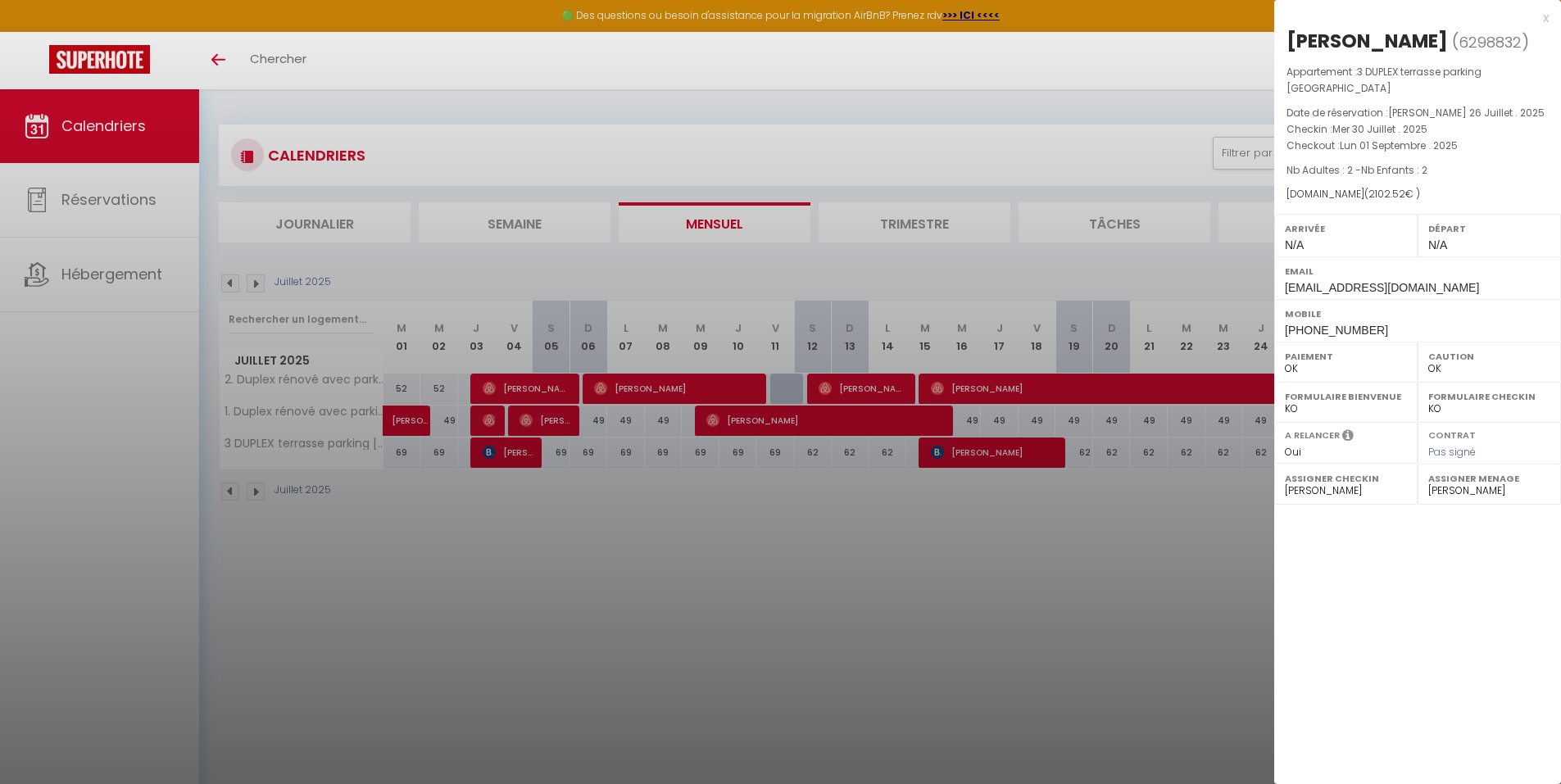
click at [1148, 606] on div at bounding box center [780, 392] width 1561 height 784
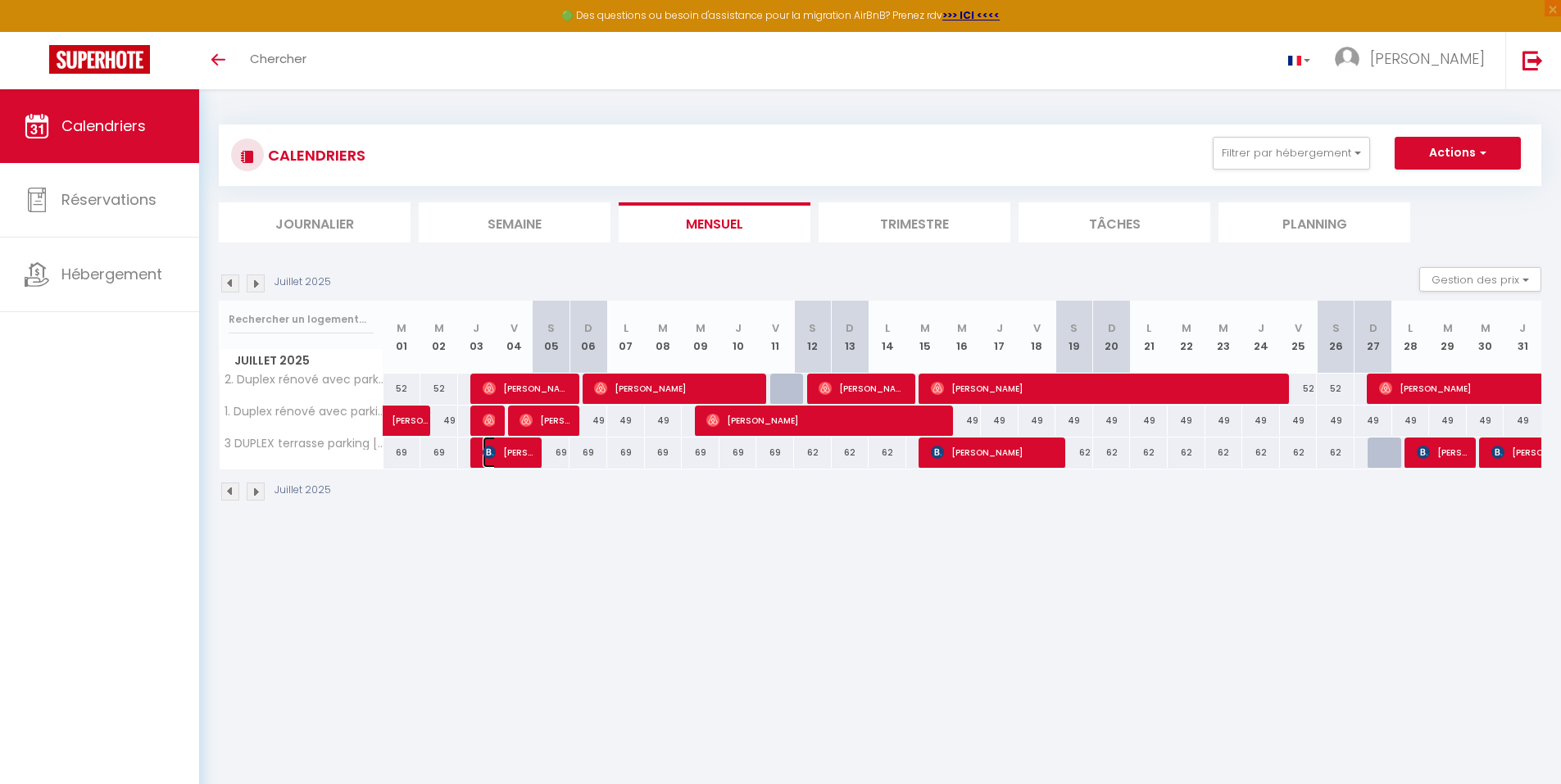
click at [516, 460] on span "[PERSON_NAME]" at bounding box center [507, 452] width 50 height 31
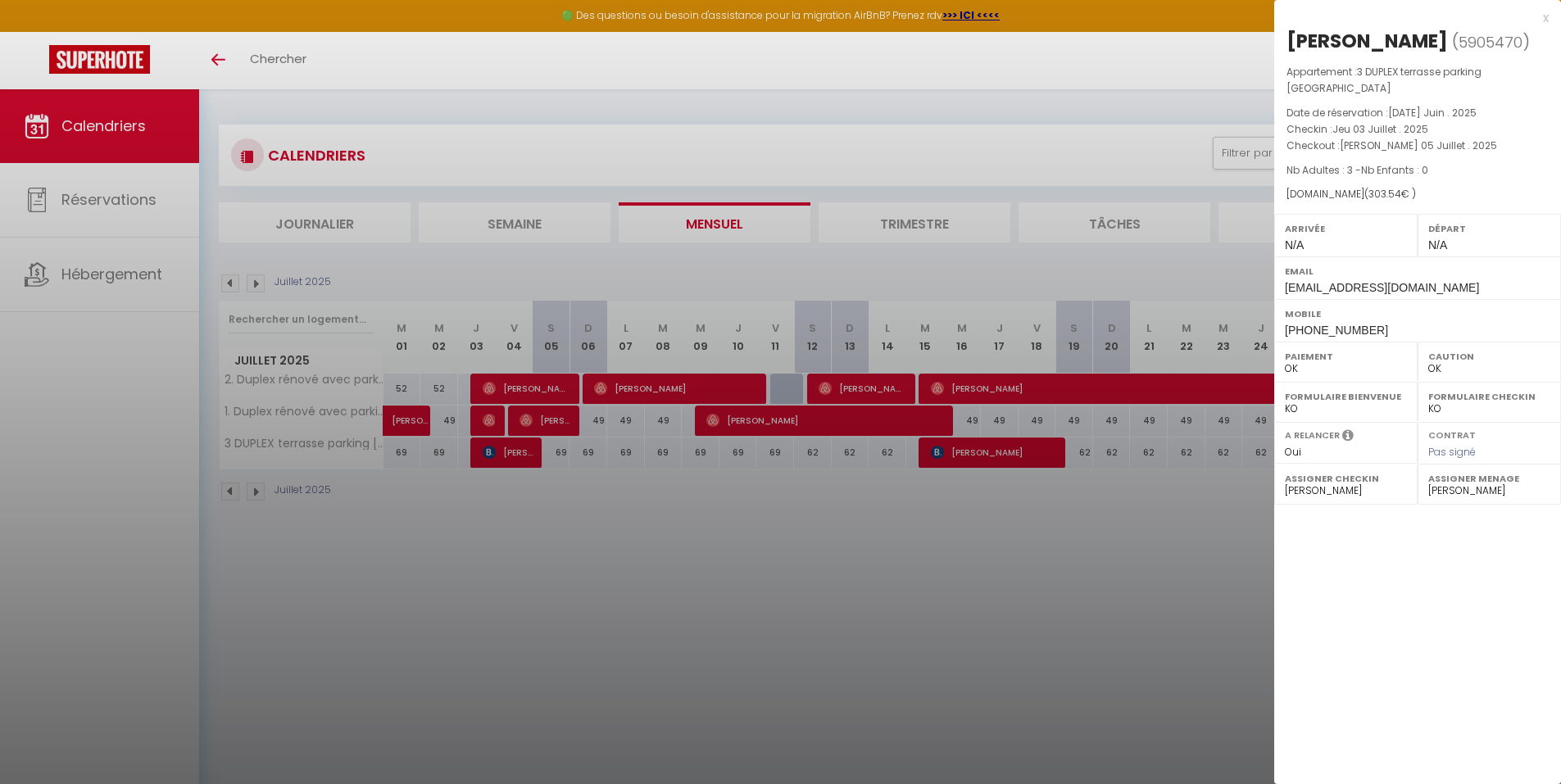
click at [1005, 444] on div at bounding box center [780, 392] width 1561 height 784
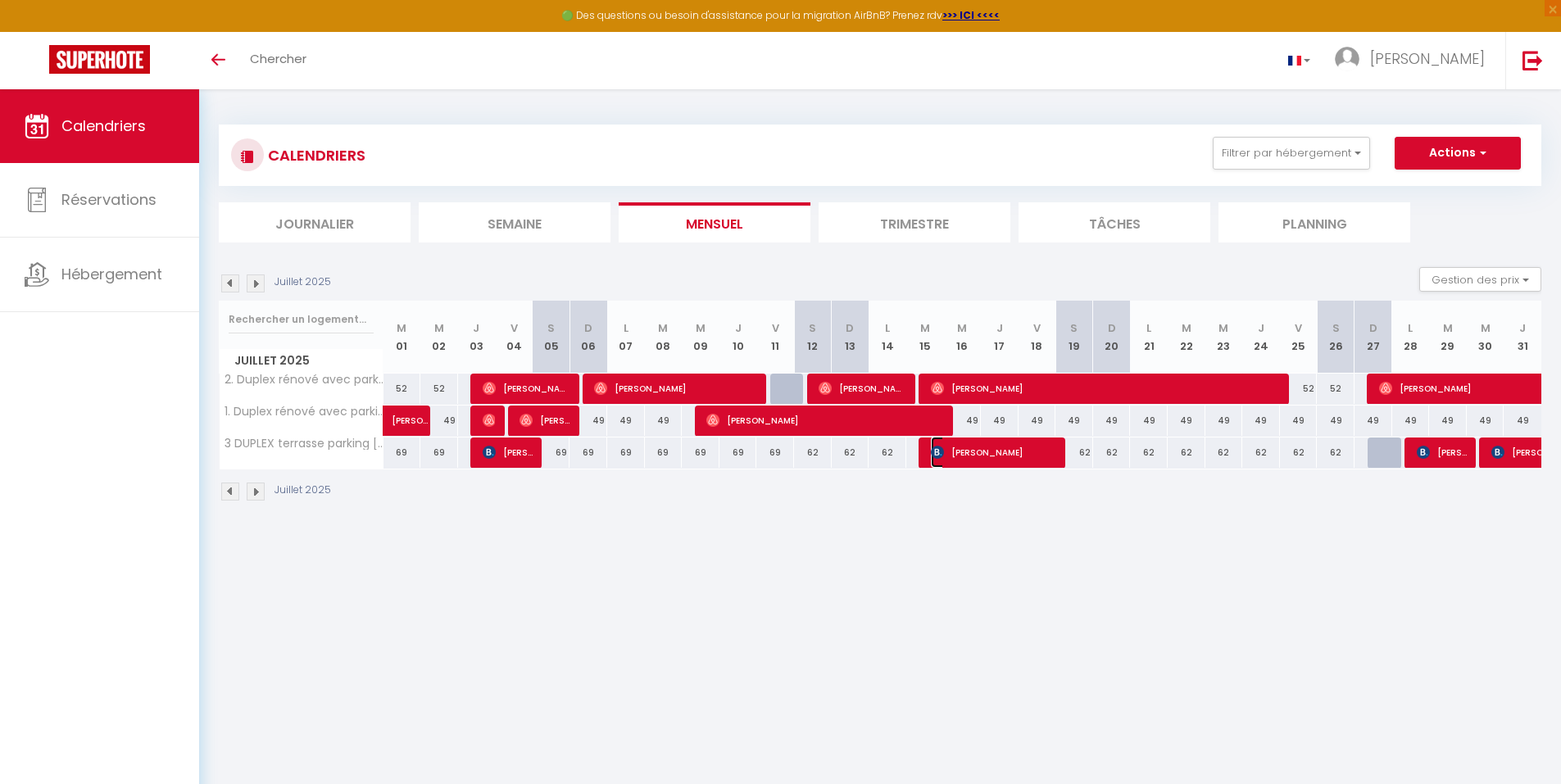
click at [1005, 444] on span "[PERSON_NAME]" at bounding box center [994, 452] width 125 height 31
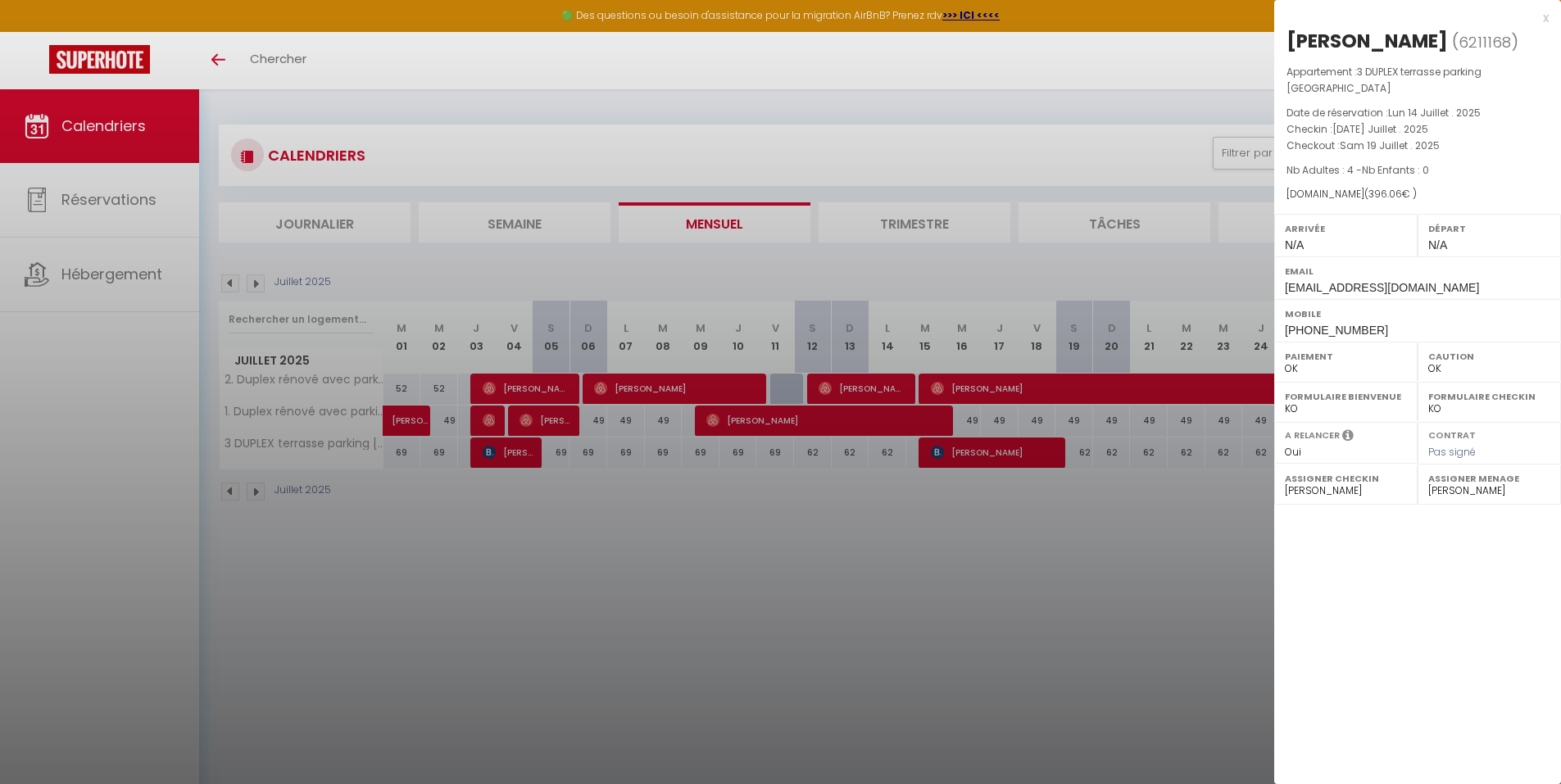
click at [500, 456] on div at bounding box center [780, 392] width 1561 height 784
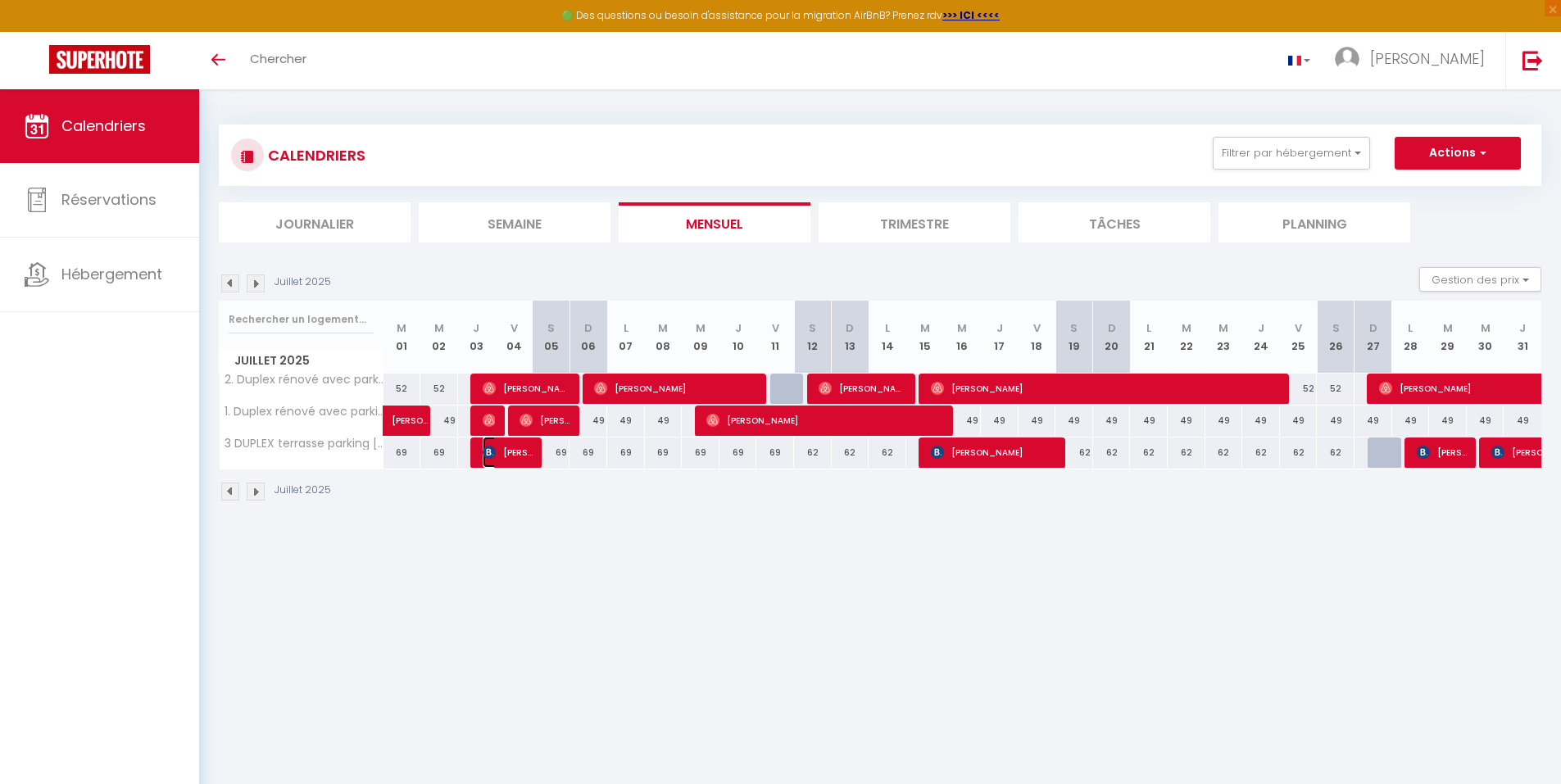
click at [500, 456] on span "[PERSON_NAME]" at bounding box center [507, 452] width 50 height 31
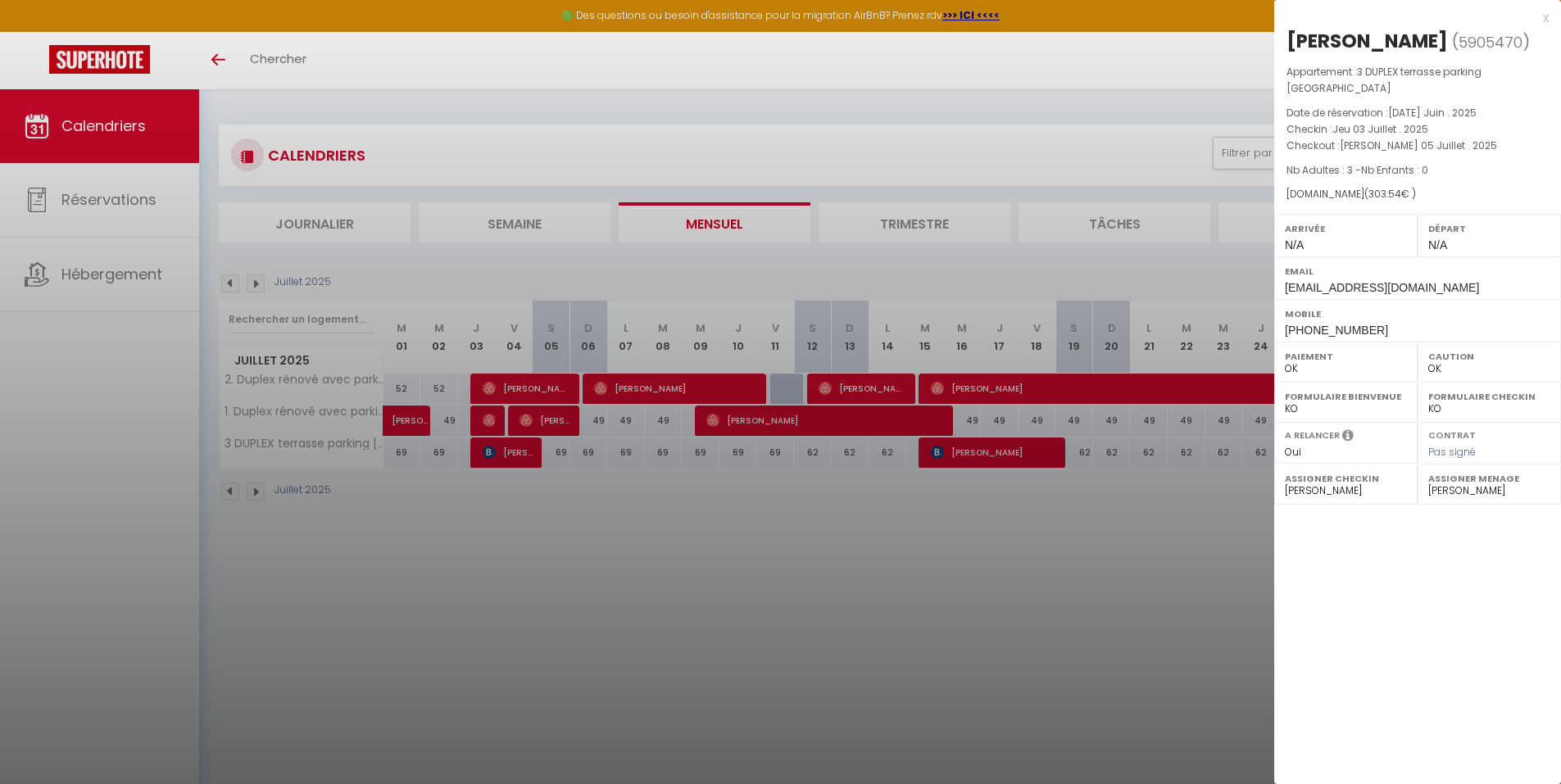
click at [971, 645] on div at bounding box center [780, 392] width 1561 height 784
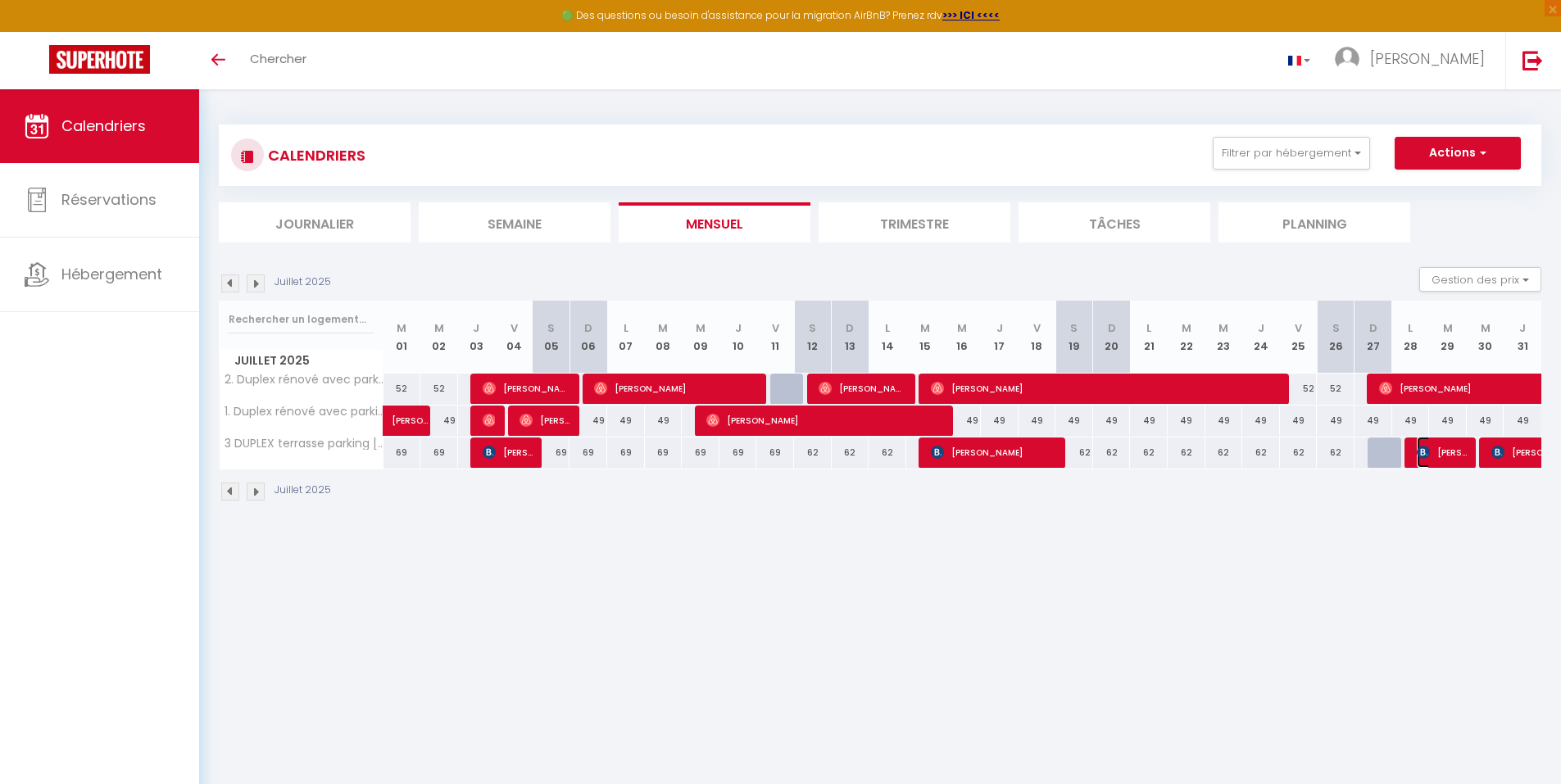
click at [1443, 443] on span "[PERSON_NAME]" at bounding box center [1442, 452] width 50 height 31
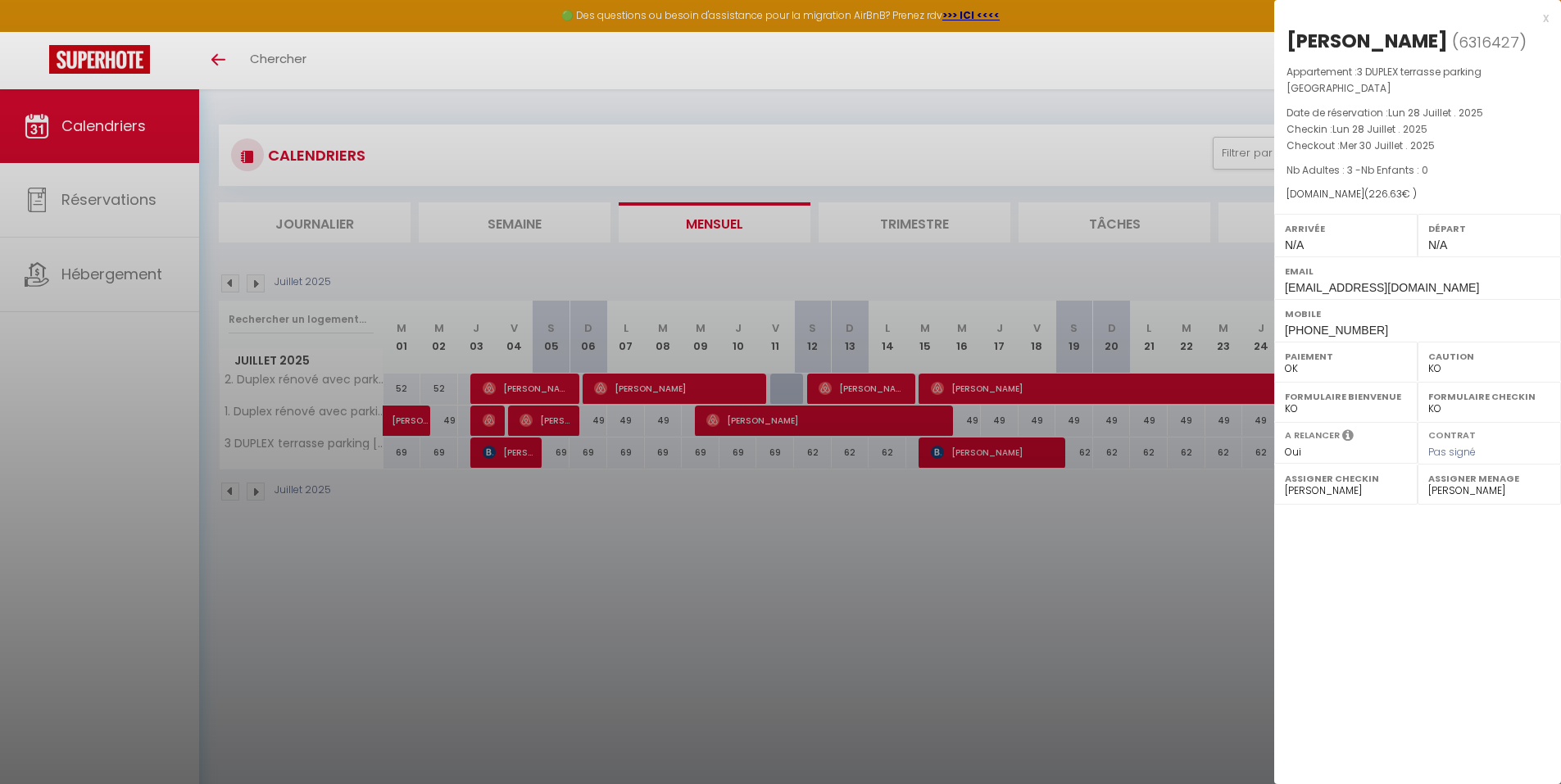
click at [1007, 651] on div at bounding box center [780, 392] width 1561 height 784
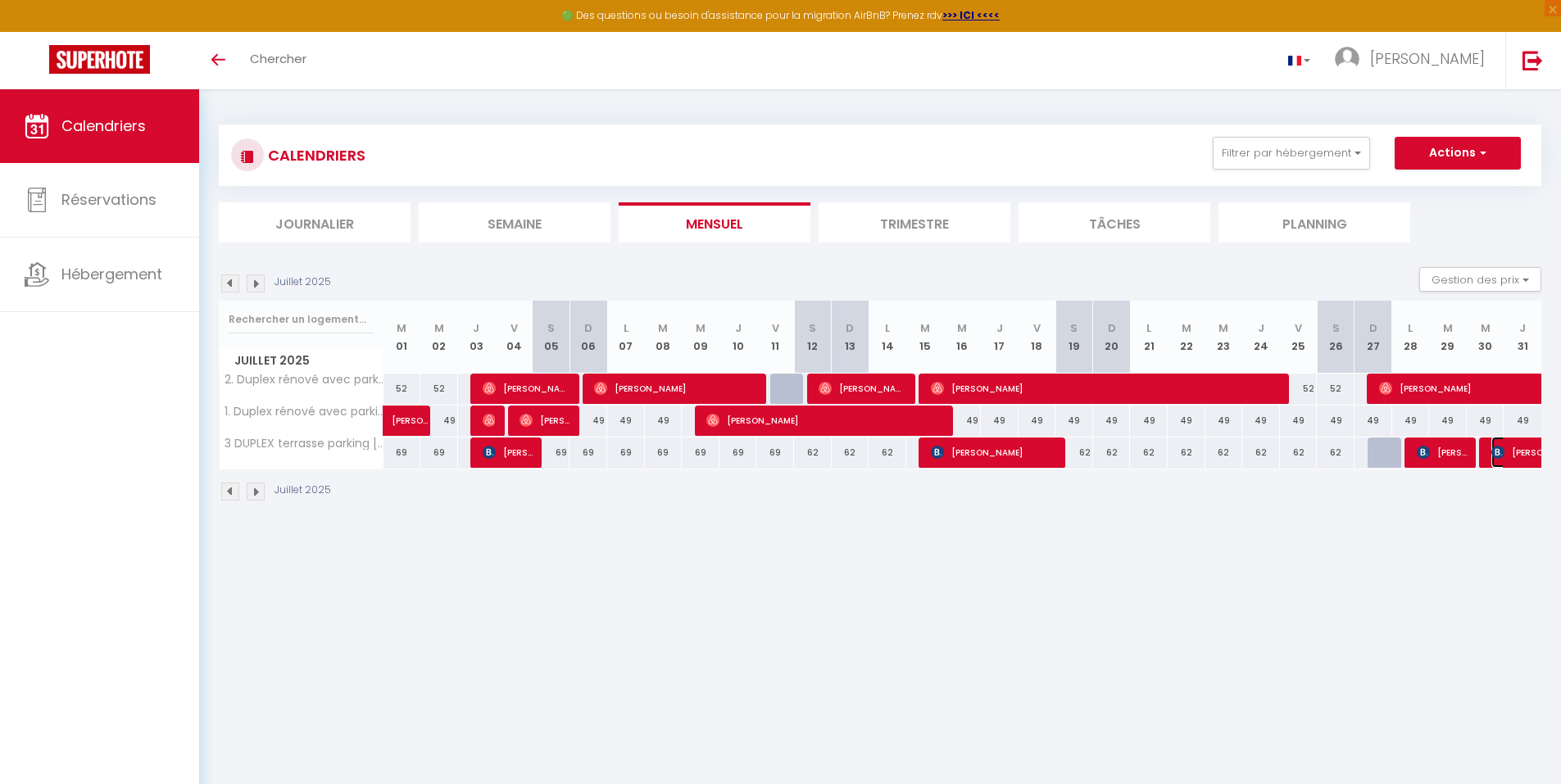
select select "OK"
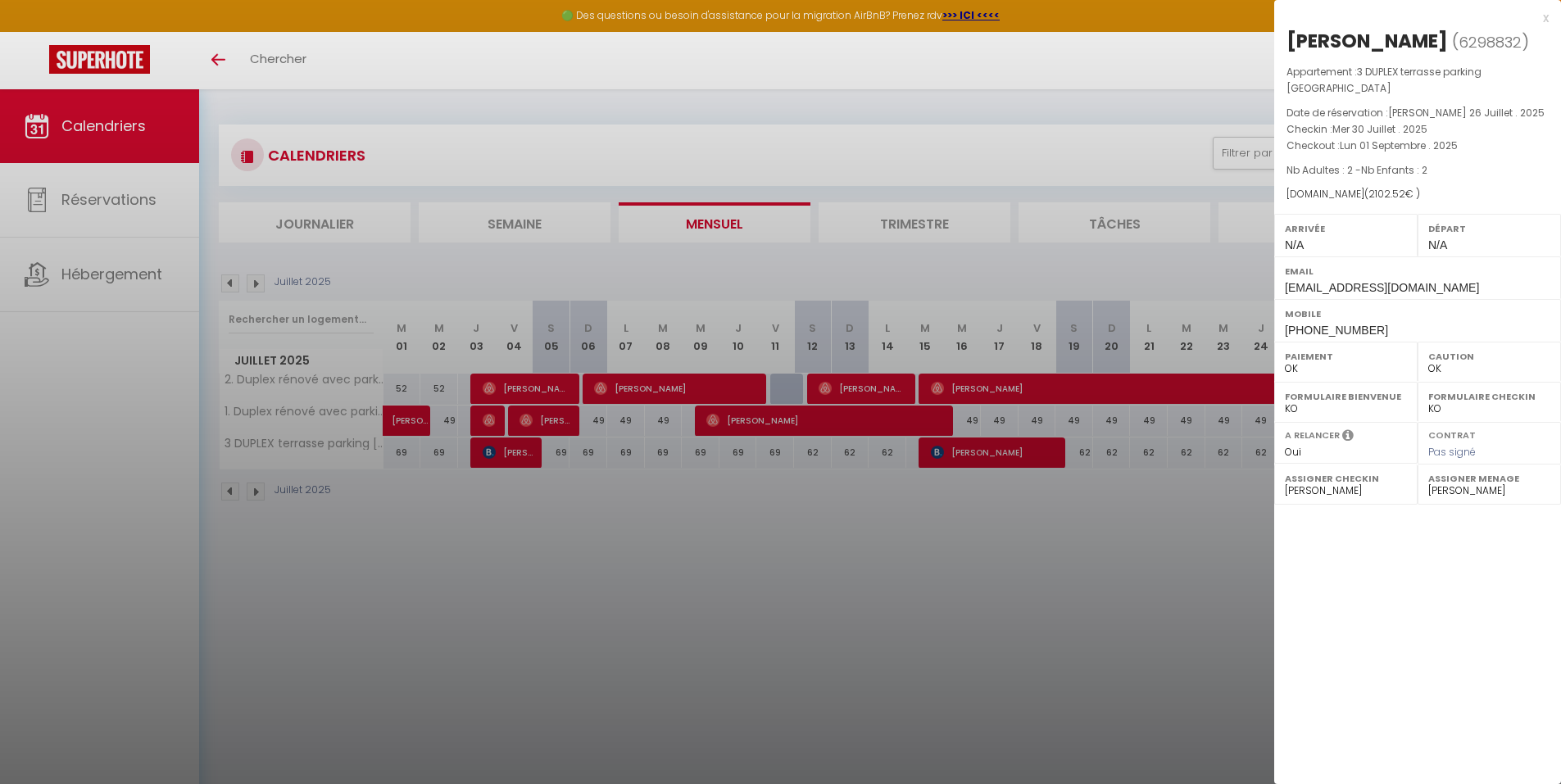
click at [1022, 604] on div at bounding box center [780, 392] width 1561 height 784
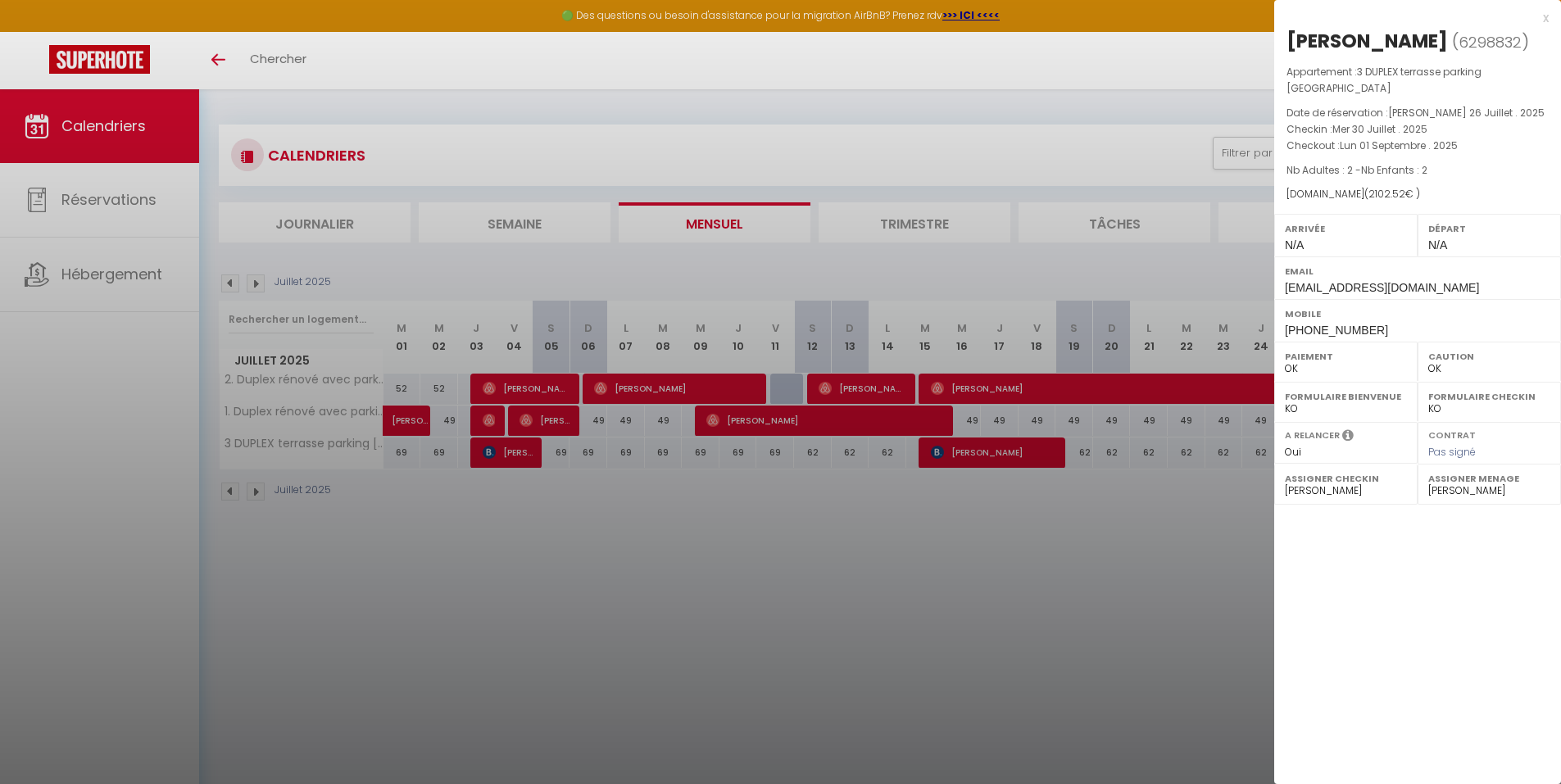
click at [1162, 576] on div at bounding box center [780, 392] width 1561 height 784
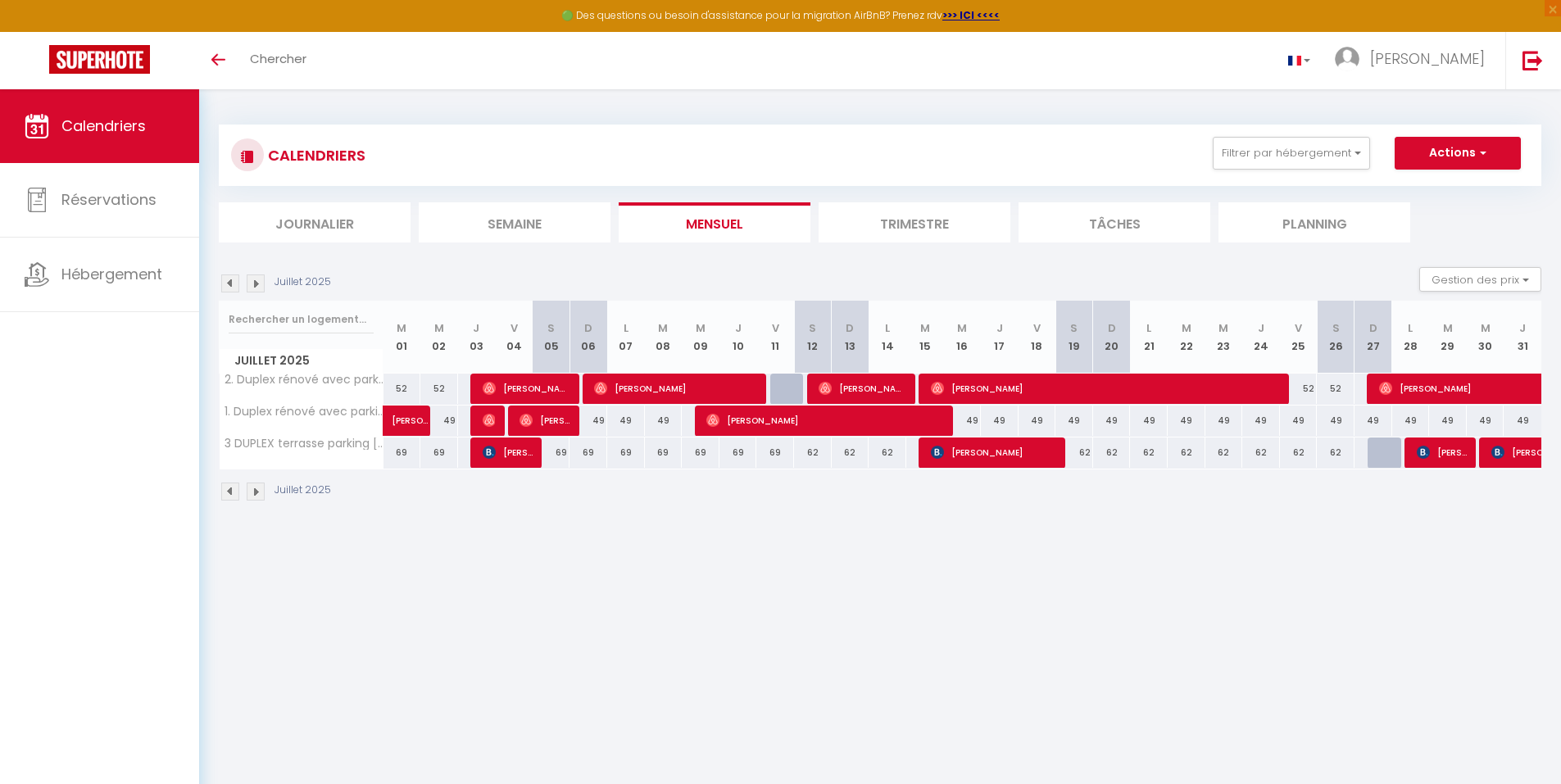
click at [254, 488] on img at bounding box center [256, 492] width 18 height 18
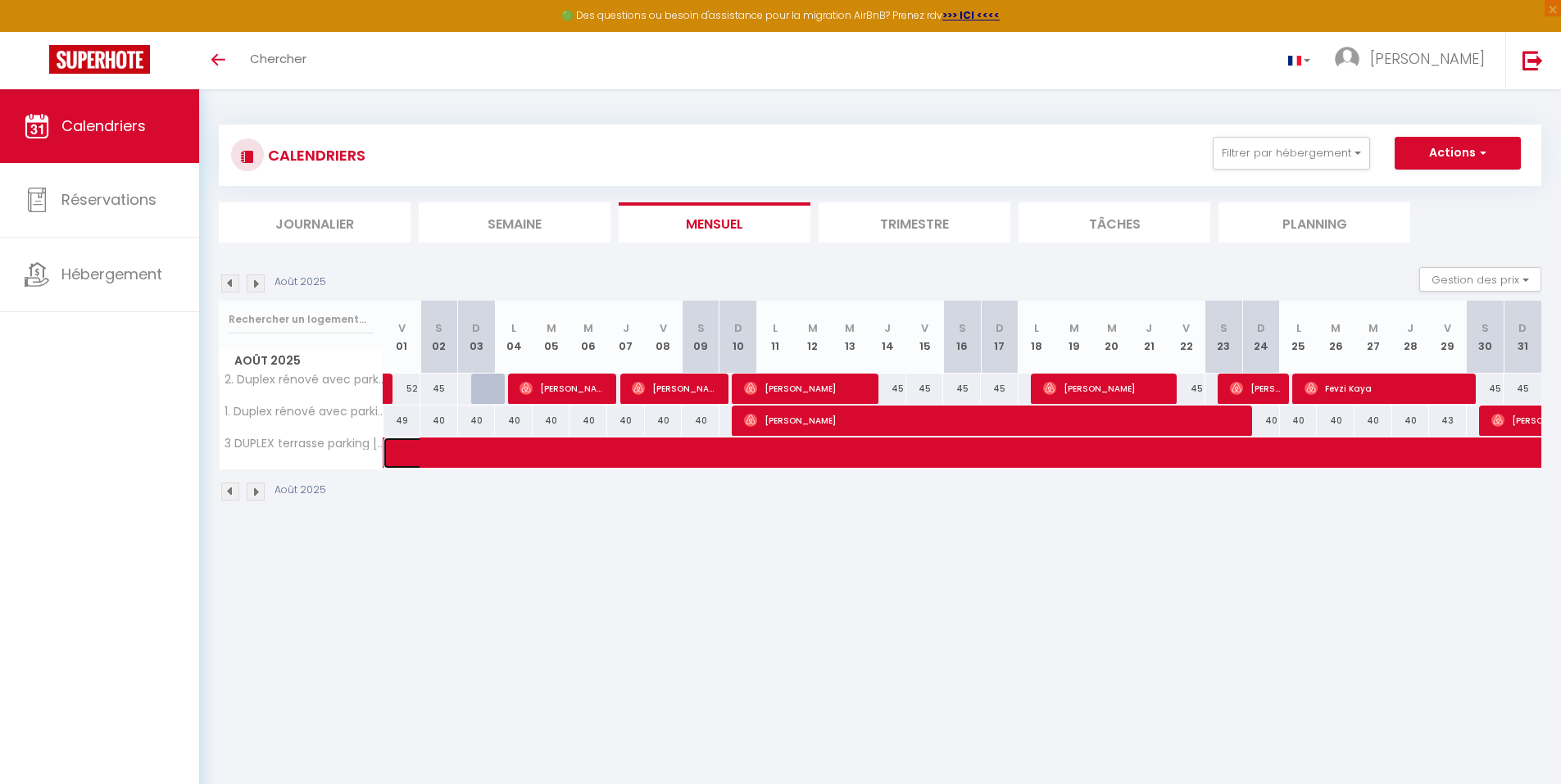
click at [397, 452] on link at bounding box center [402, 453] width 38 height 31
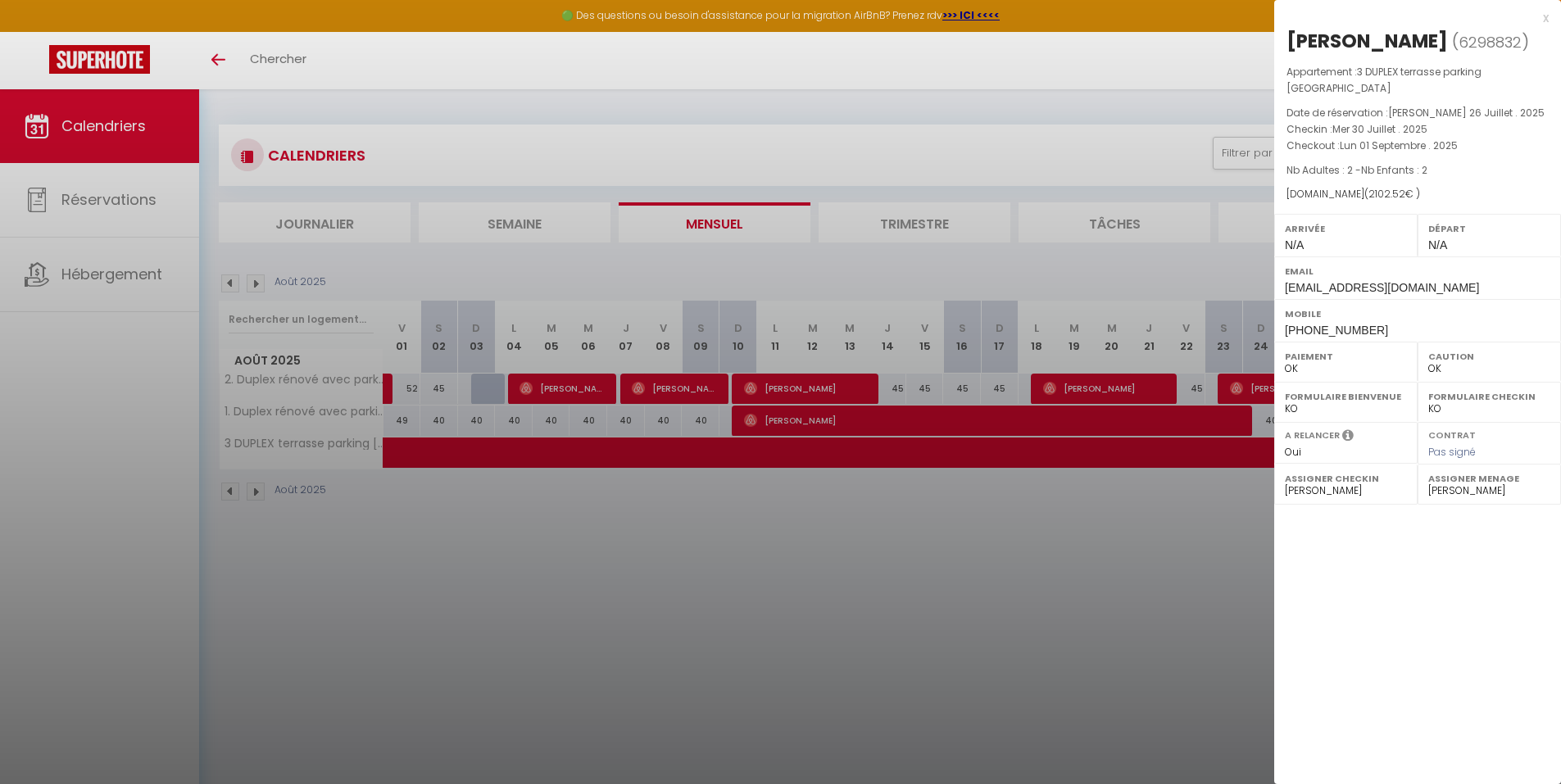
click at [395, 452] on div at bounding box center [780, 392] width 1561 height 784
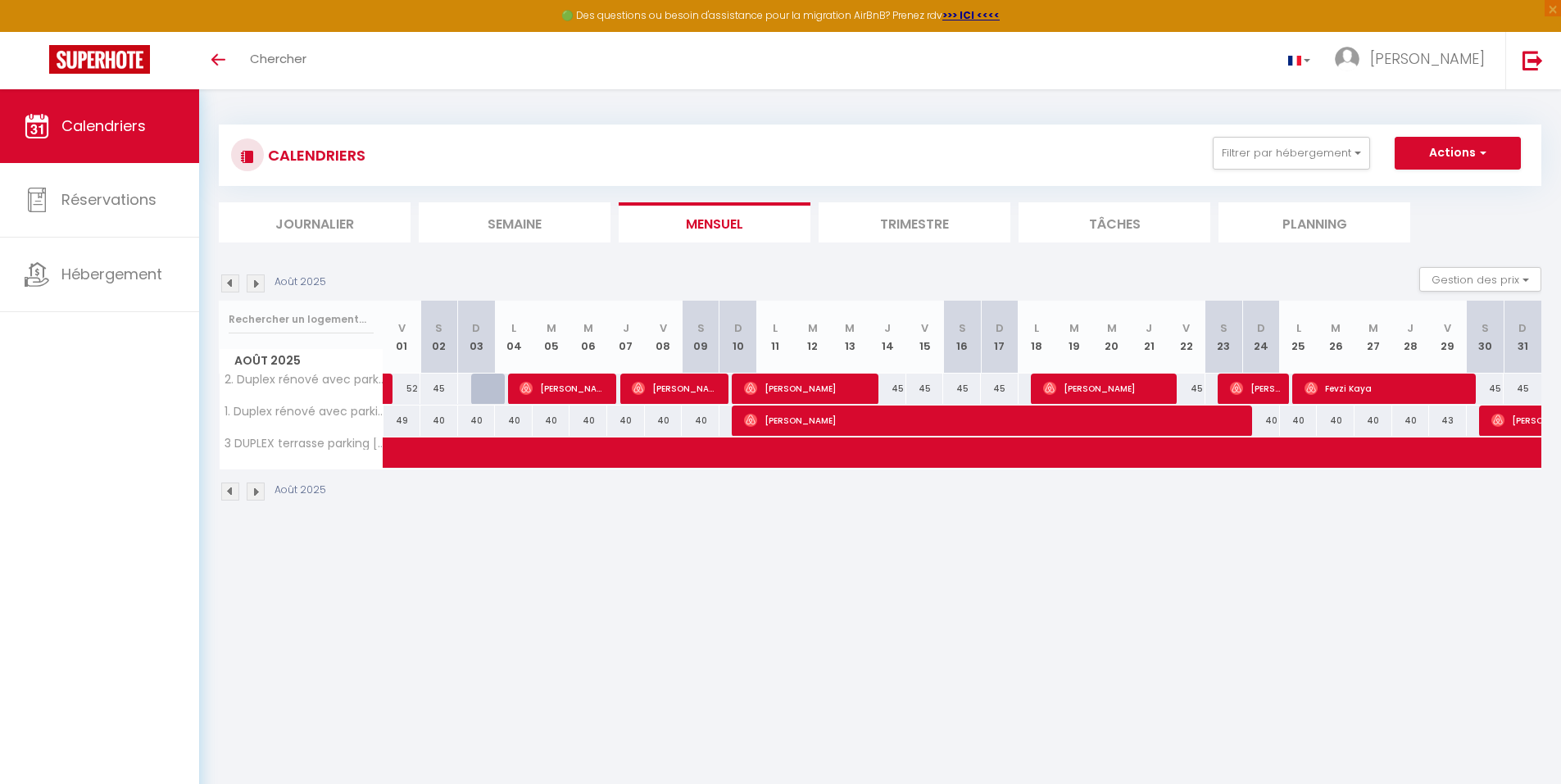
click at [254, 494] on img at bounding box center [256, 492] width 18 height 18
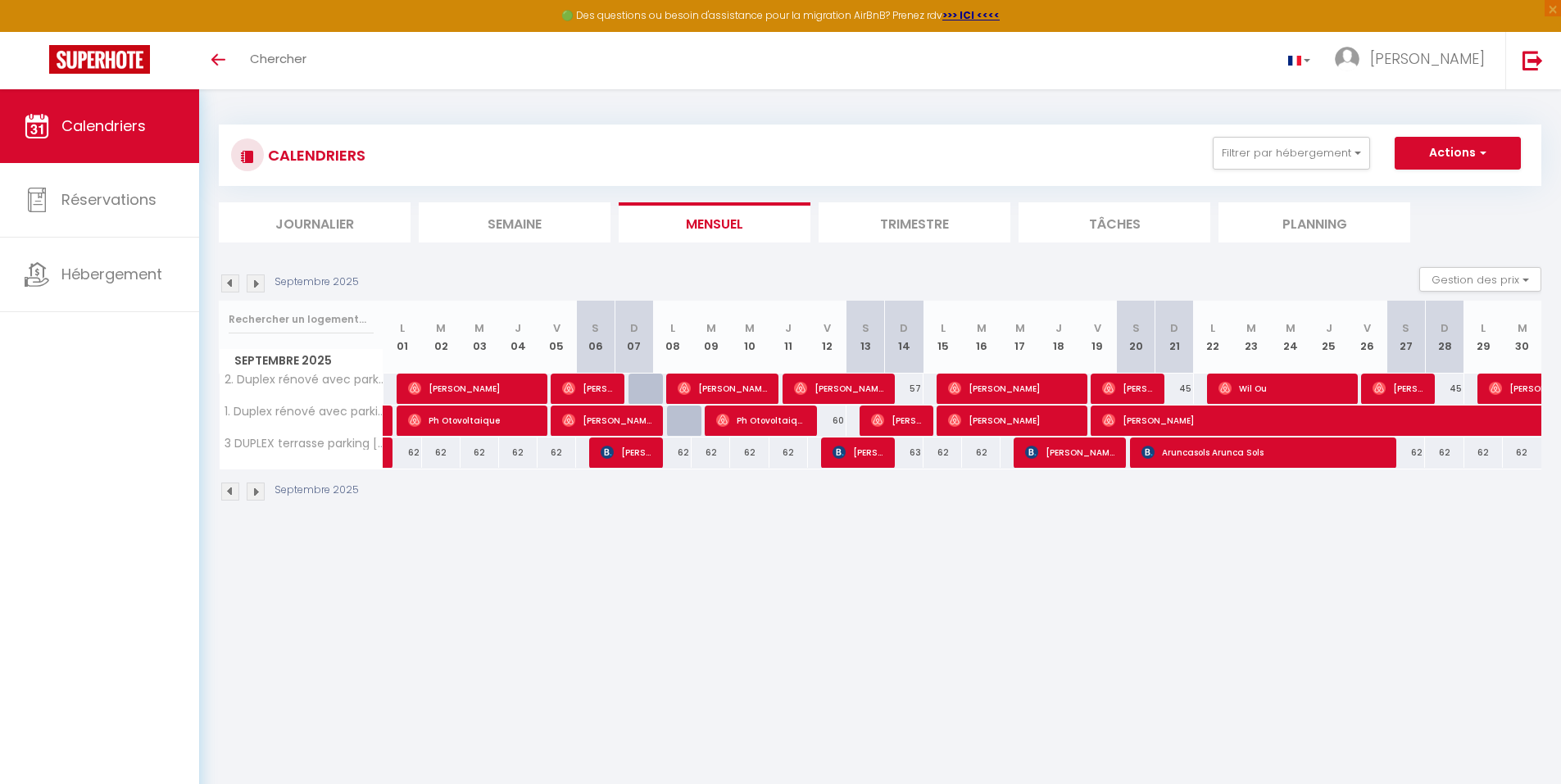
click at [226, 488] on img at bounding box center [231, 492] width 18 height 18
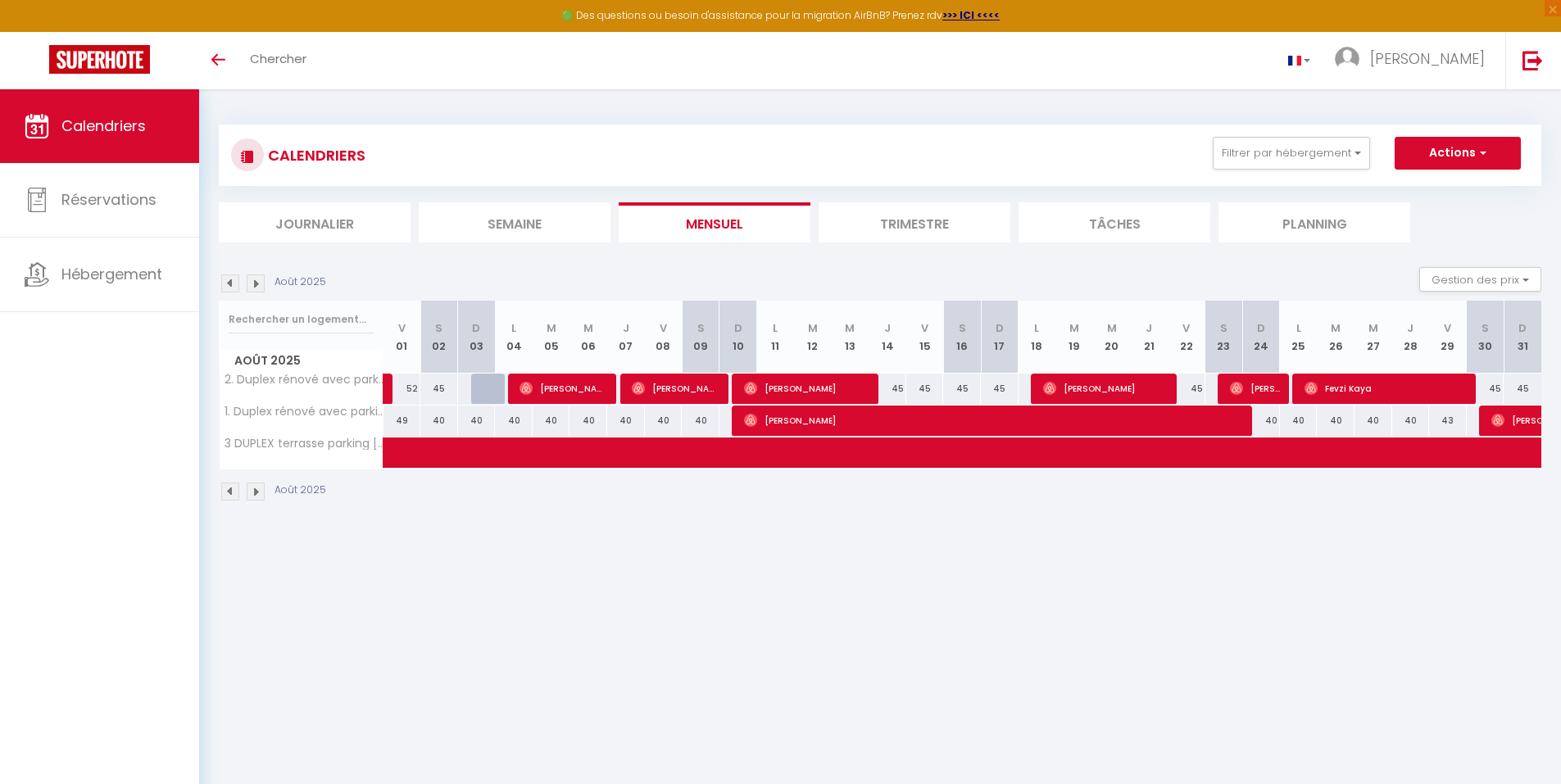
click at [226, 488] on img at bounding box center [231, 492] width 18 height 18
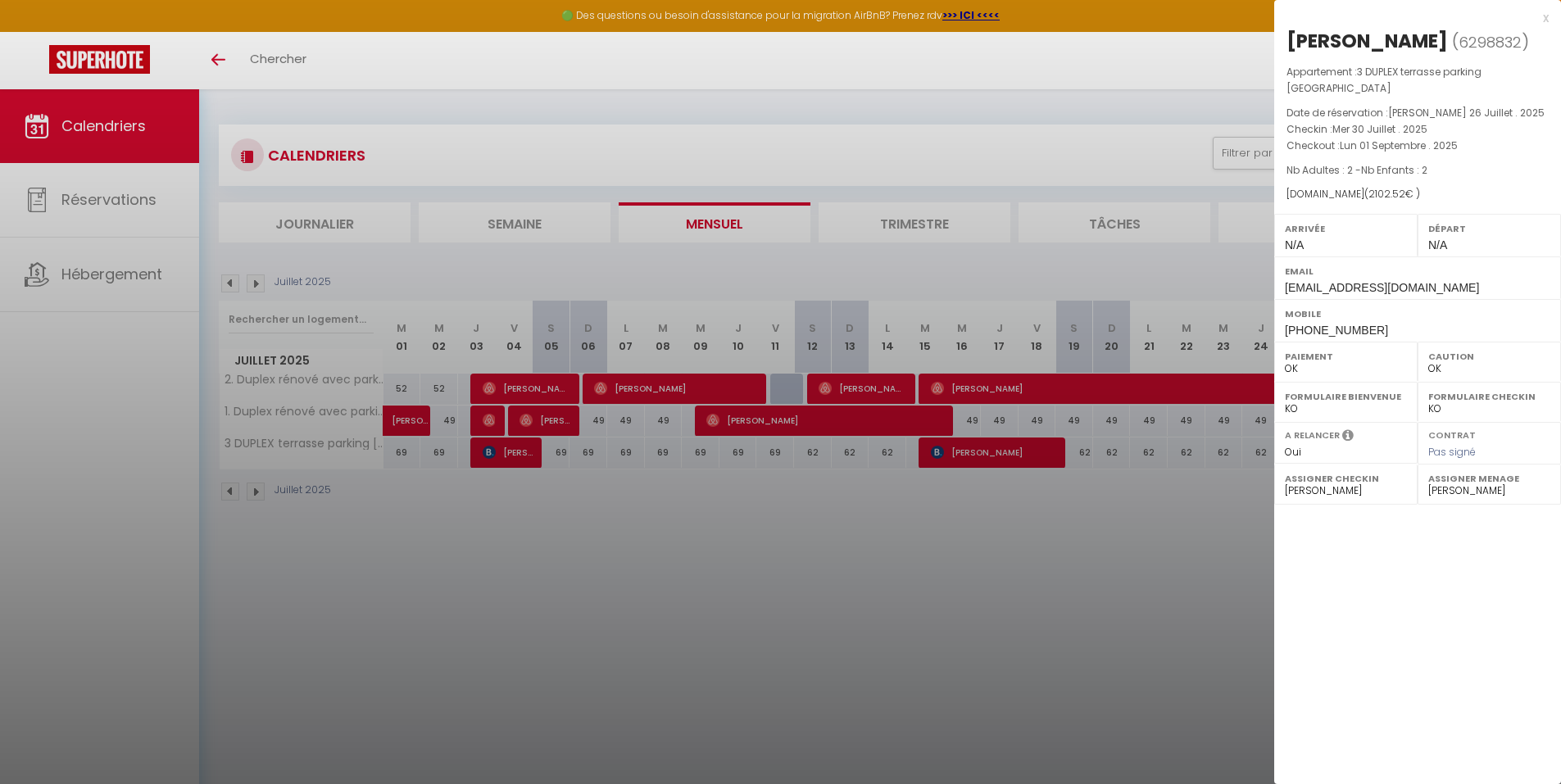
click at [257, 493] on div at bounding box center [780, 392] width 1561 height 784
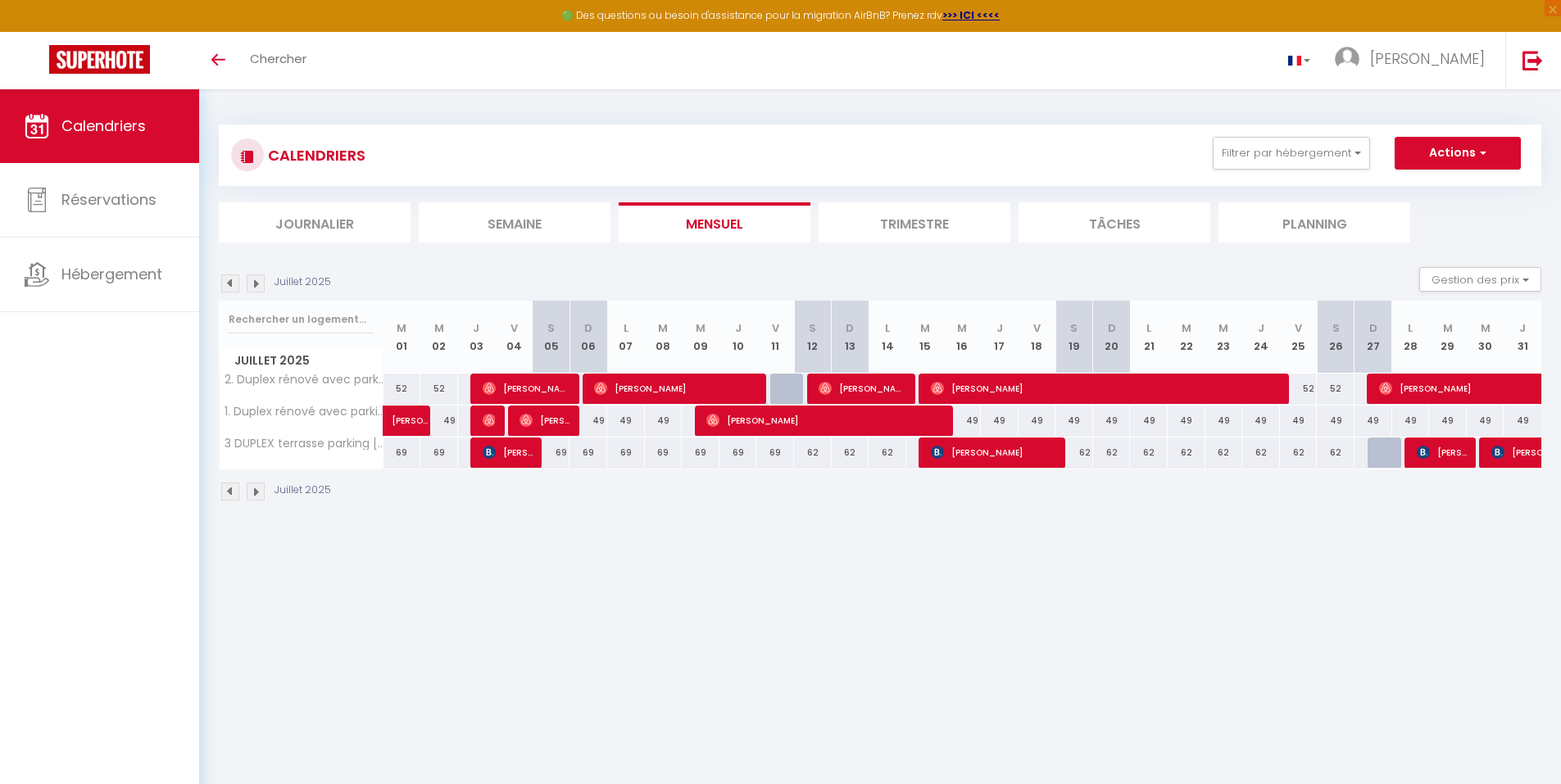
click at [255, 492] on img at bounding box center [256, 492] width 18 height 18
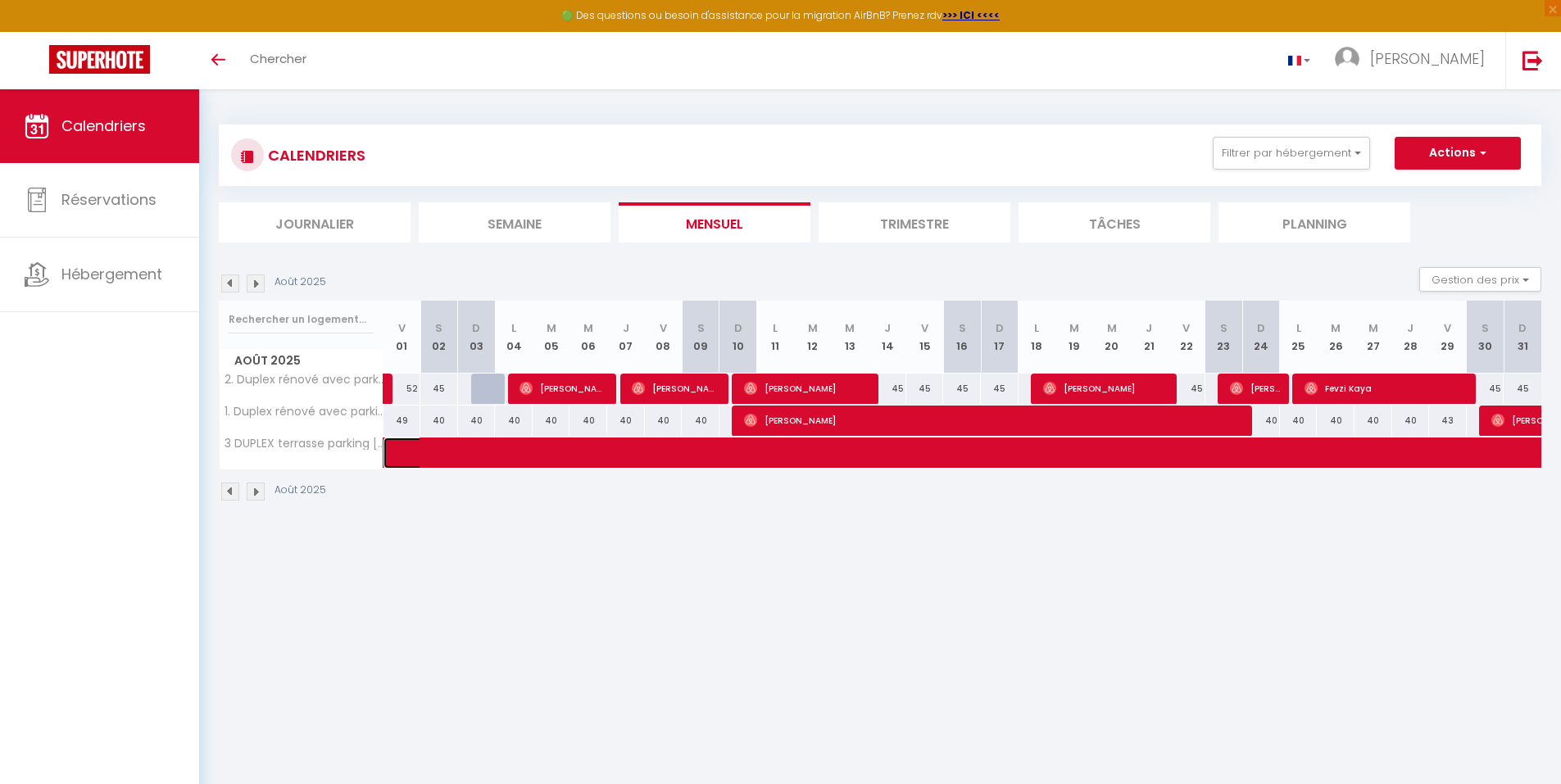
click at [1486, 450] on span at bounding box center [992, 453] width 1169 height 31
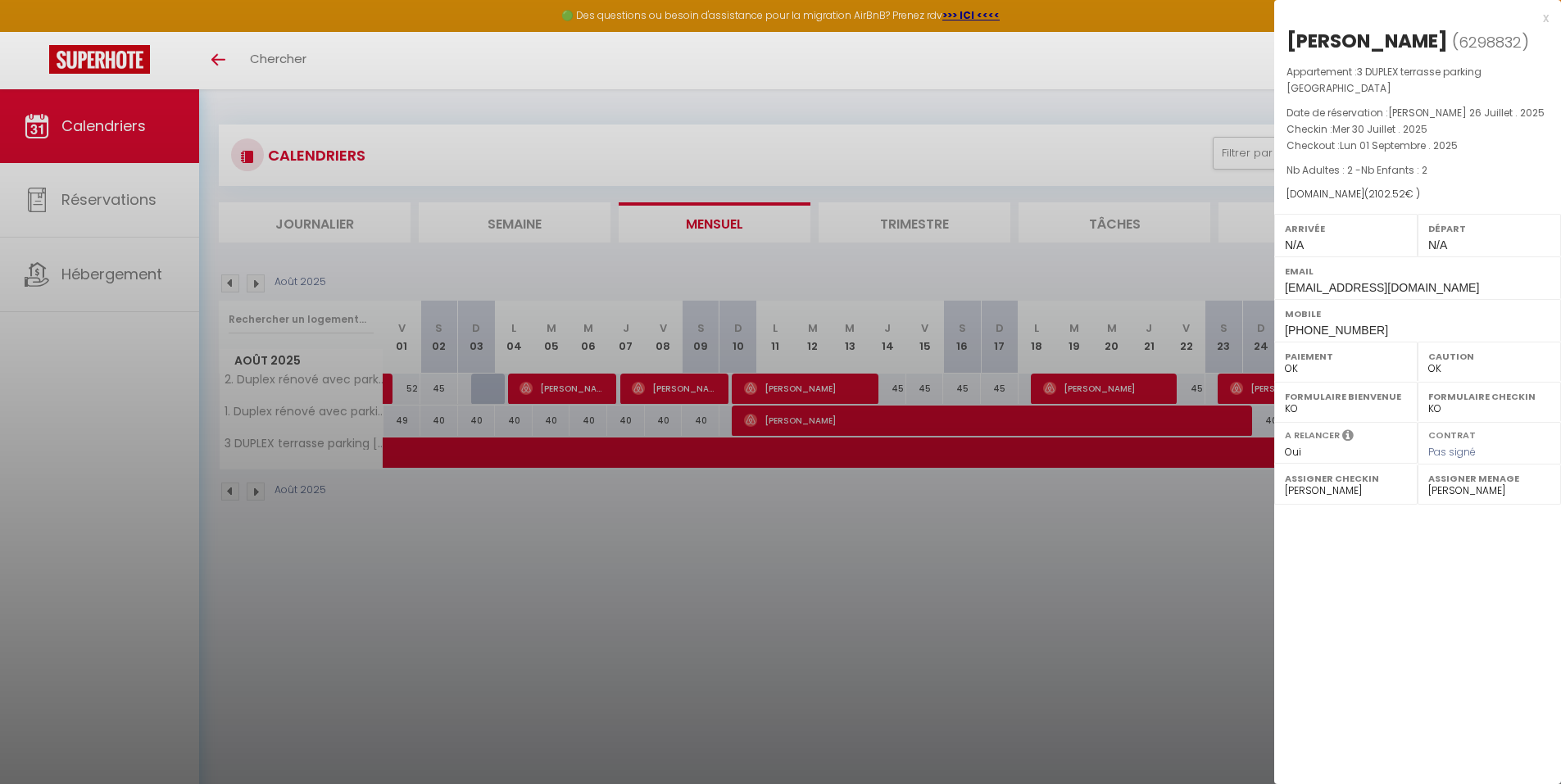
click at [254, 496] on div at bounding box center [780, 392] width 1561 height 784
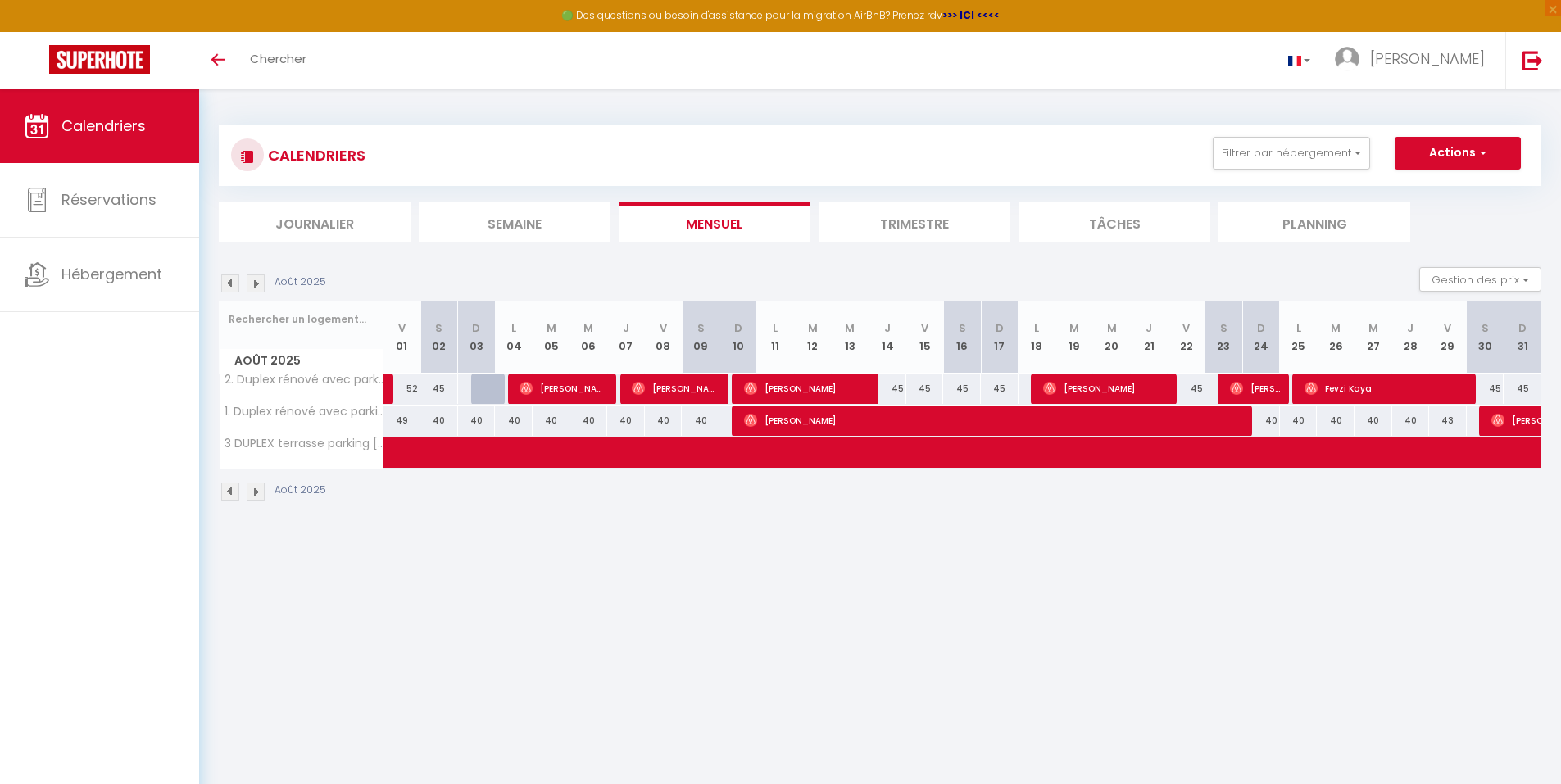
click at [254, 495] on img at bounding box center [256, 492] width 18 height 18
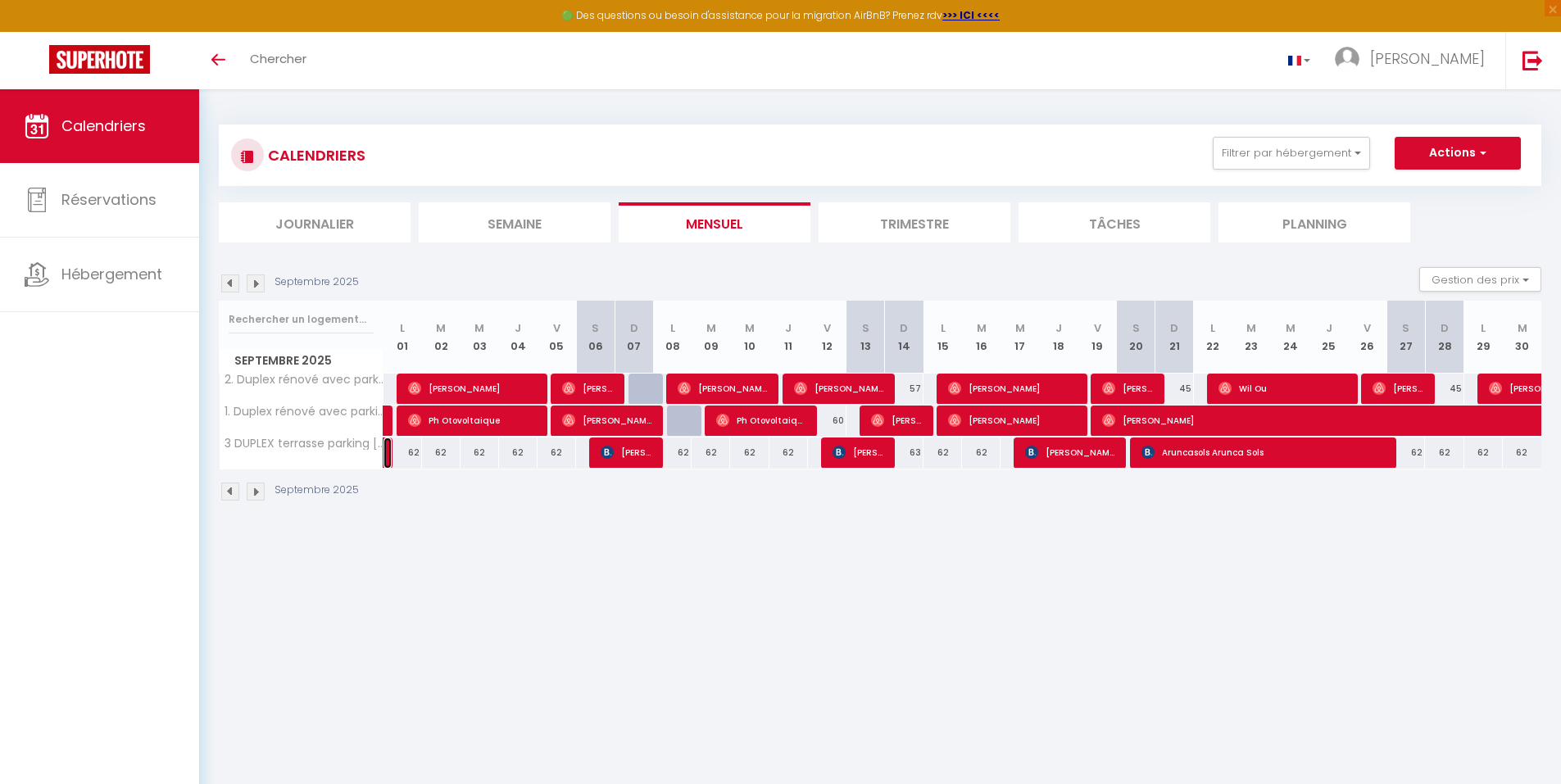
click at [391, 456] on link at bounding box center [387, 453] width 8 height 31
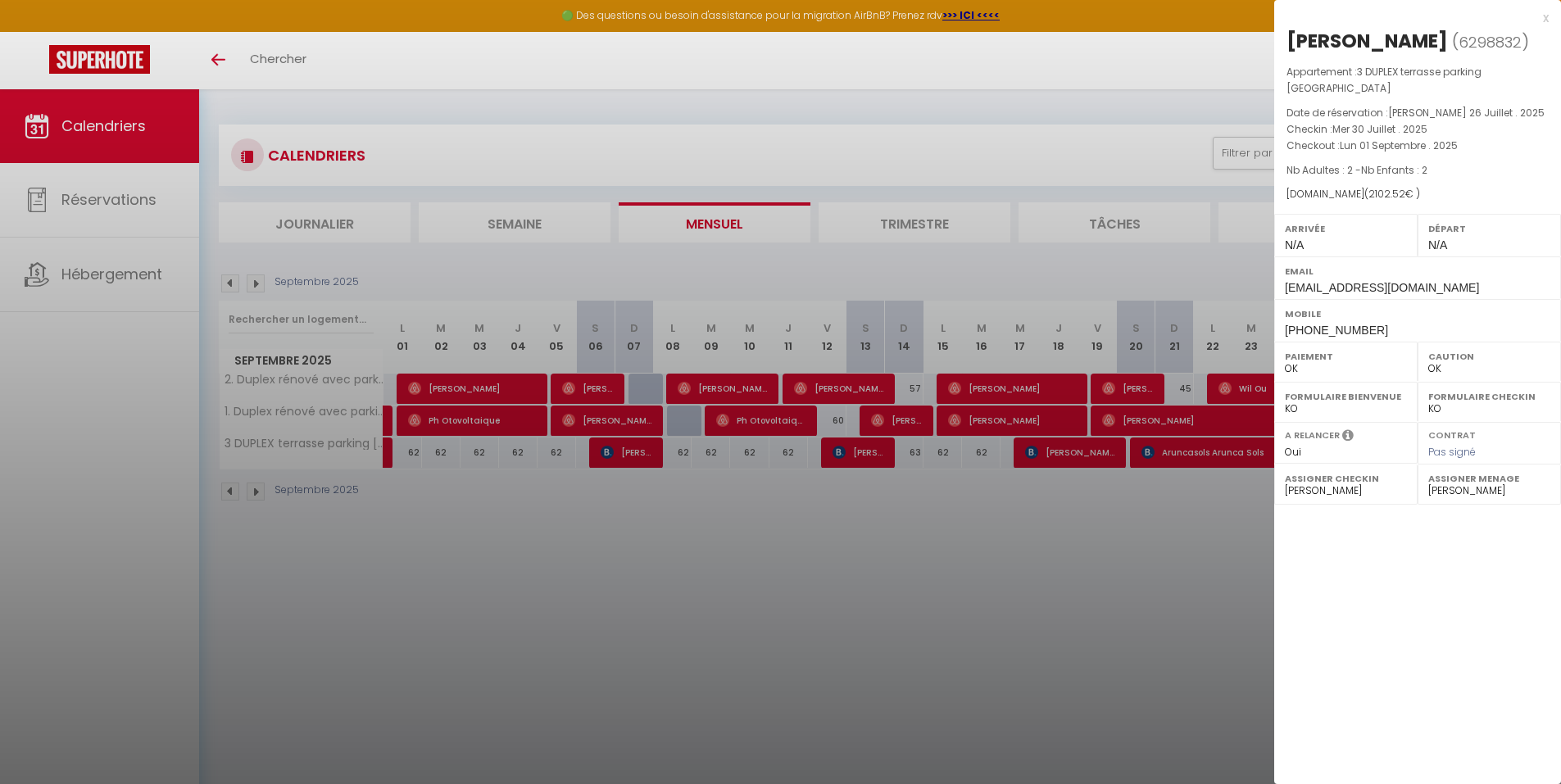
select select "0"
select select "34071"
